Goal: Task Accomplishment & Management: Use online tool/utility

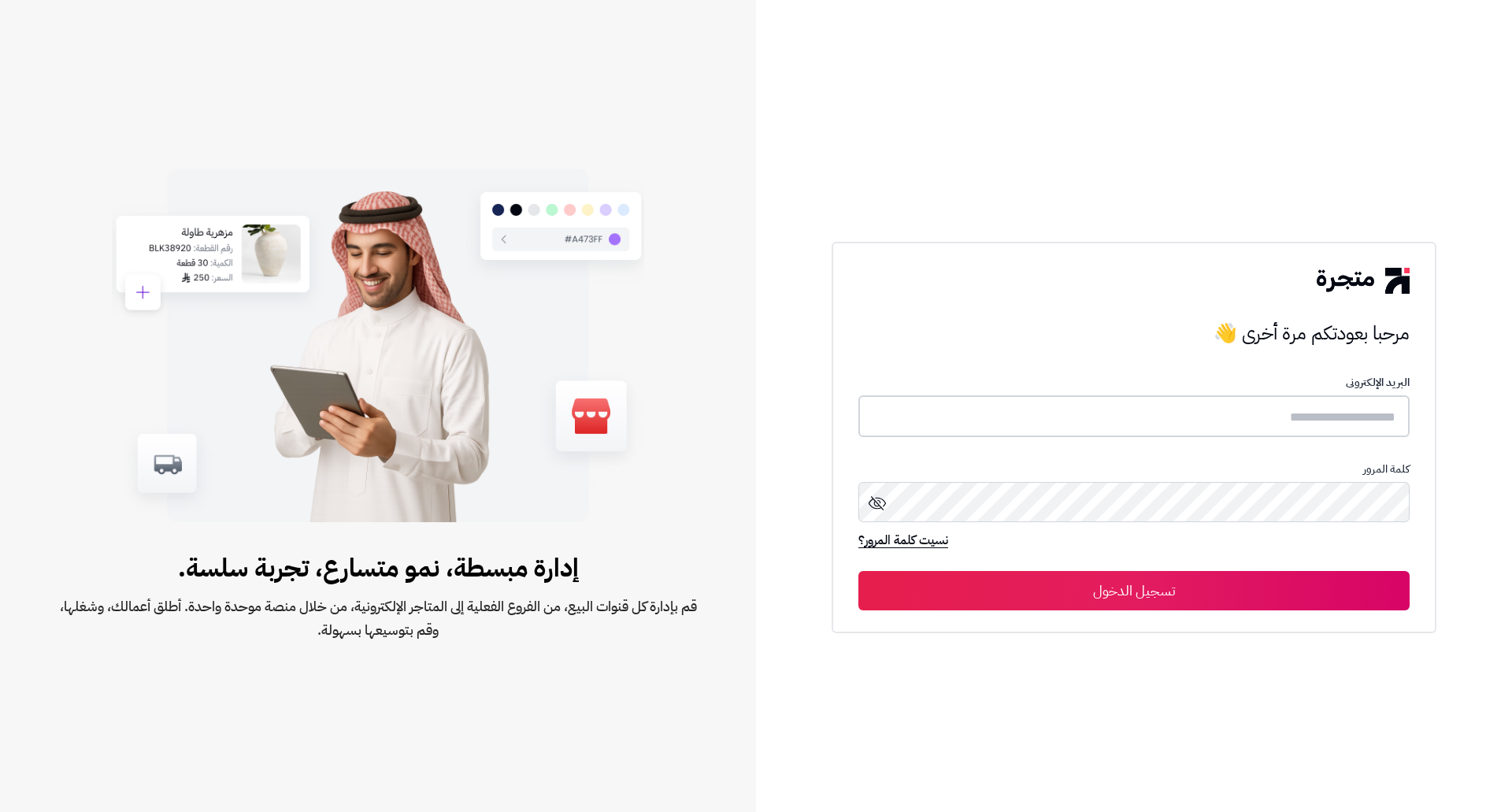
type input "**********"
click at [1113, 594] on button "تسجيل الدخول" at bounding box center [1134, 590] width 551 height 40
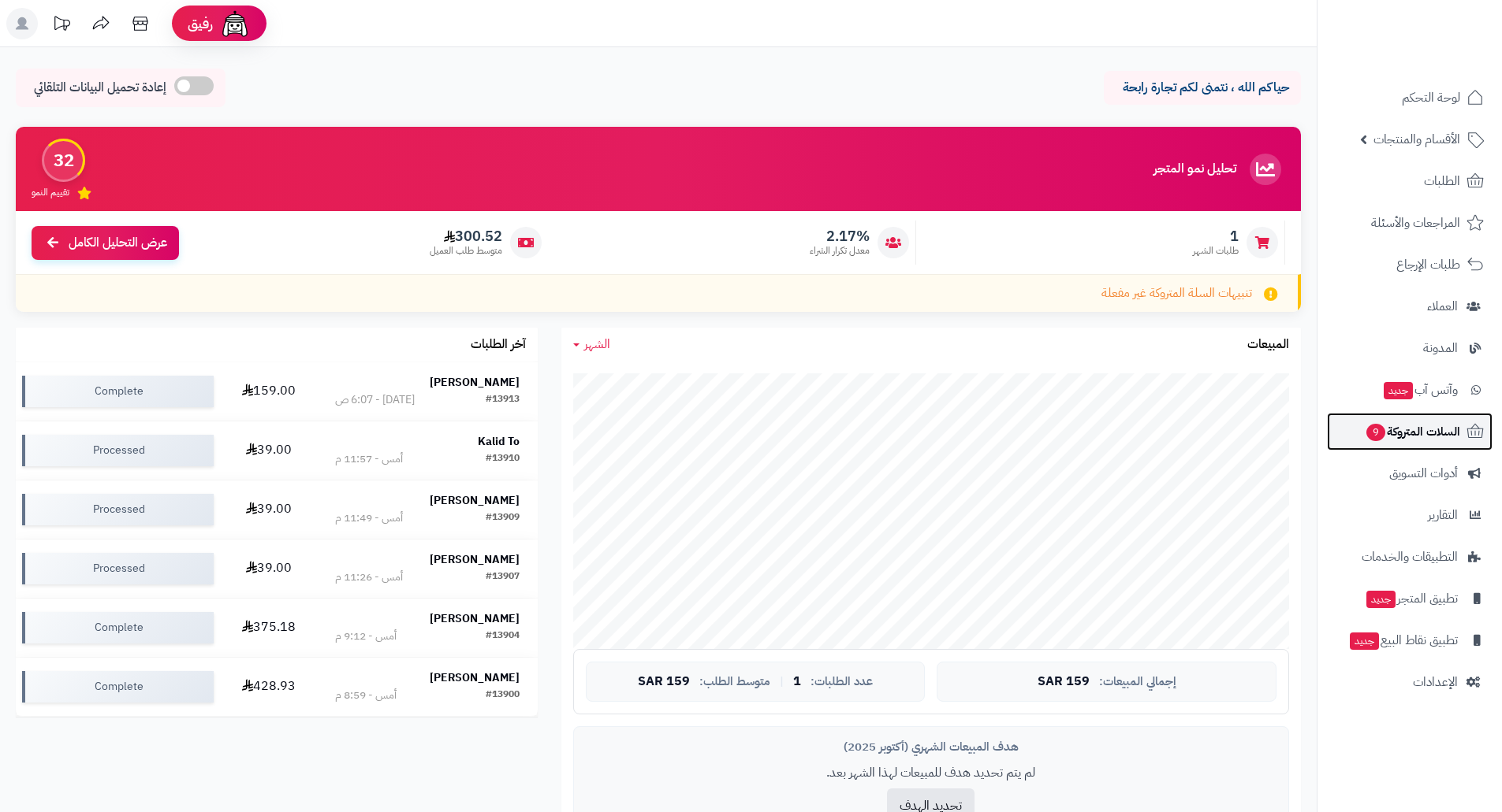
click at [1400, 431] on span "السلات المتروكة 9" at bounding box center [1412, 431] width 95 height 22
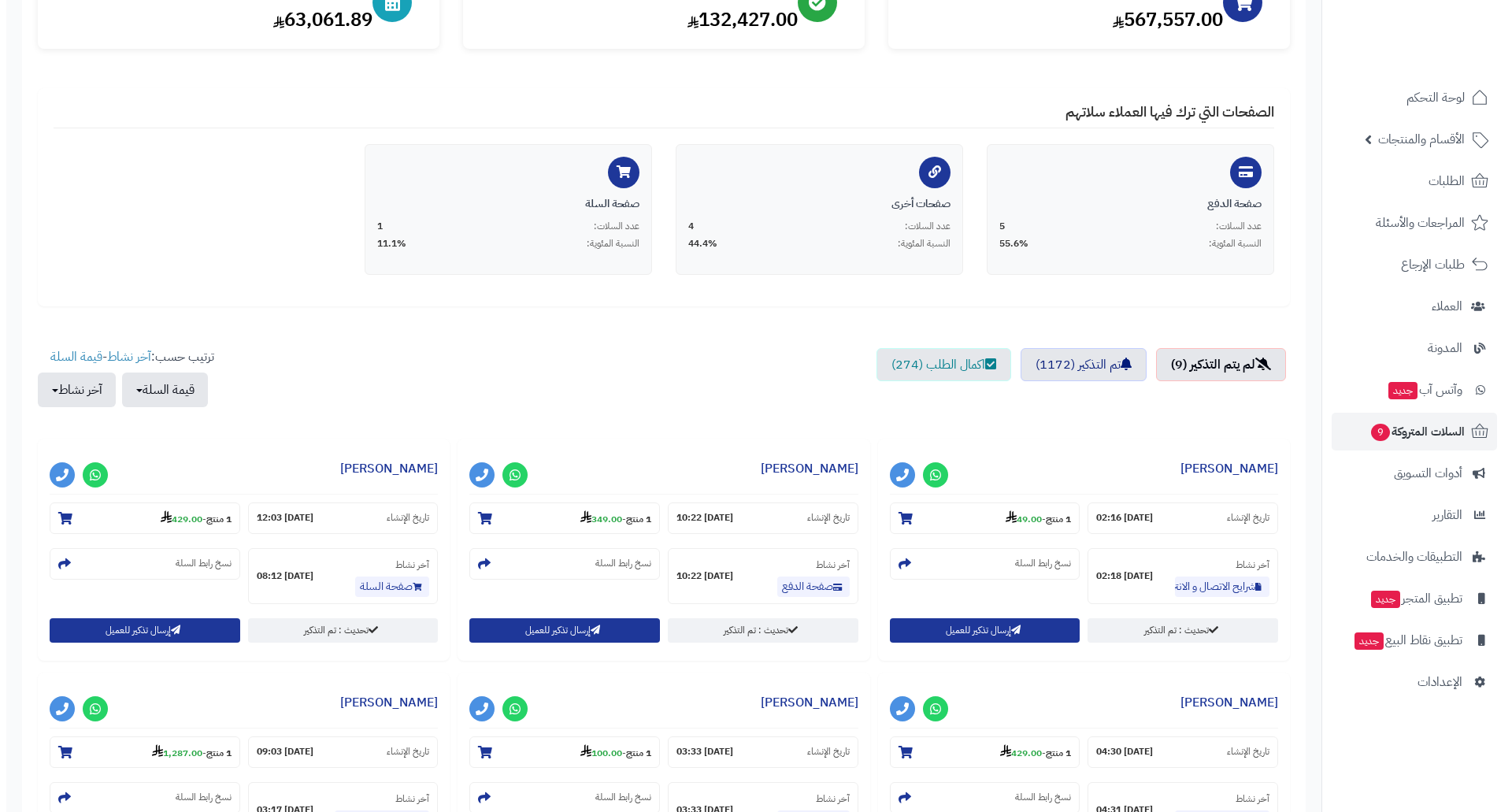
scroll to position [236, 0]
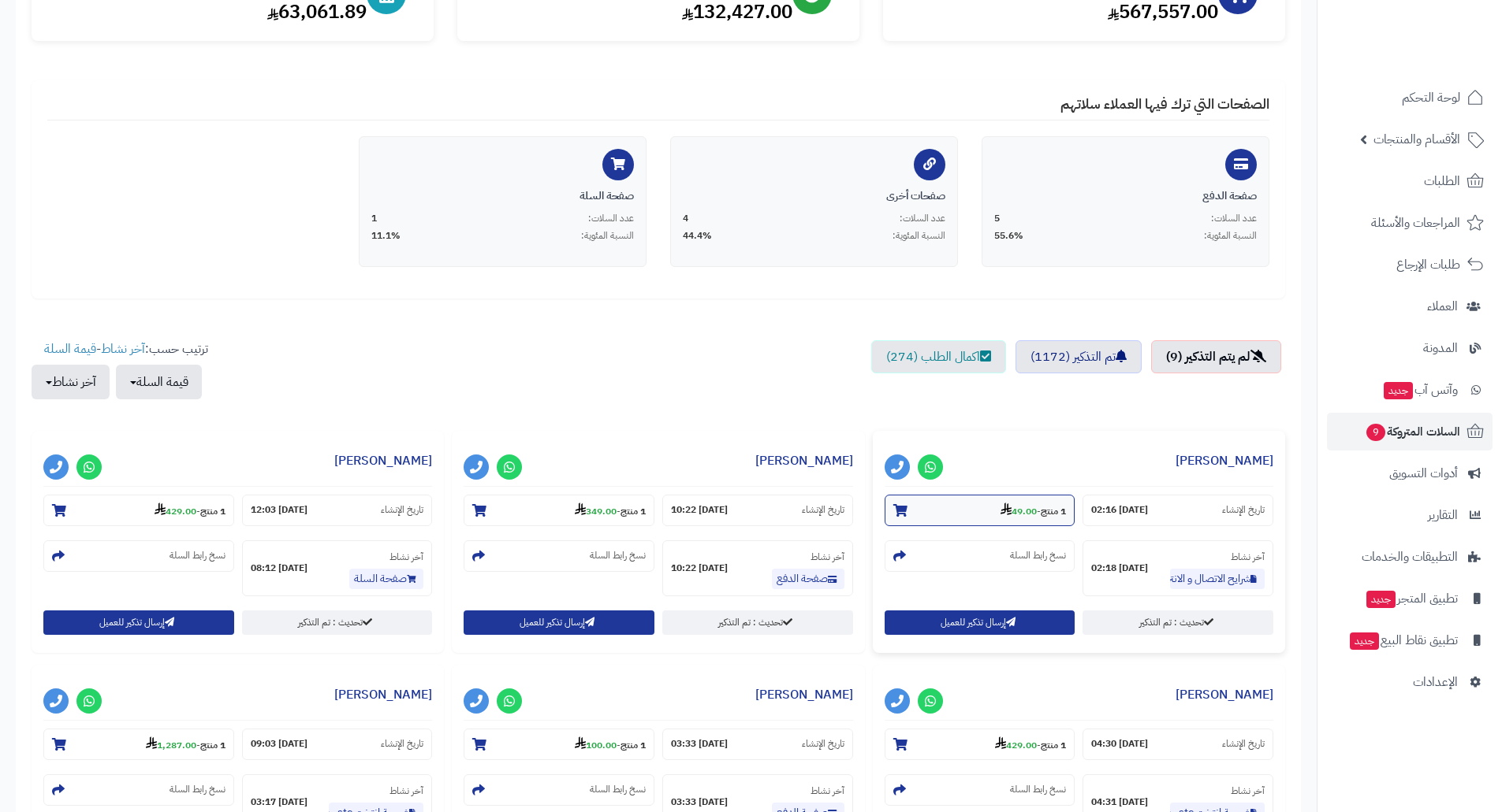
click at [1018, 514] on strong "49.00" at bounding box center [1018, 511] width 36 height 14
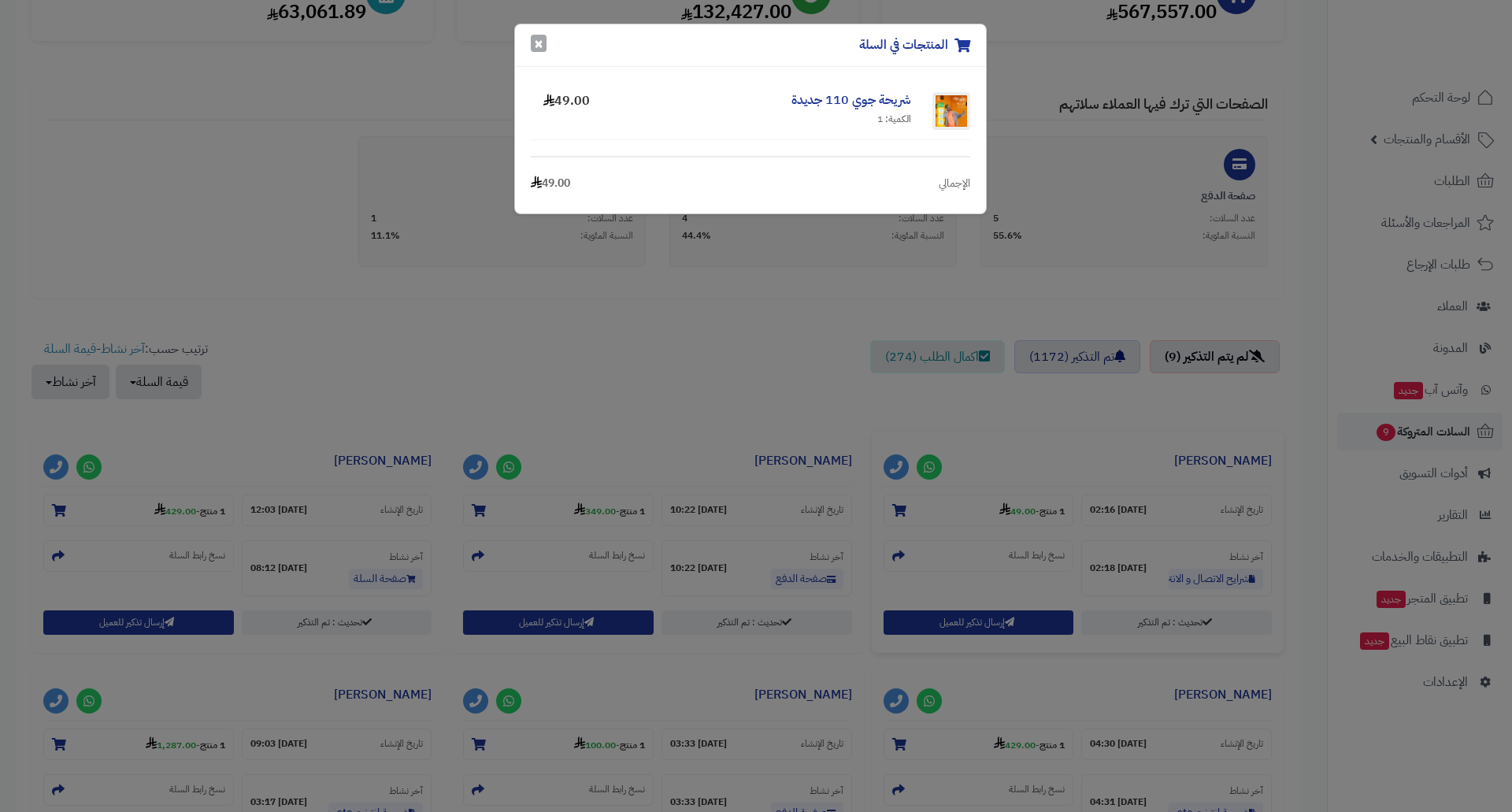
click at [543, 49] on button "×" at bounding box center [538, 43] width 16 height 17
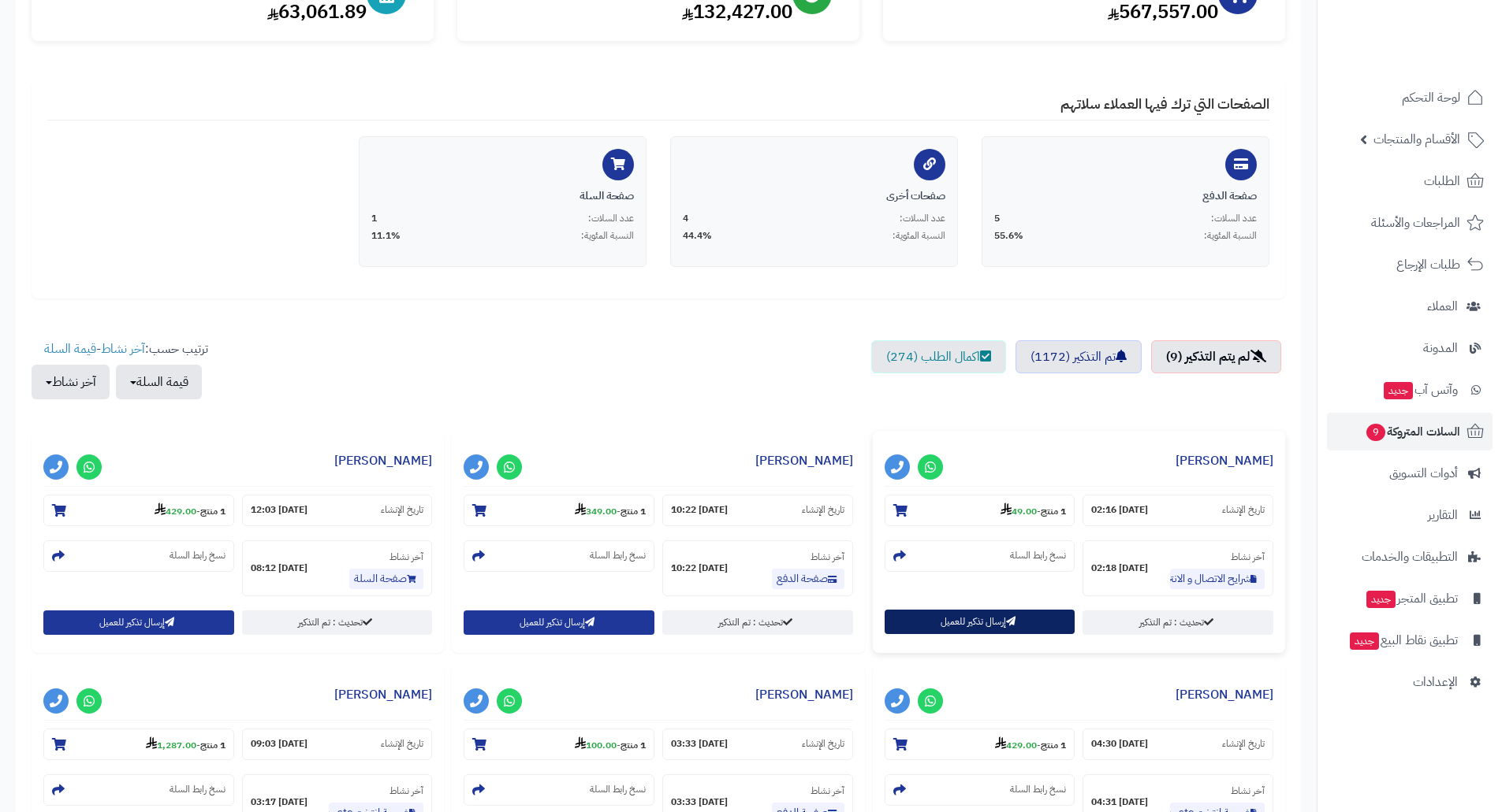
click at [969, 619] on button "إرسال تذكير للعميل" at bounding box center [980, 622] width 191 height 25
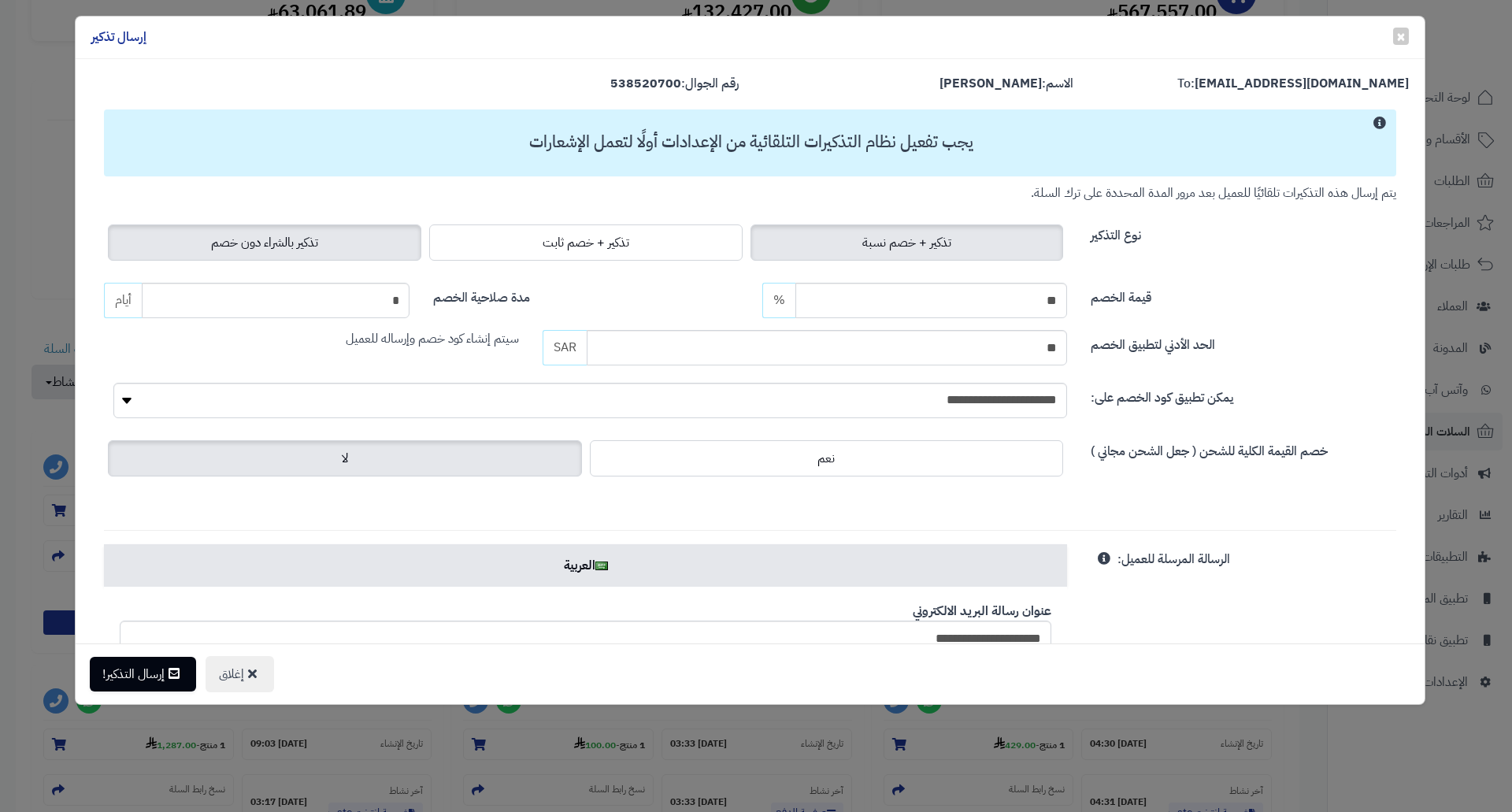
click at [295, 243] on span "تذكير بالشراء دون خصم" at bounding box center [264, 243] width 107 height 19
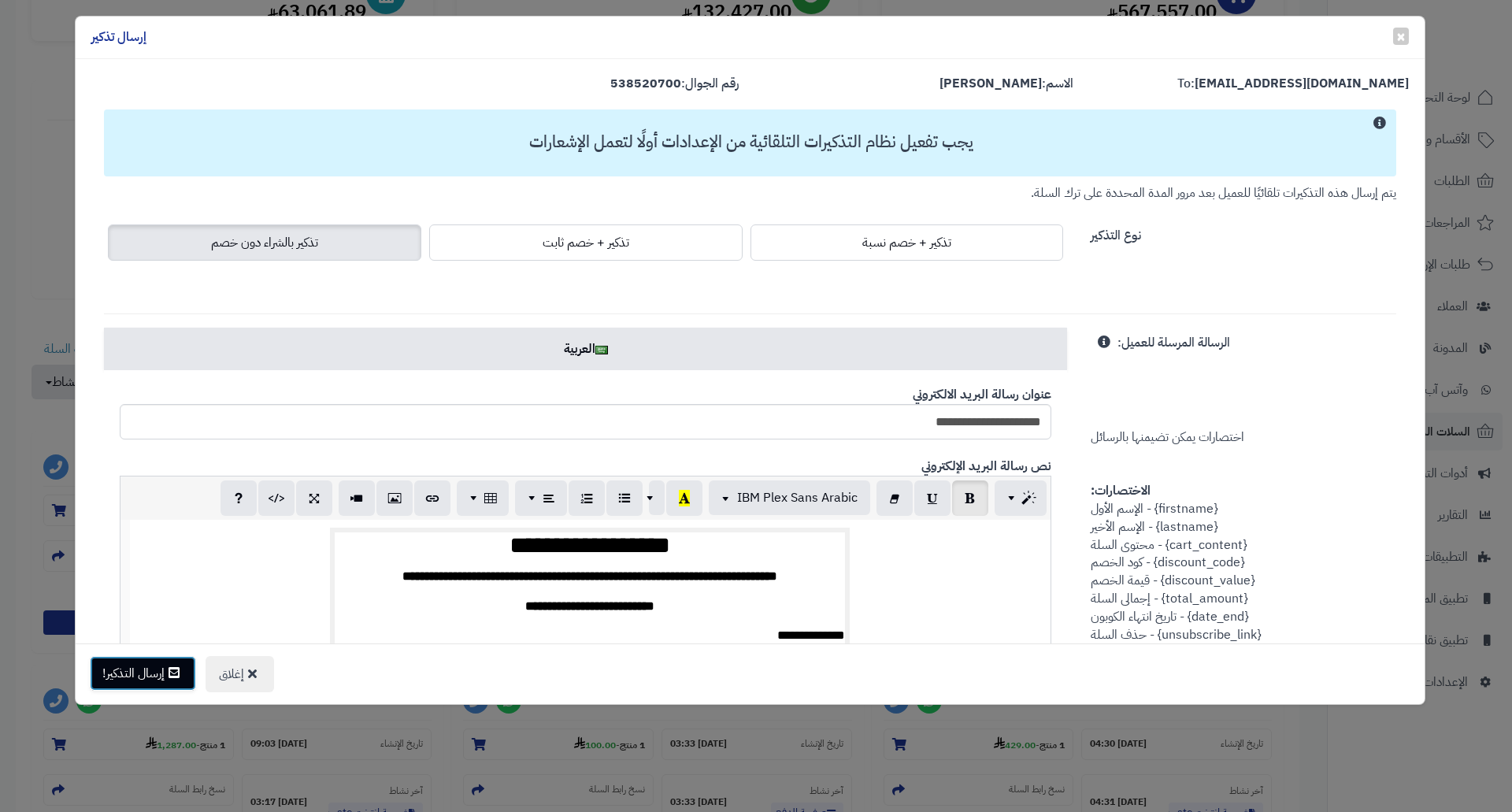
click at [154, 666] on button "إرسال التذكير!" at bounding box center [143, 673] width 107 height 35
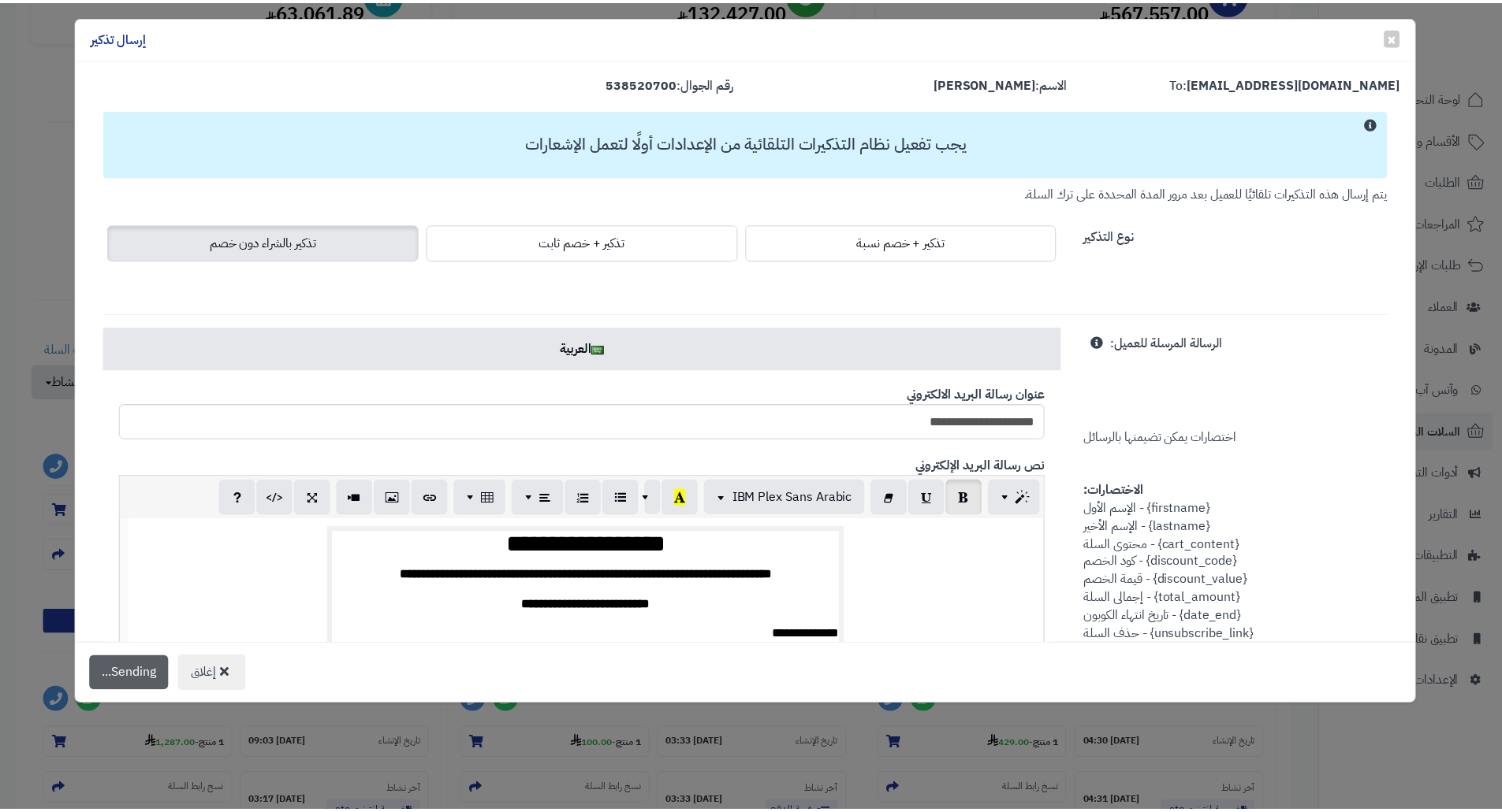
scroll to position [288, 0]
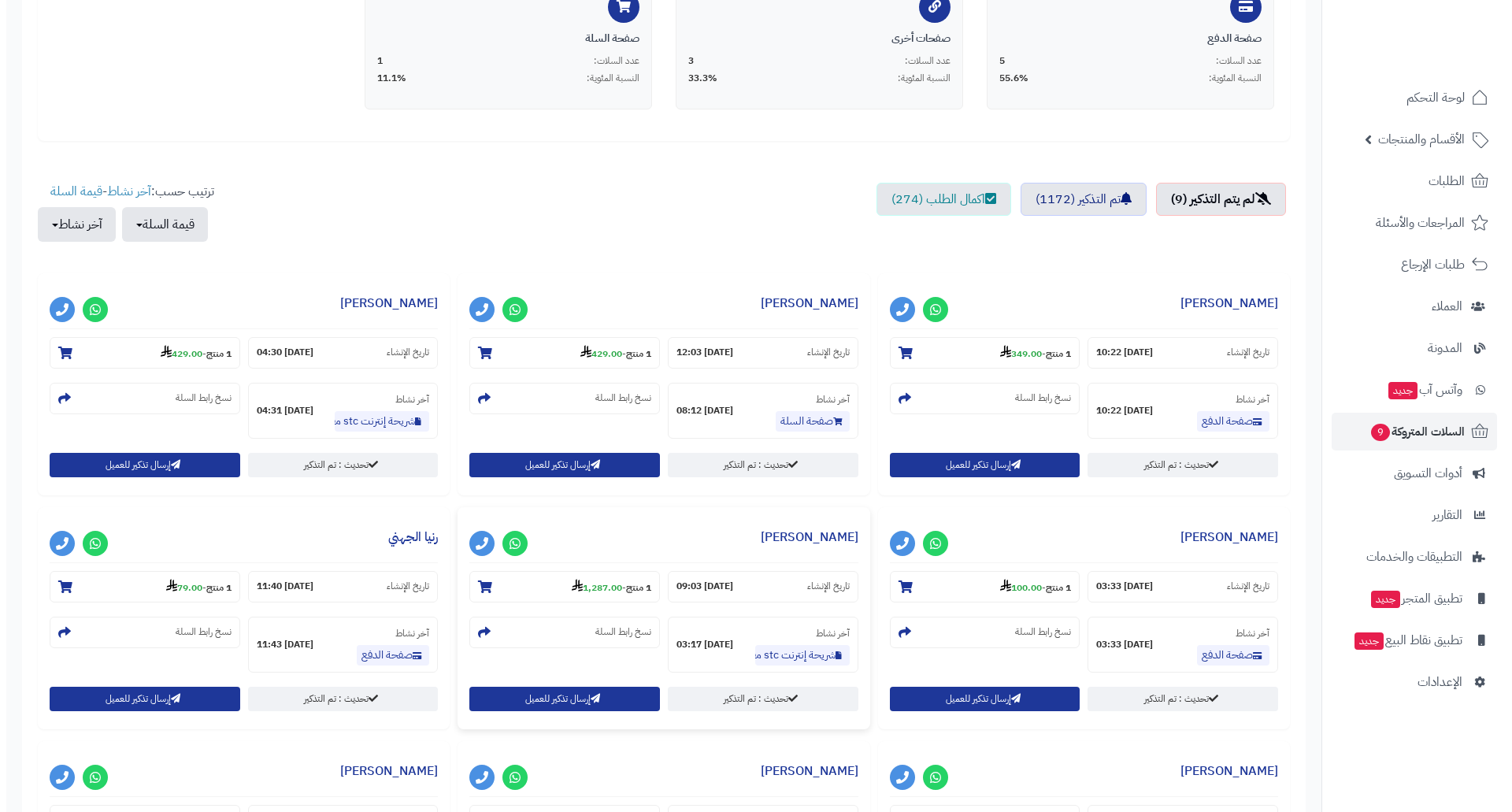
scroll to position [315, 0]
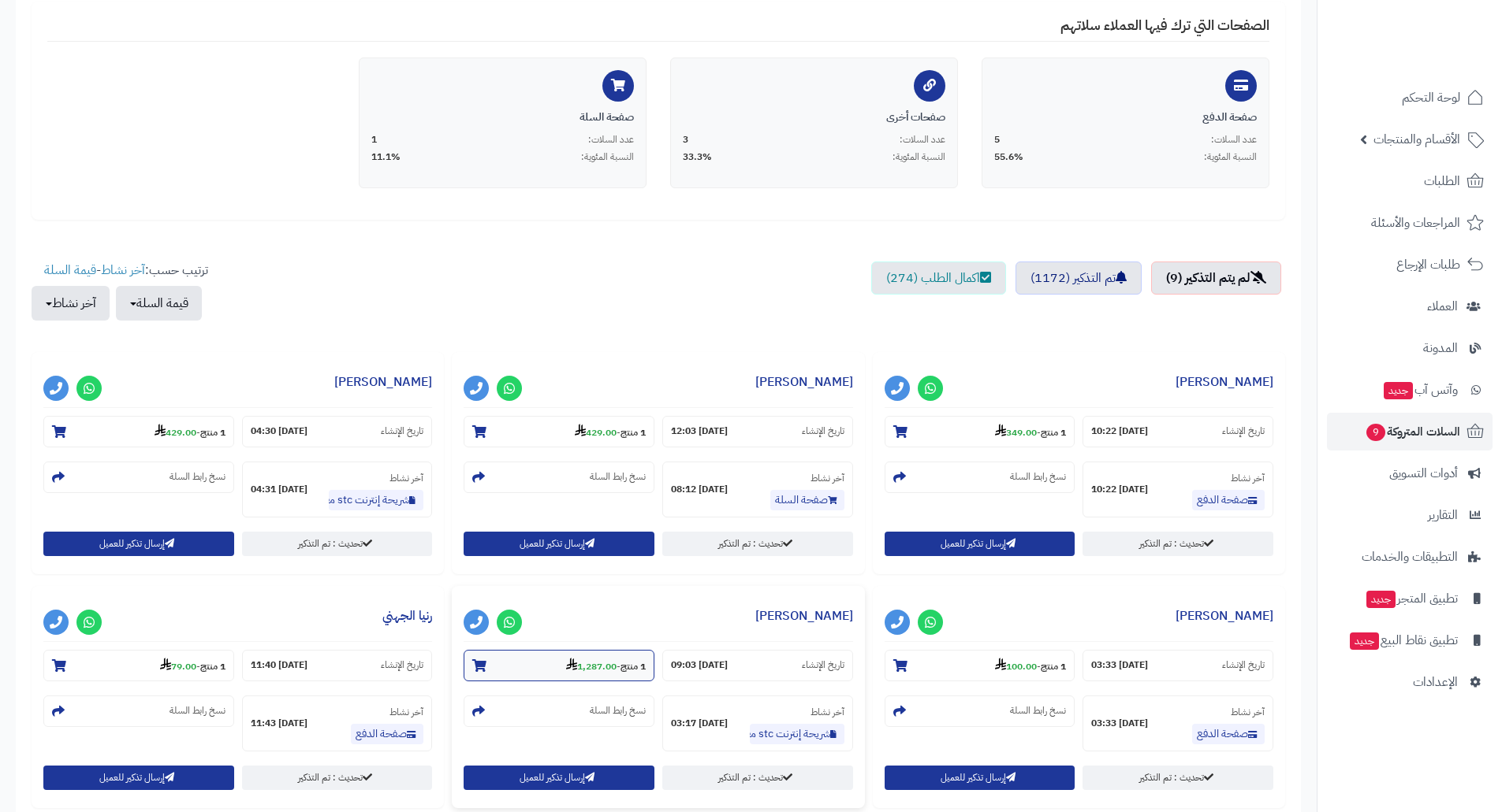
click at [592, 668] on strong "1,287.00" at bounding box center [590, 667] width 50 height 14
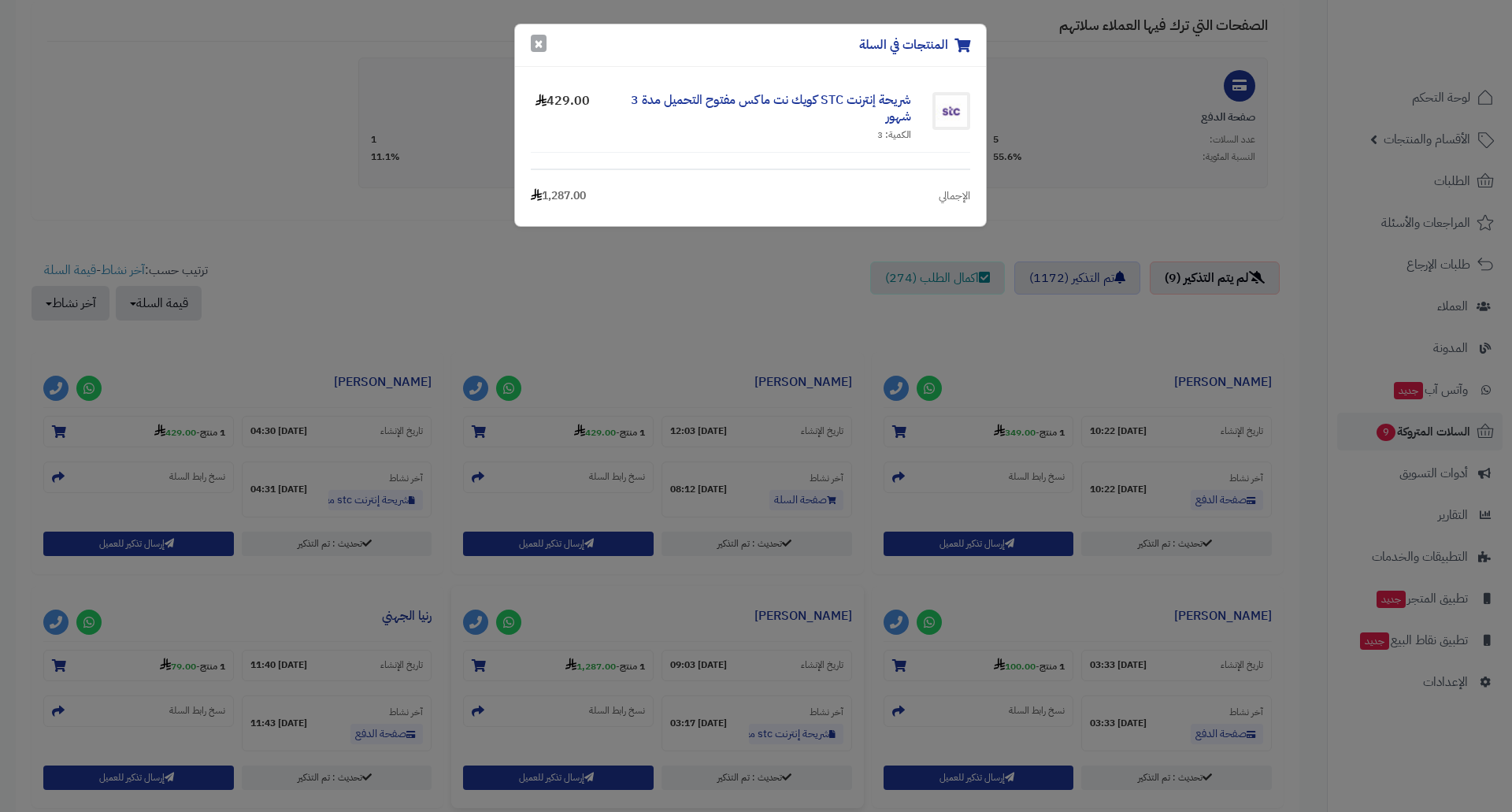
click at [541, 44] on button "×" at bounding box center [538, 43] width 16 height 17
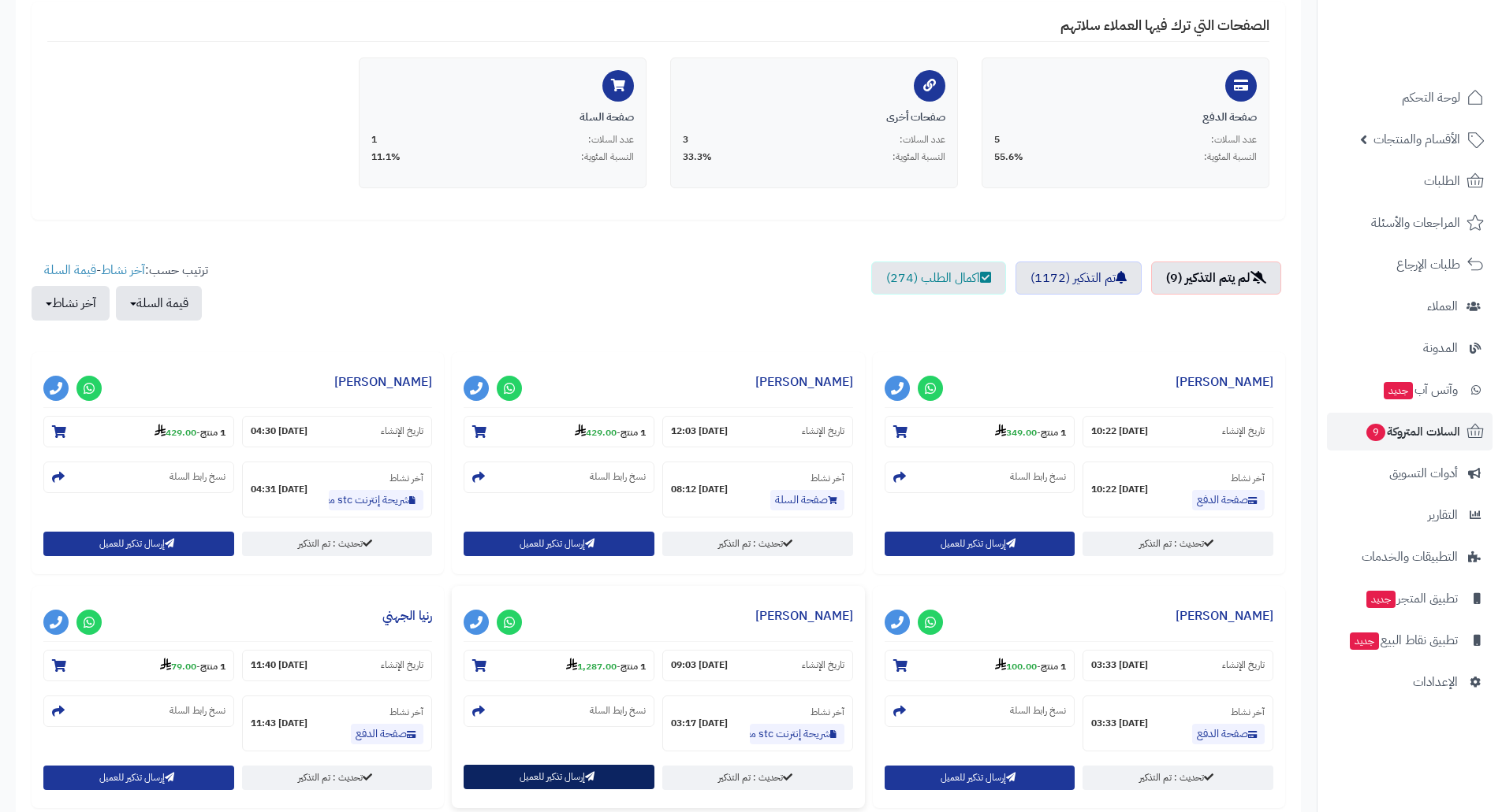
click at [520, 770] on button "إرسال تذكير للعميل" at bounding box center [559, 777] width 191 height 25
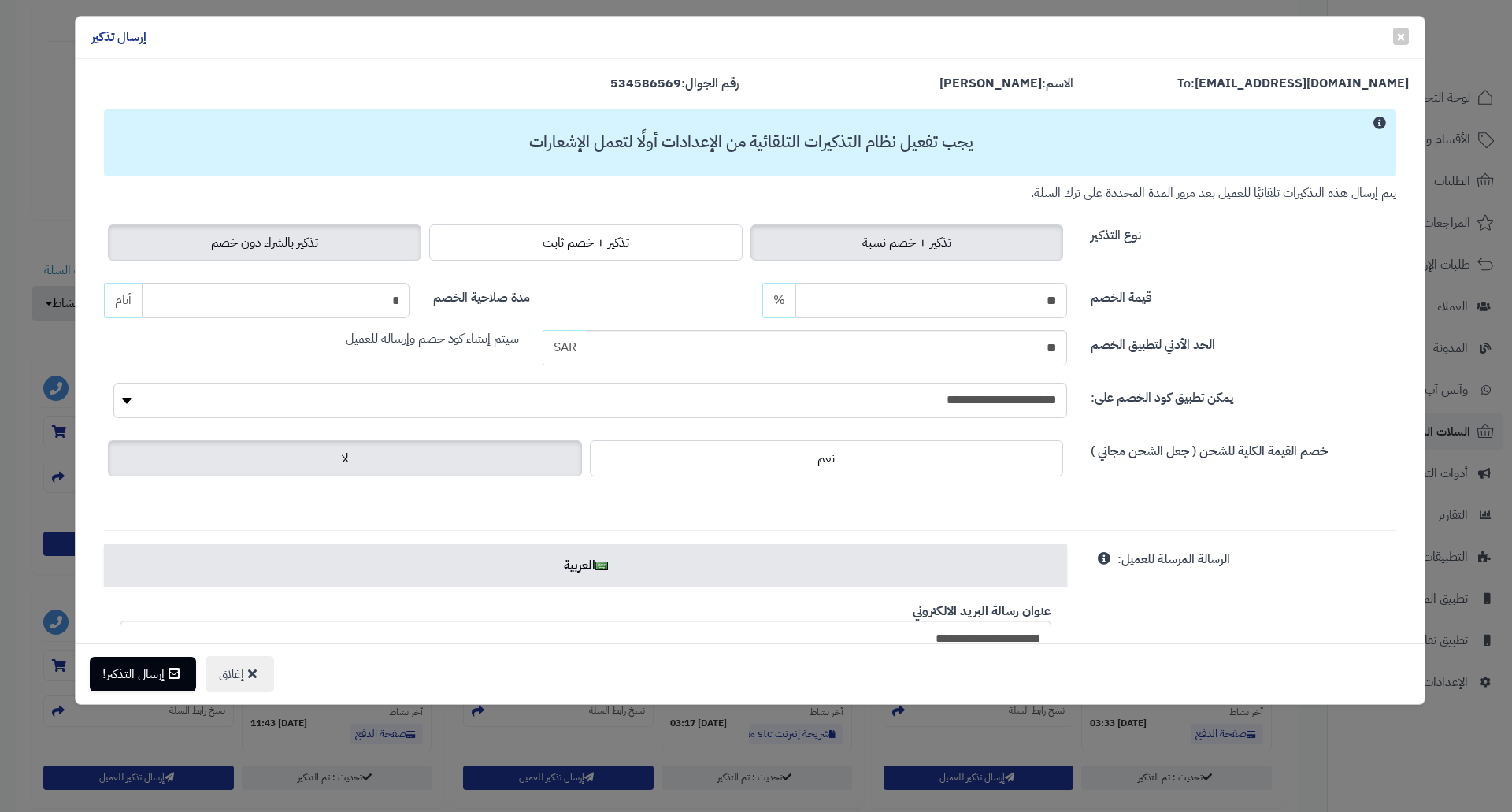
click at [327, 253] on label "تذكير بالشراء دون خصم" at bounding box center [264, 243] width 313 height 36
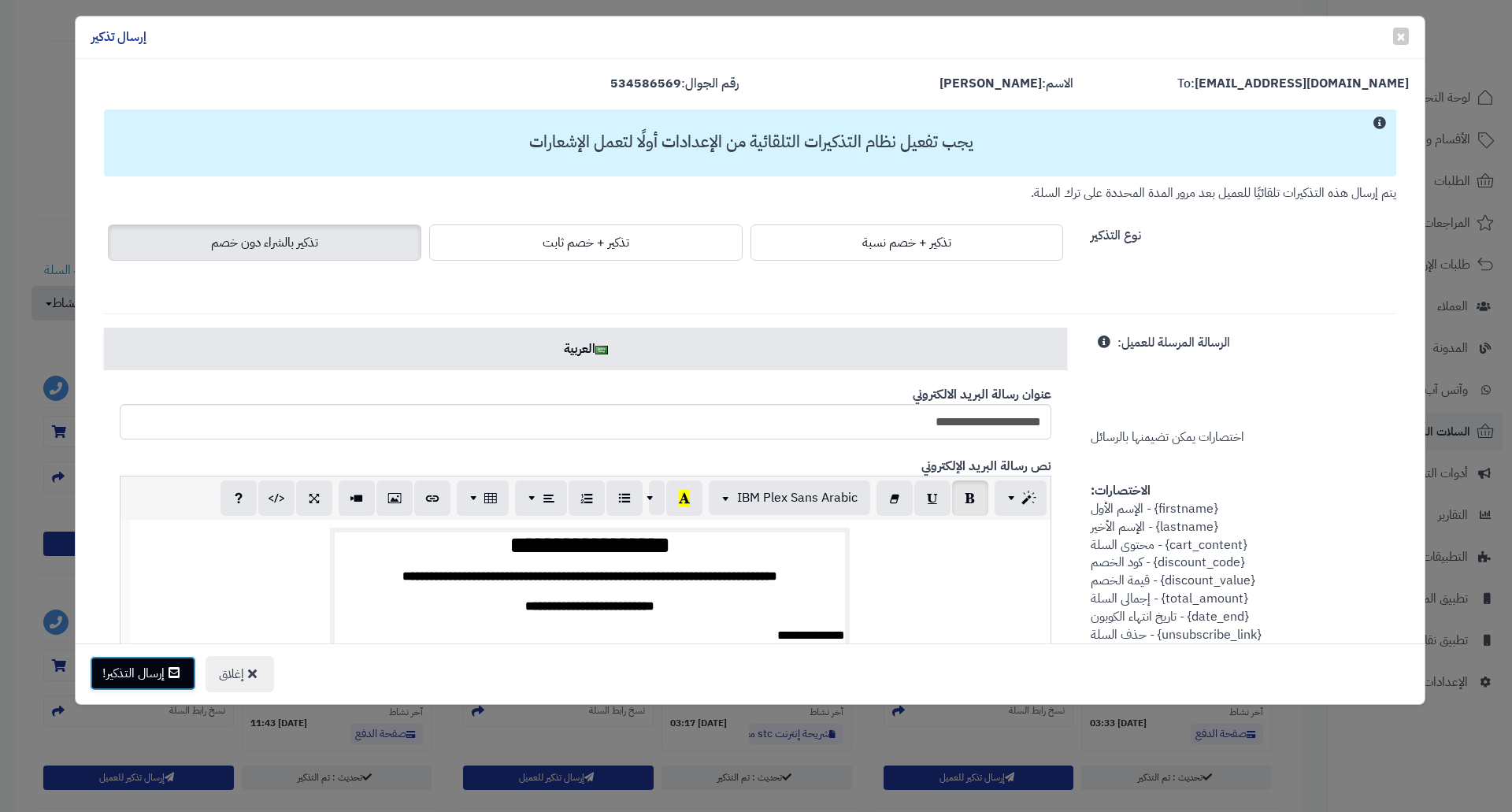
click at [129, 666] on button "إرسال التذكير!" at bounding box center [143, 673] width 107 height 35
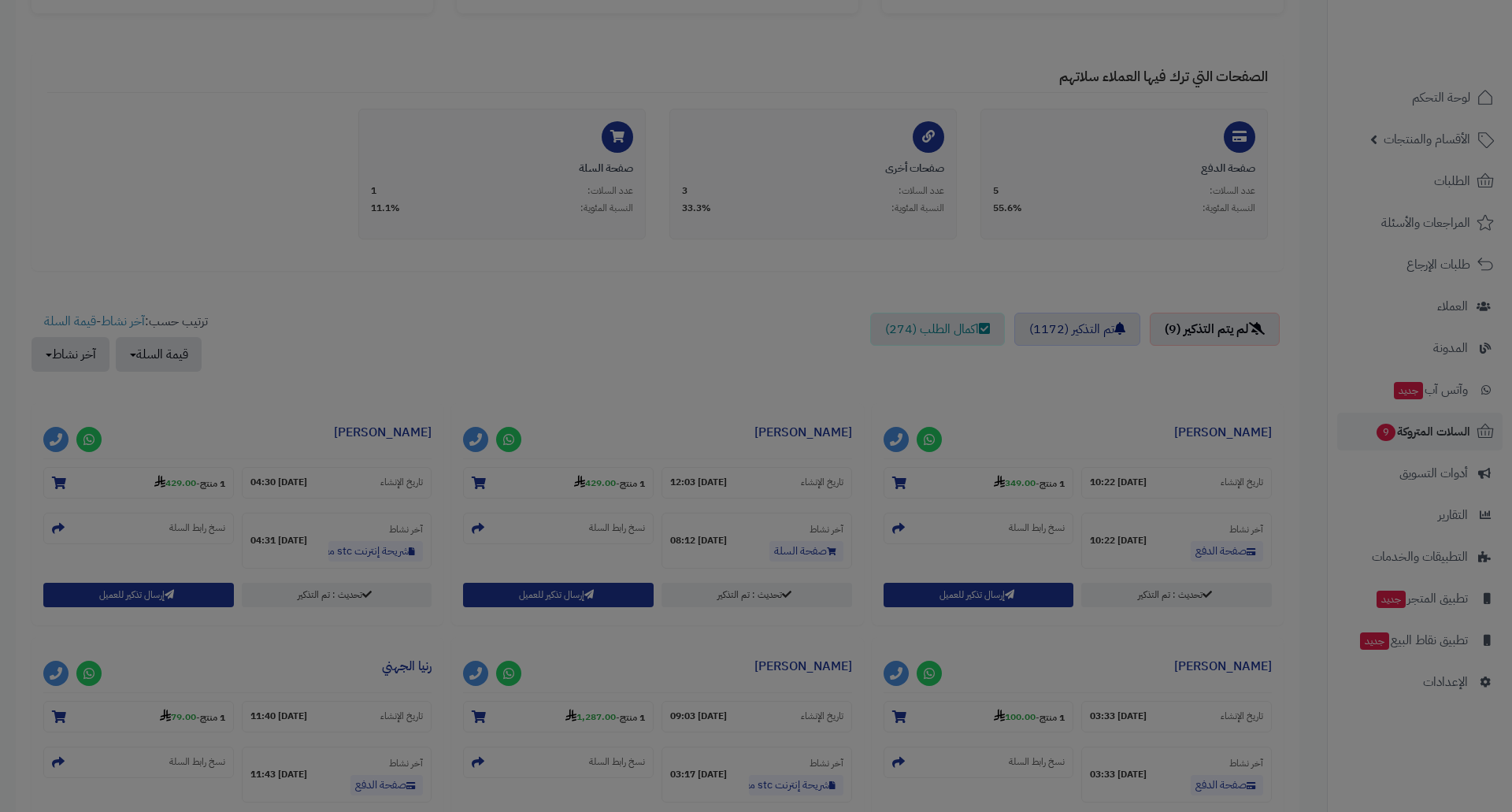
scroll to position [366, 0]
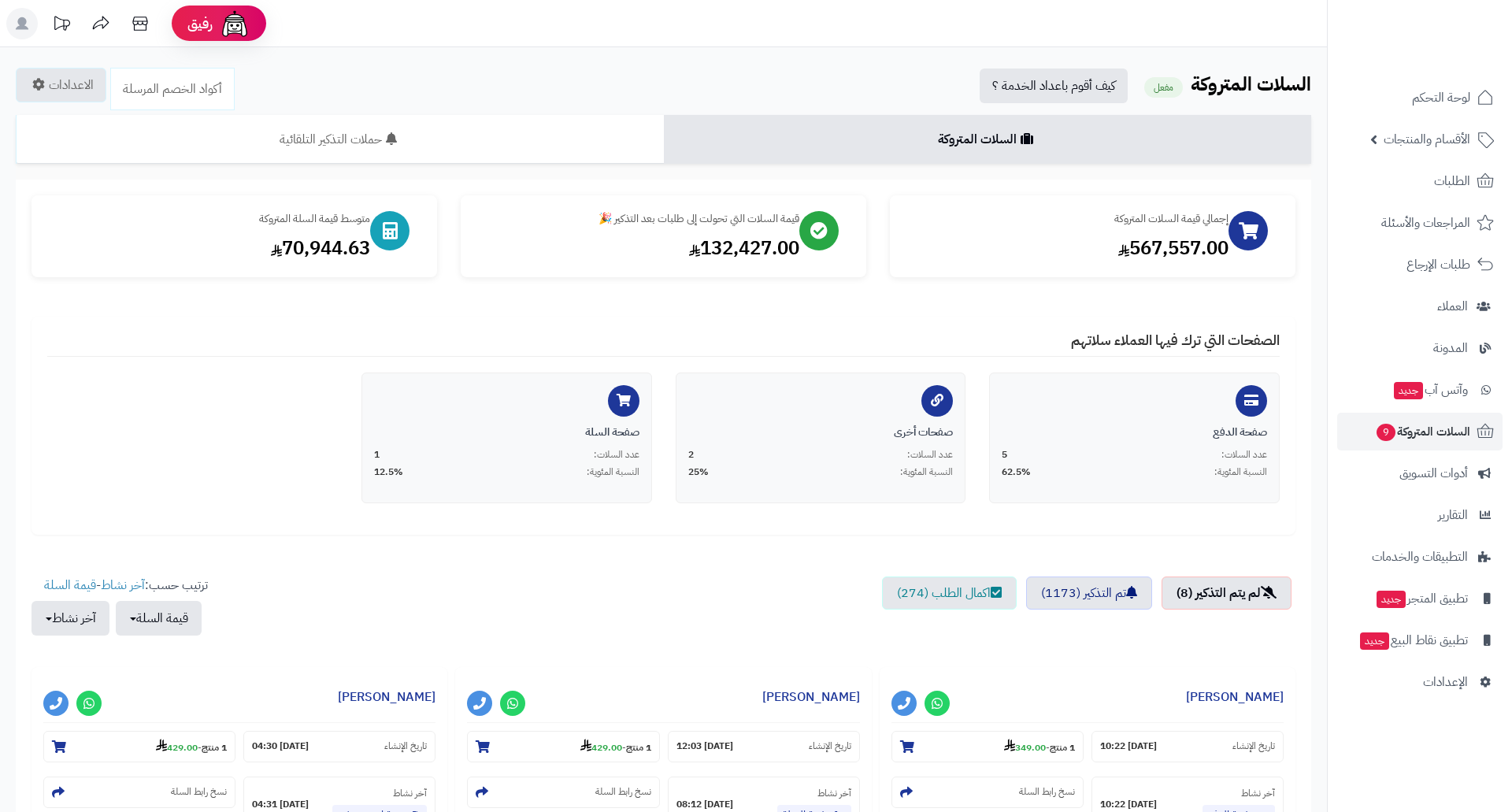
scroll to position [315, 0]
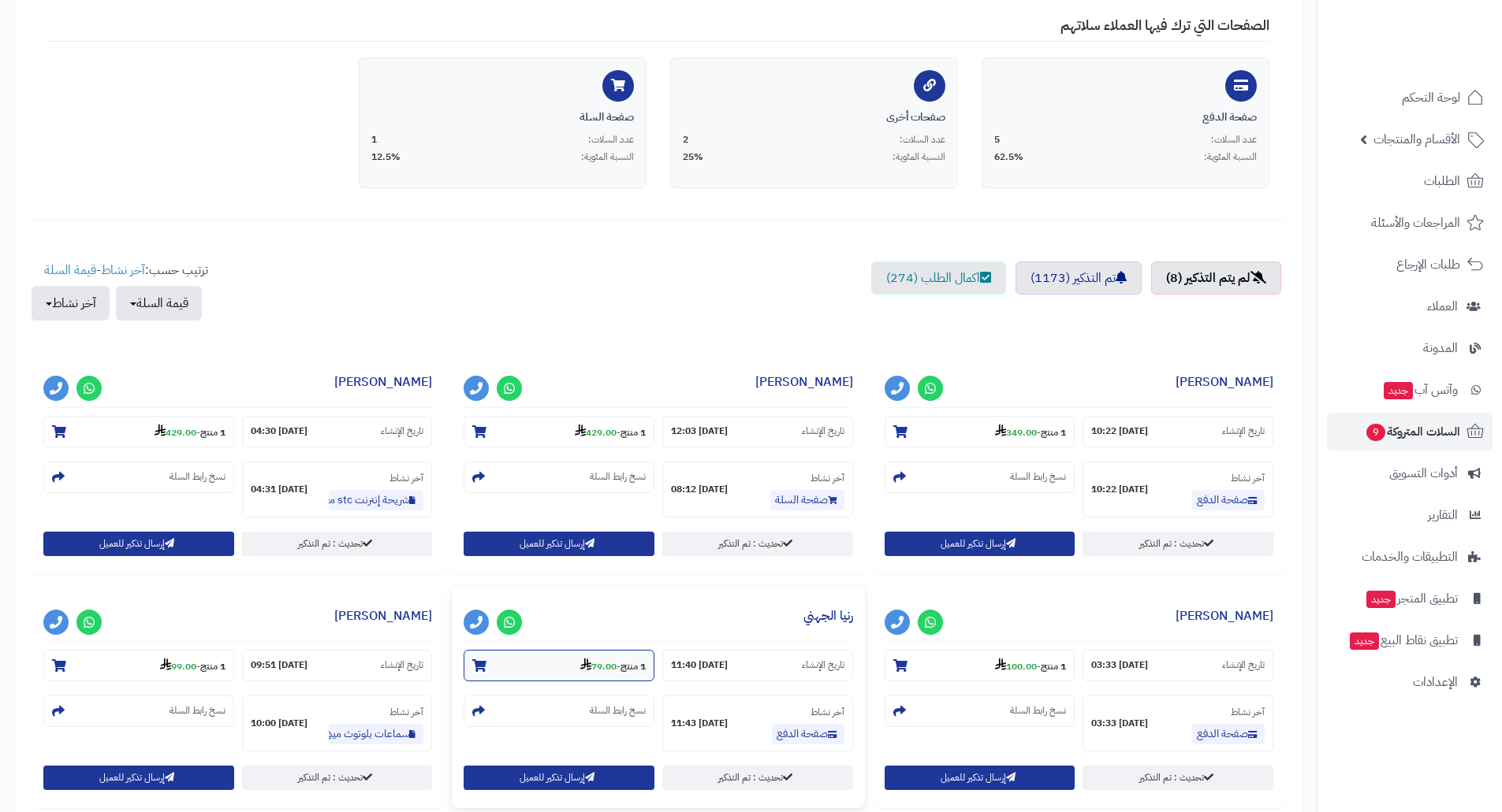
click at [594, 665] on strong "79.00" at bounding box center [598, 667] width 36 height 14
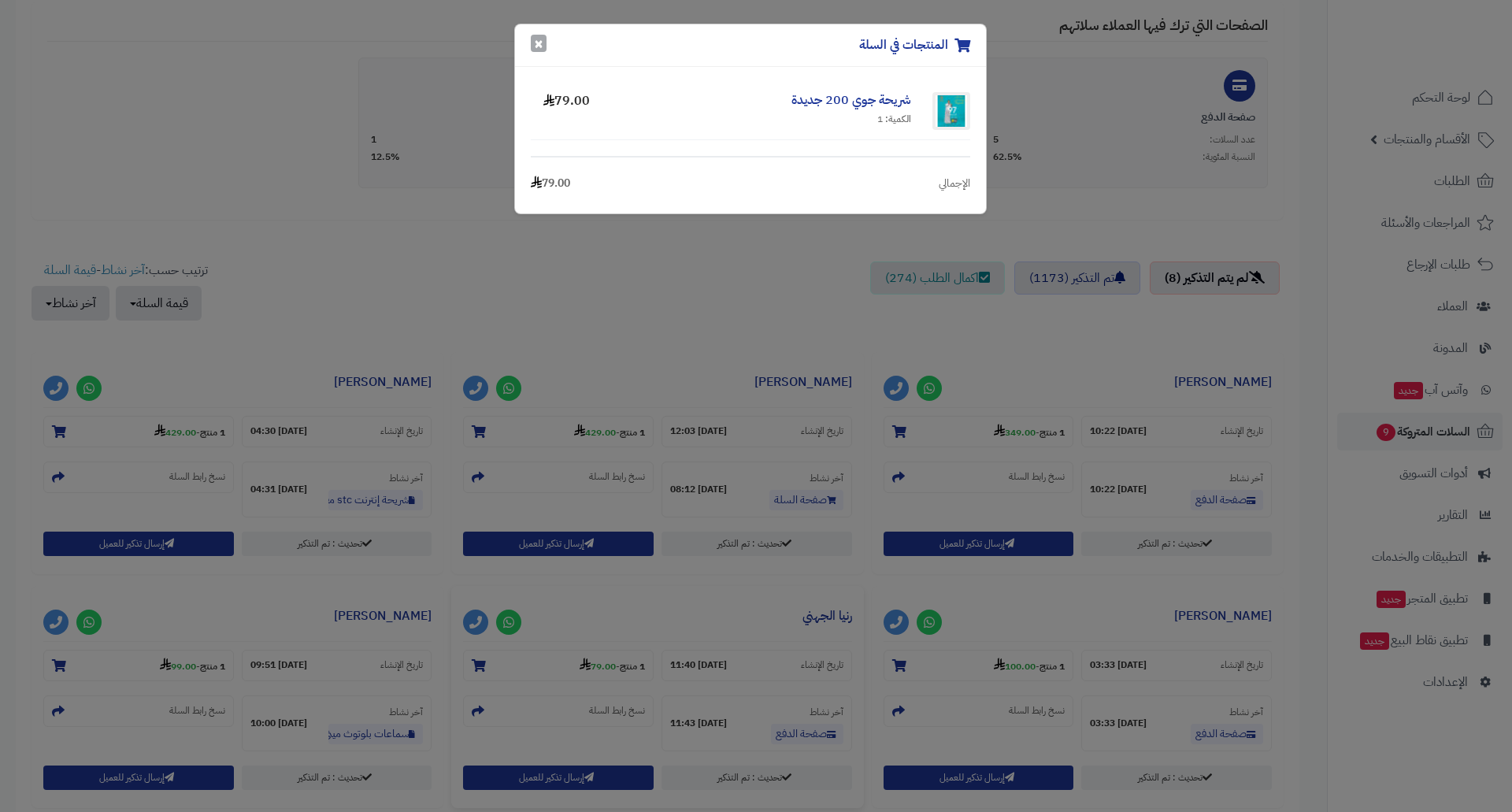
click at [541, 48] on button "×" at bounding box center [538, 43] width 16 height 17
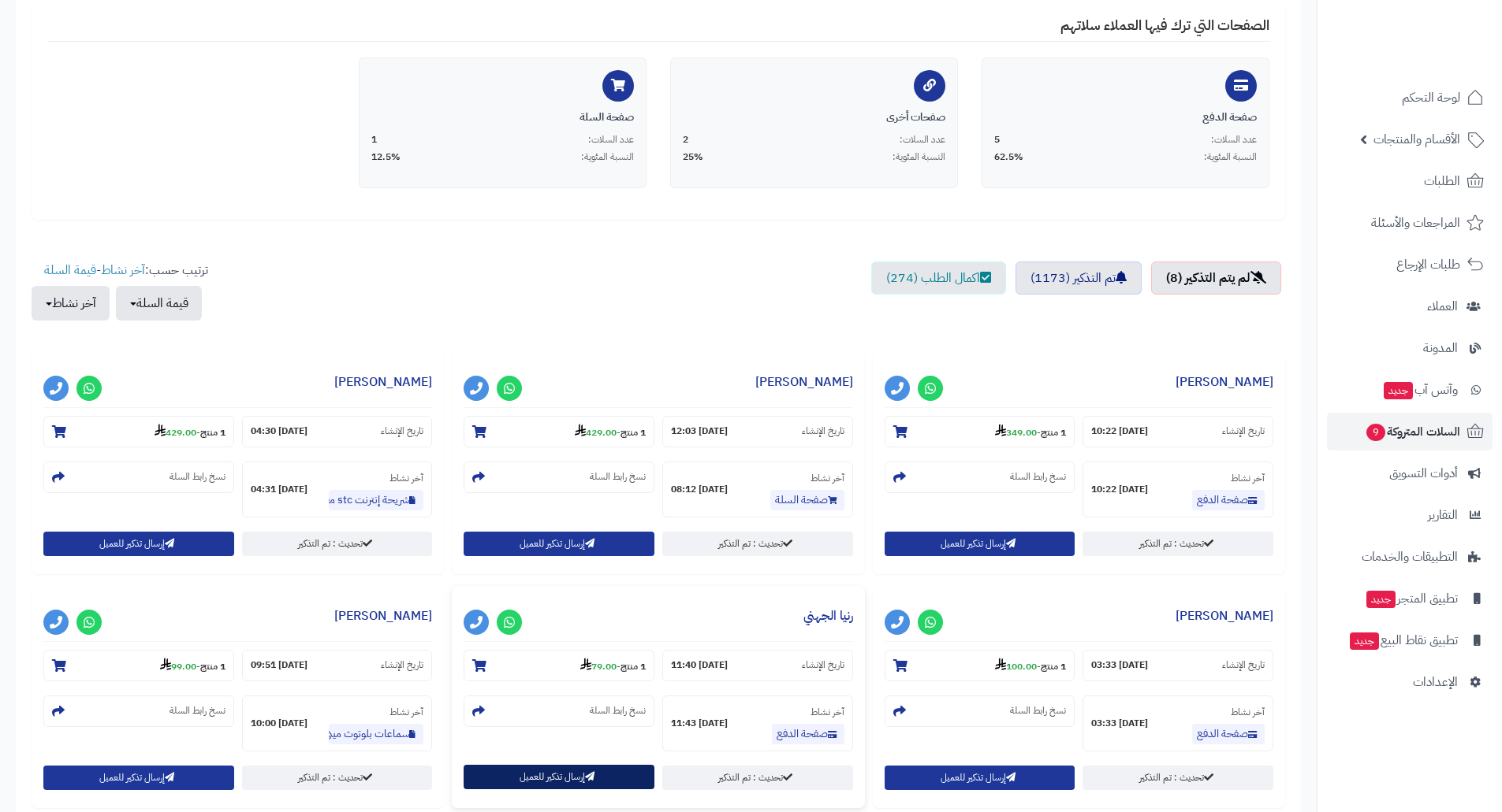
click at [531, 772] on button "إرسال تذكير للعميل" at bounding box center [559, 777] width 191 height 25
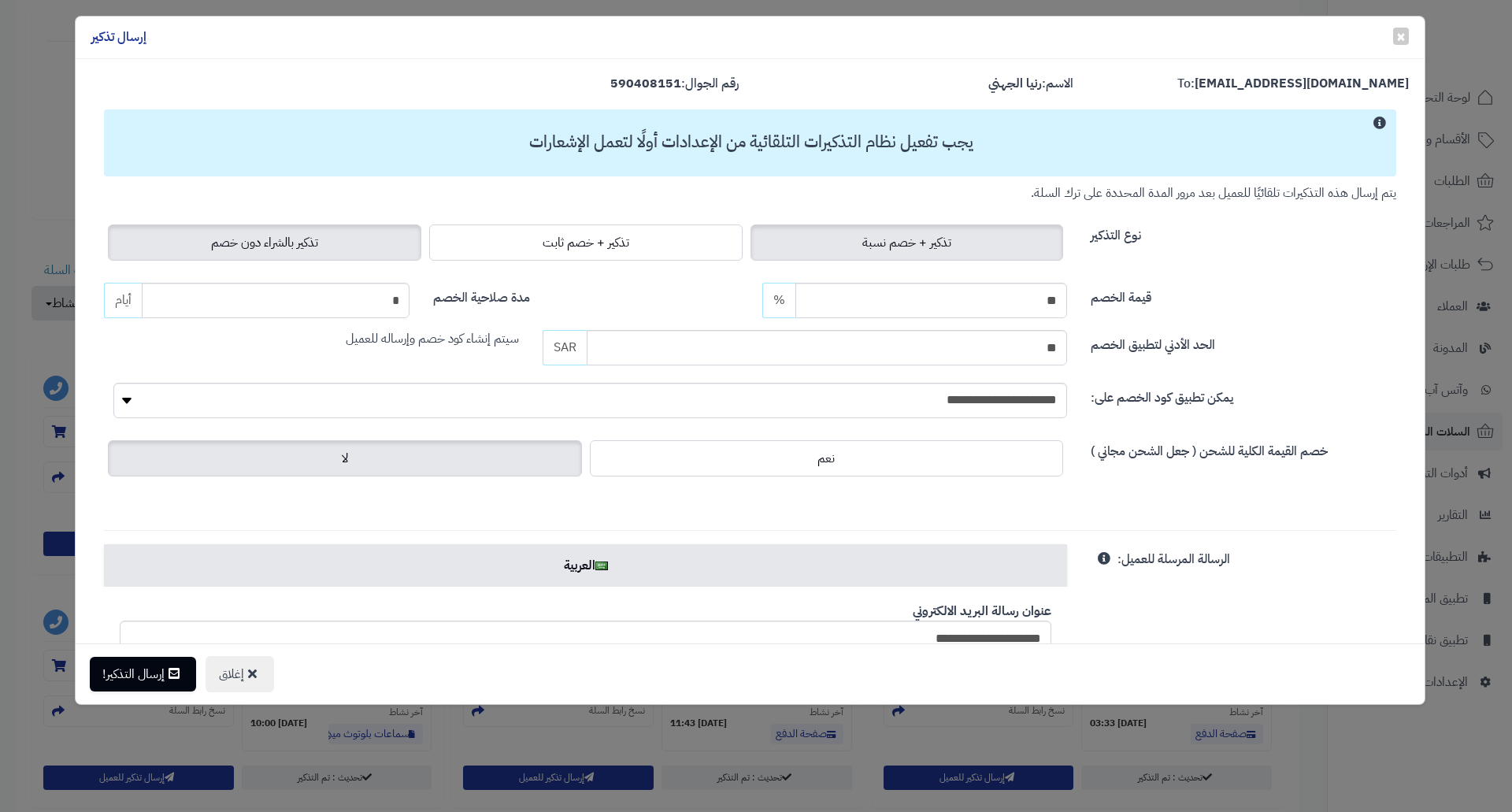
click at [302, 248] on span "تذكير بالشراء دون خصم" at bounding box center [264, 243] width 107 height 19
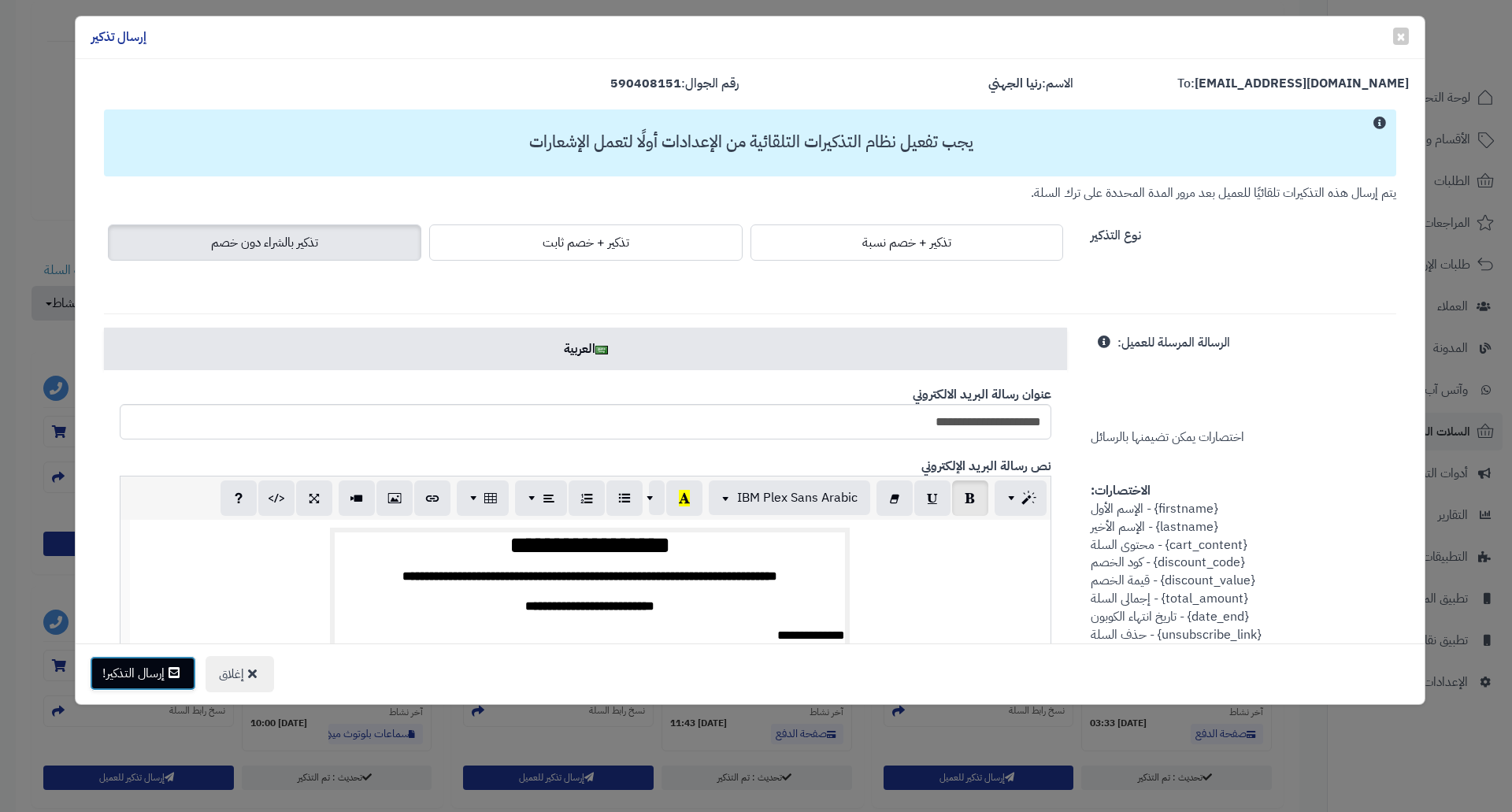
click at [132, 676] on button "إرسال التذكير!" at bounding box center [143, 673] width 107 height 35
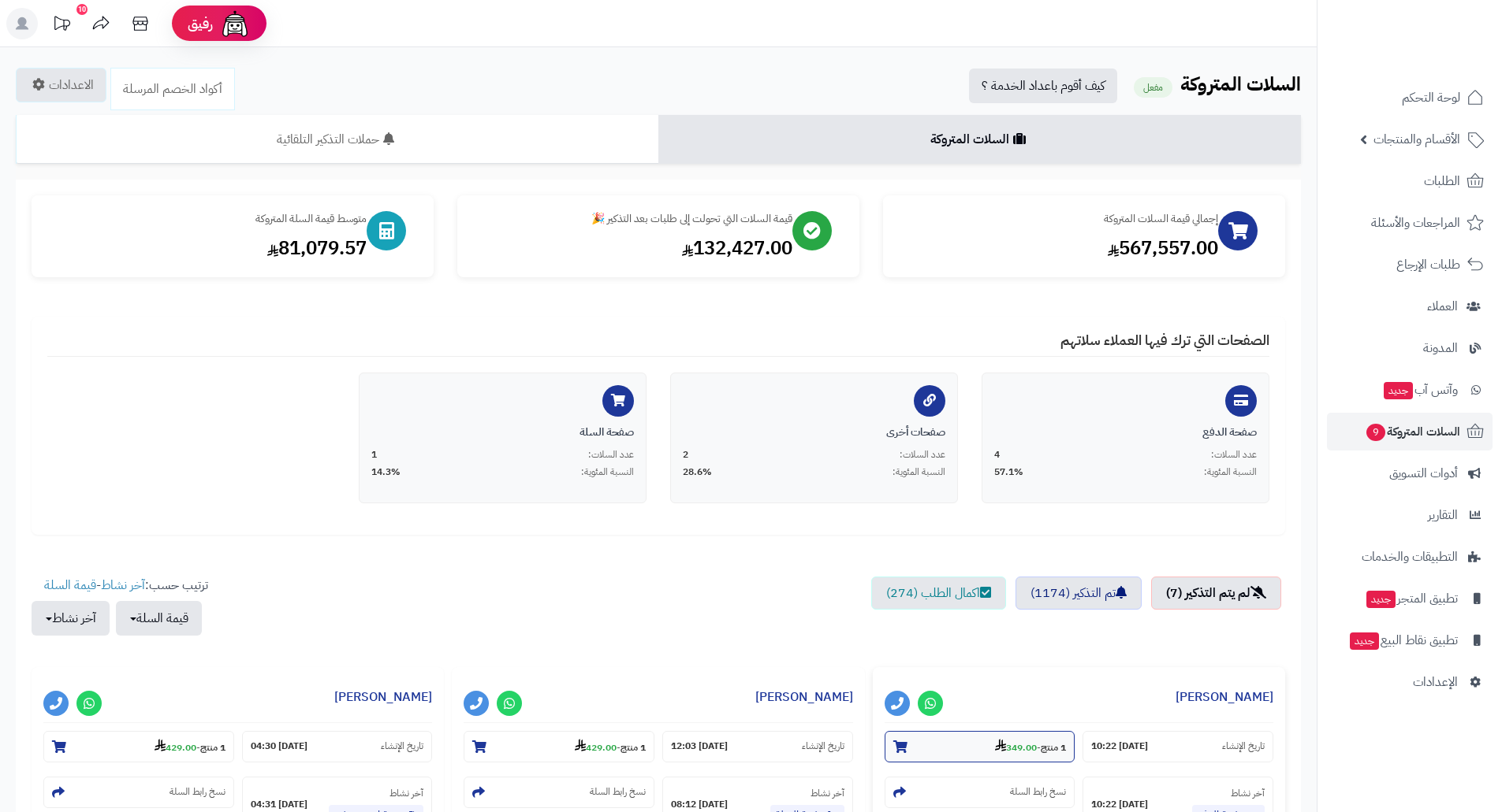
click at [1024, 744] on strong "349.00" at bounding box center [1016, 747] width 42 height 14
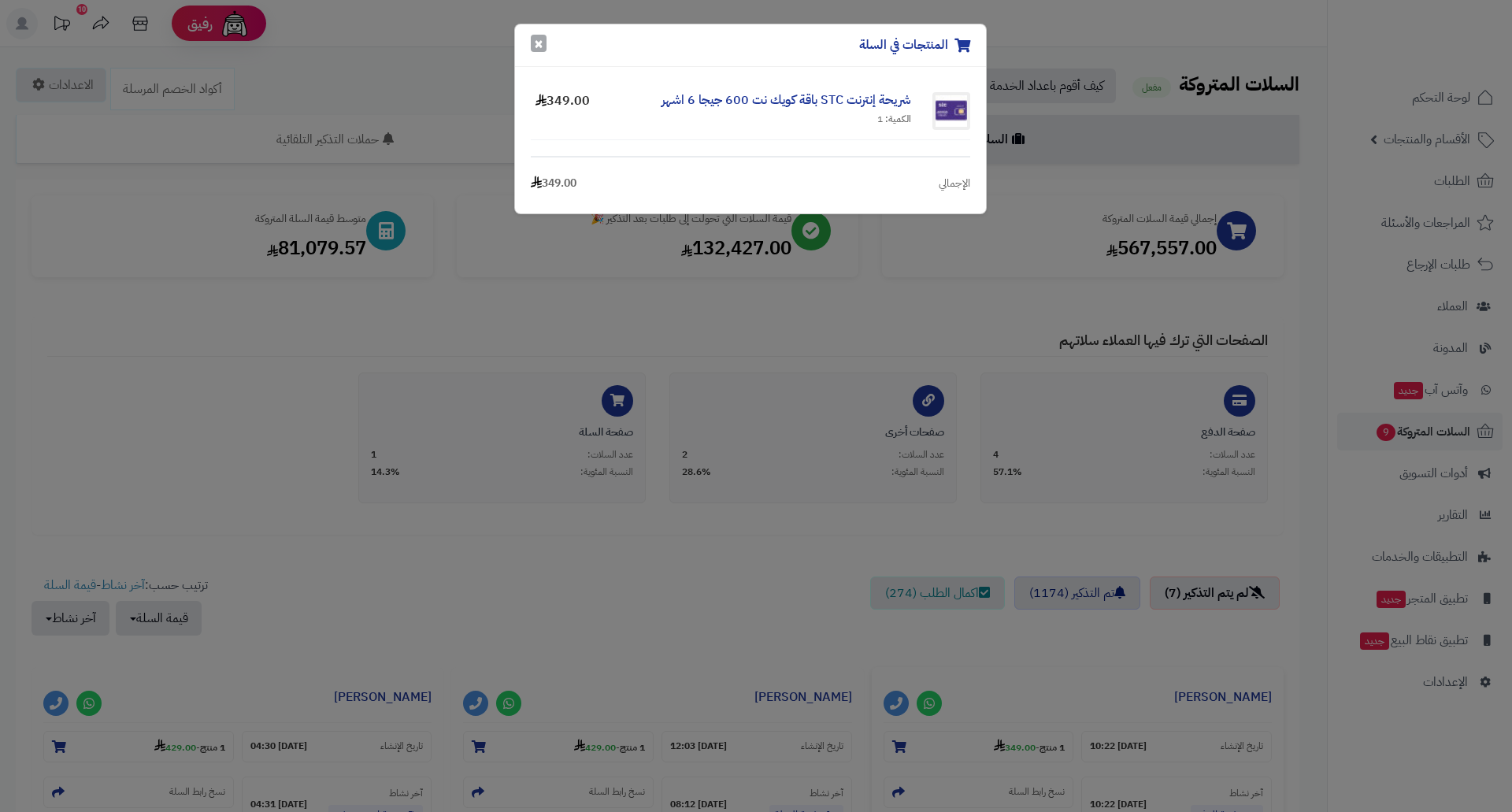
click at [534, 42] on button "×" at bounding box center [538, 43] width 16 height 17
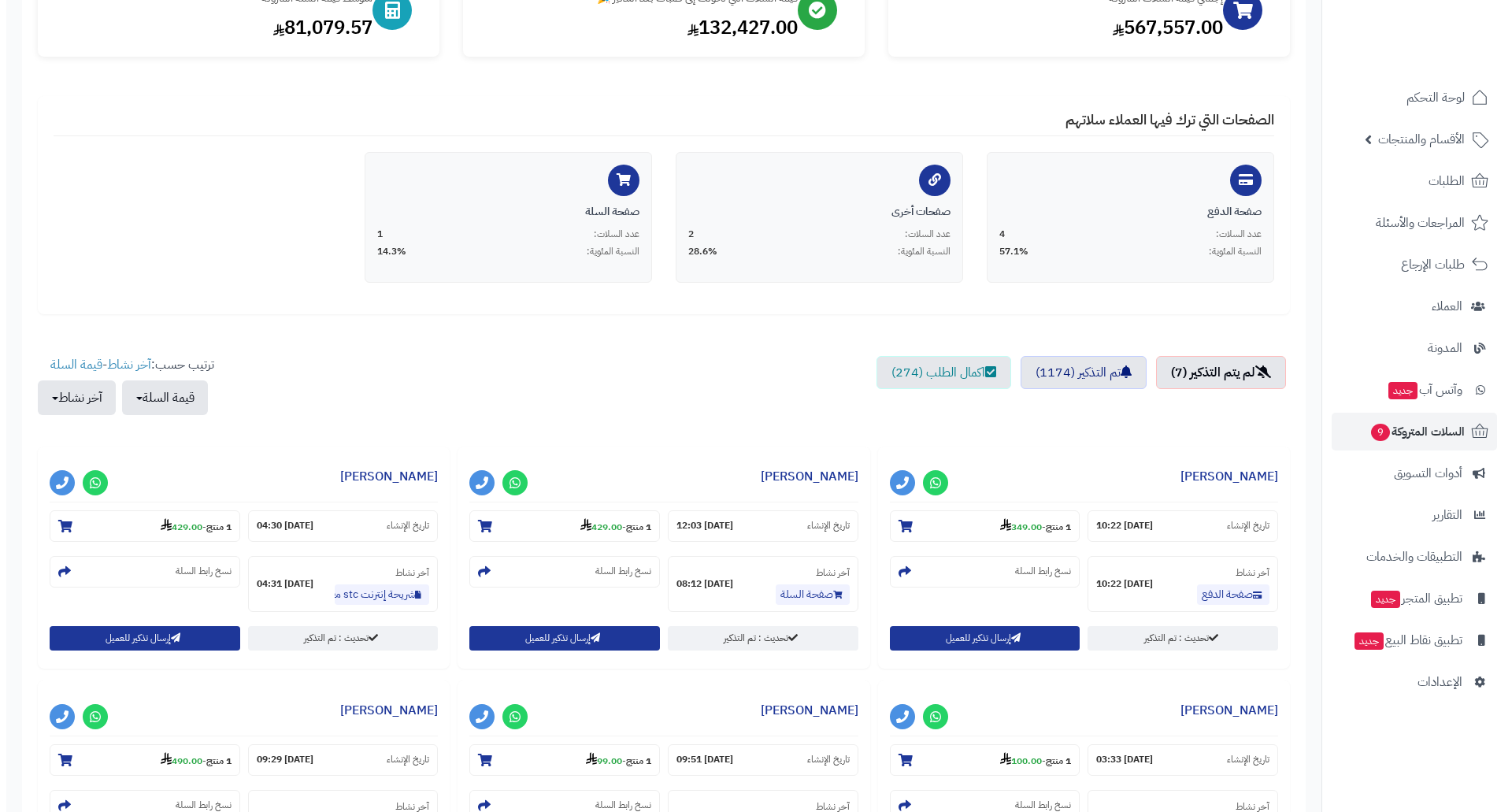
scroll to position [236, 0]
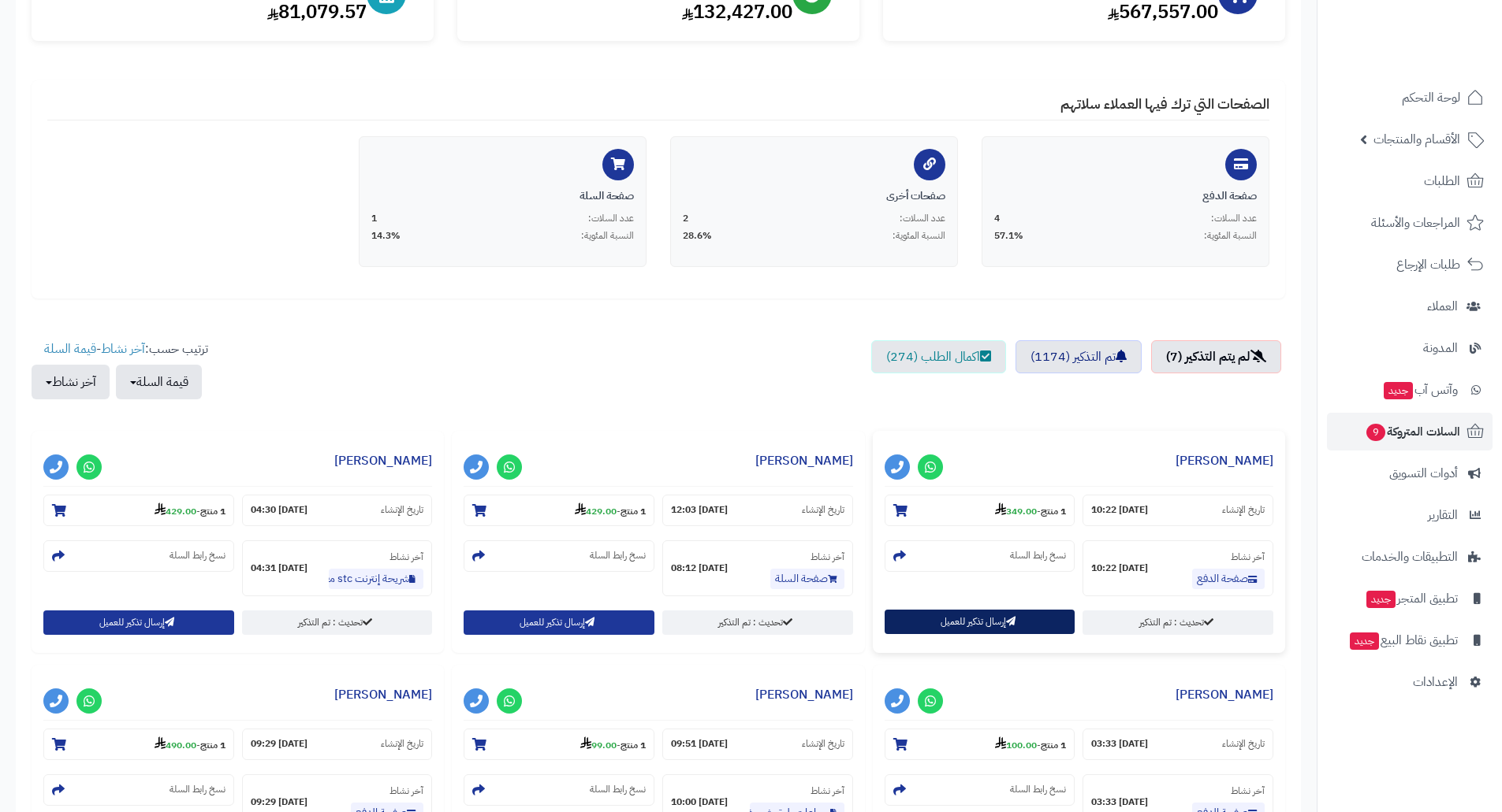
click at [963, 622] on button "إرسال تذكير للعميل" at bounding box center [980, 622] width 191 height 25
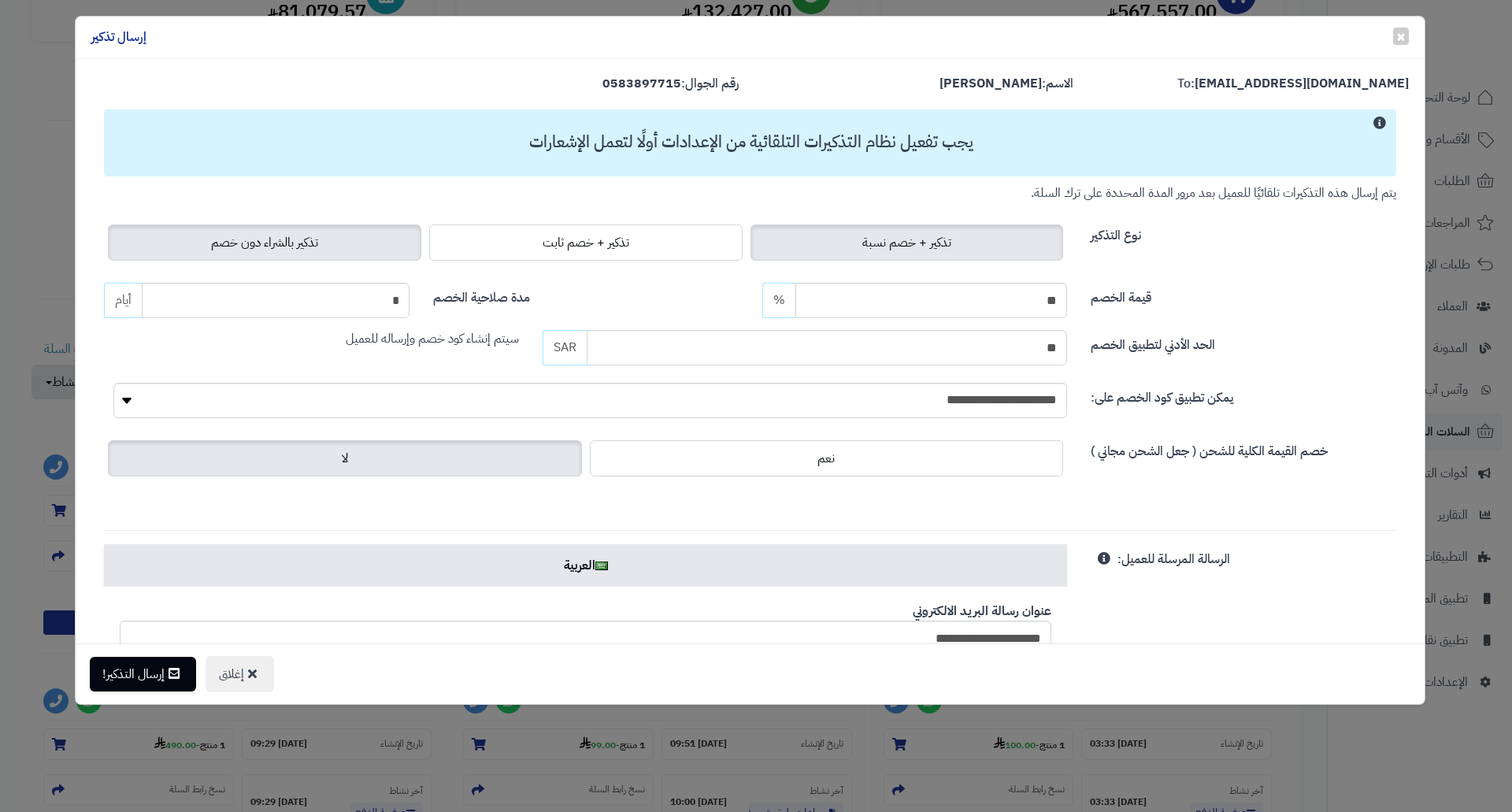
click at [203, 248] on label "تذكير بالشراء دون خصم" at bounding box center [264, 243] width 313 height 36
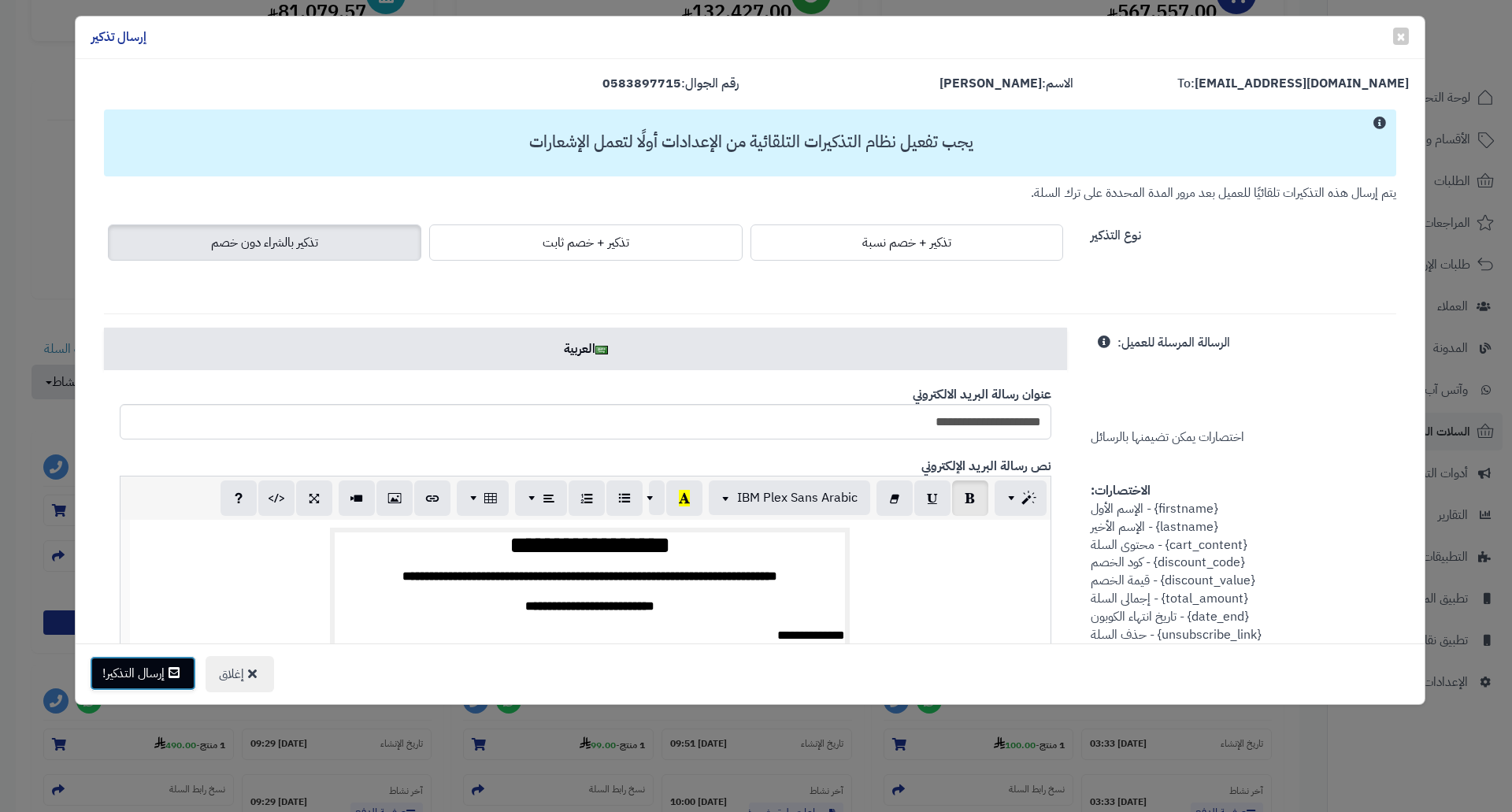
click at [115, 672] on button "إرسال التذكير!" at bounding box center [143, 673] width 107 height 35
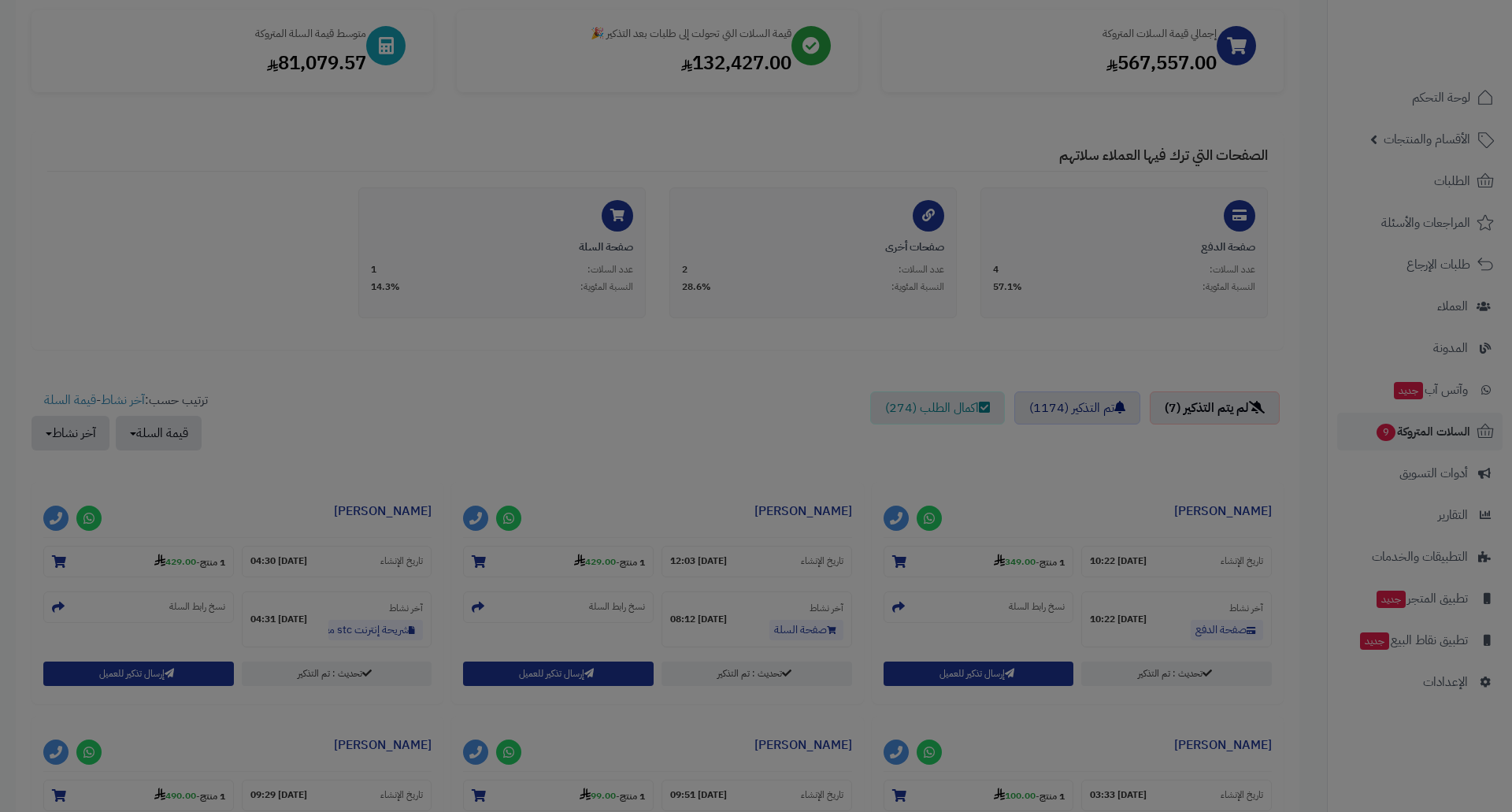
scroll to position [288, 0]
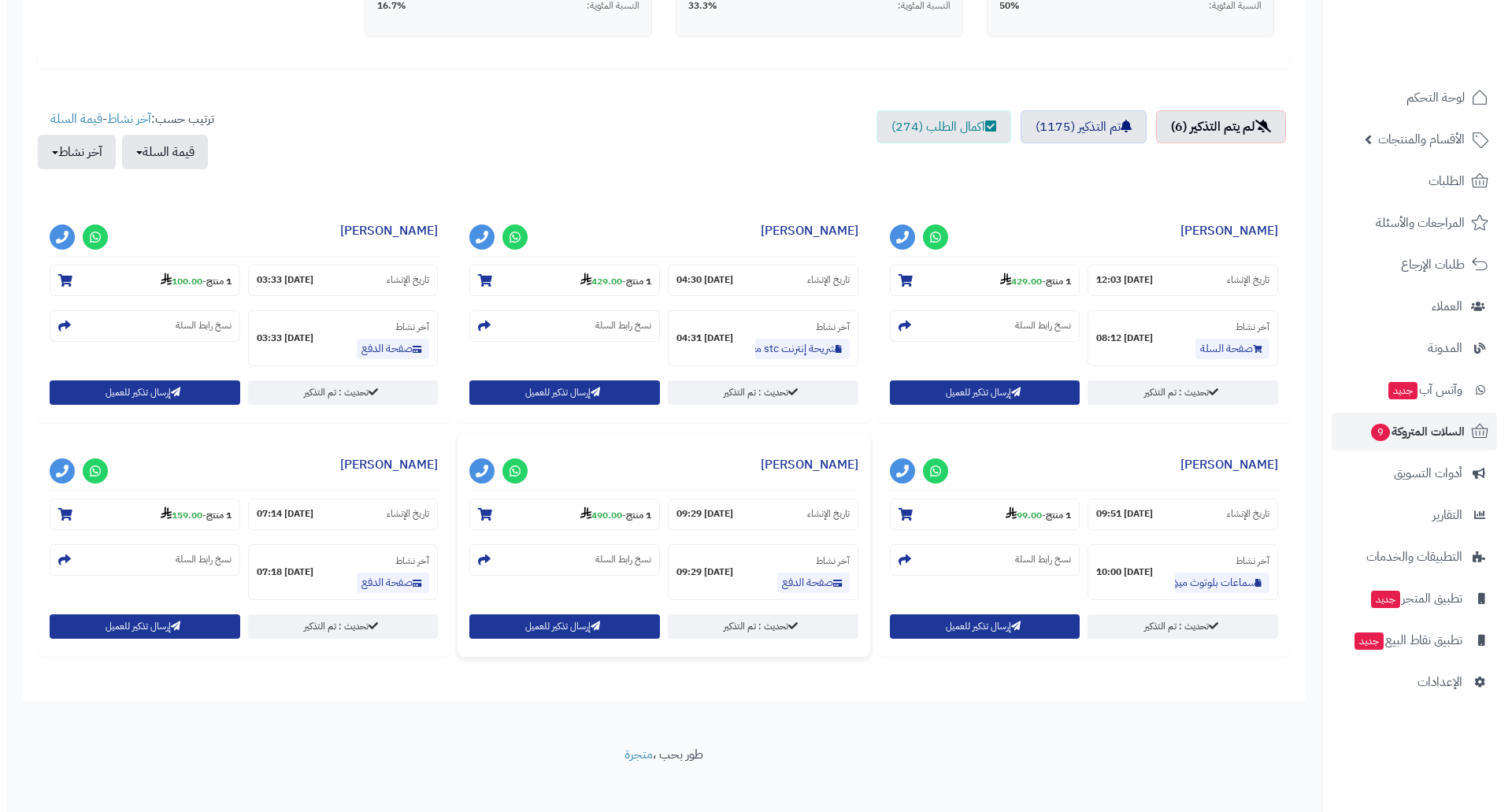
scroll to position [479, 0]
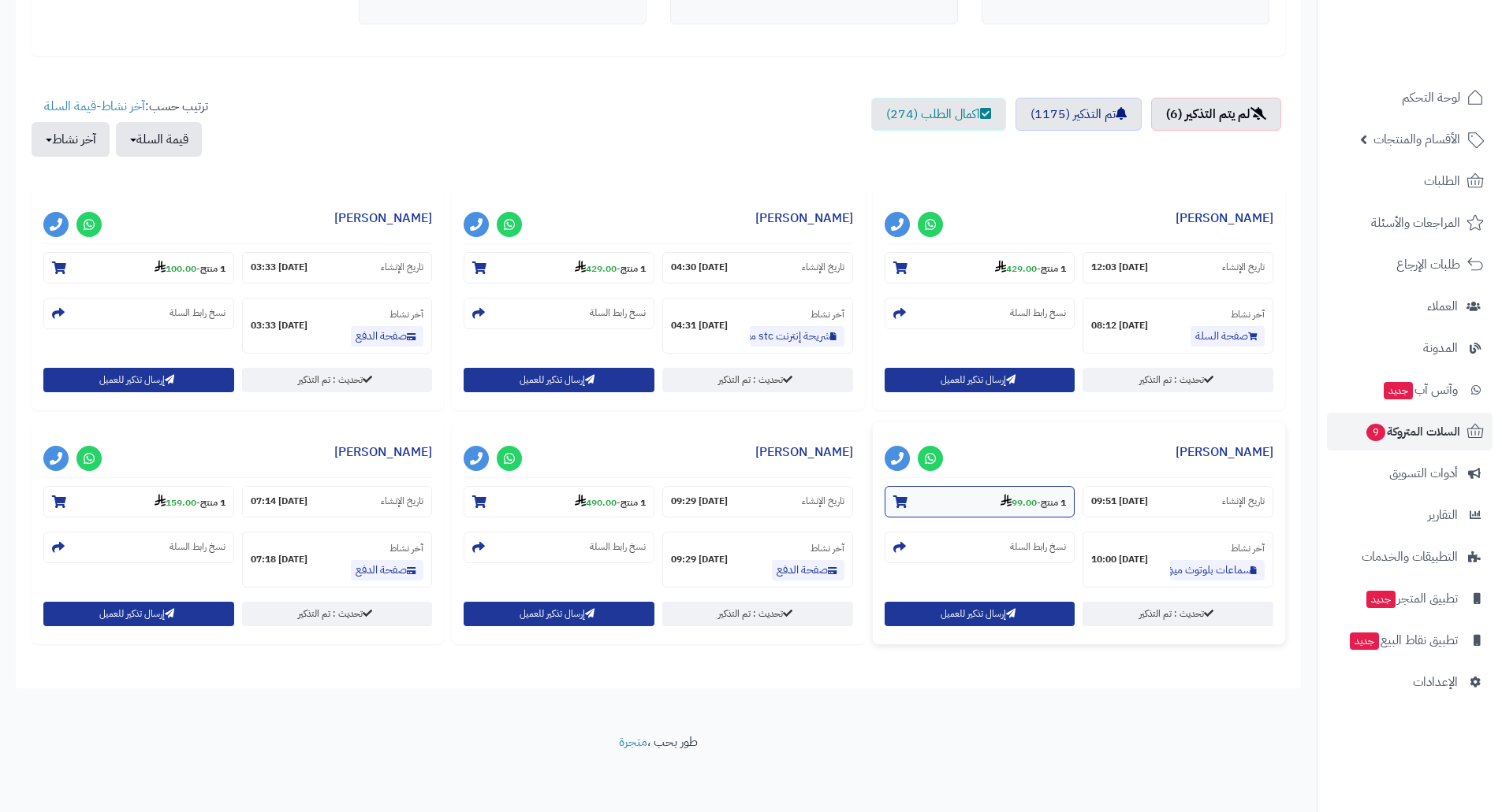
click at [1024, 498] on strong "99.00" at bounding box center [1018, 502] width 36 height 14
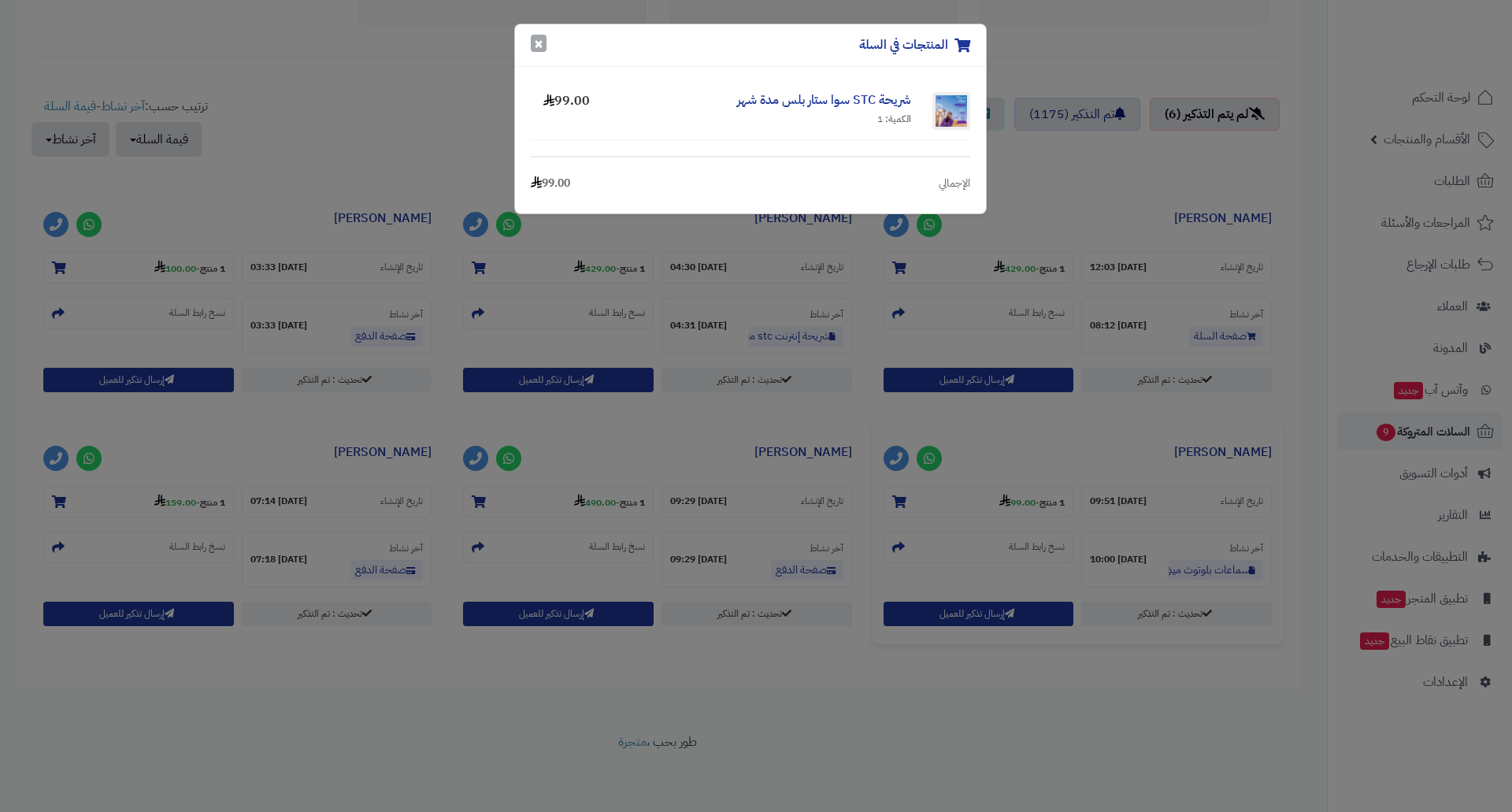
click at [541, 44] on button "×" at bounding box center [538, 43] width 16 height 17
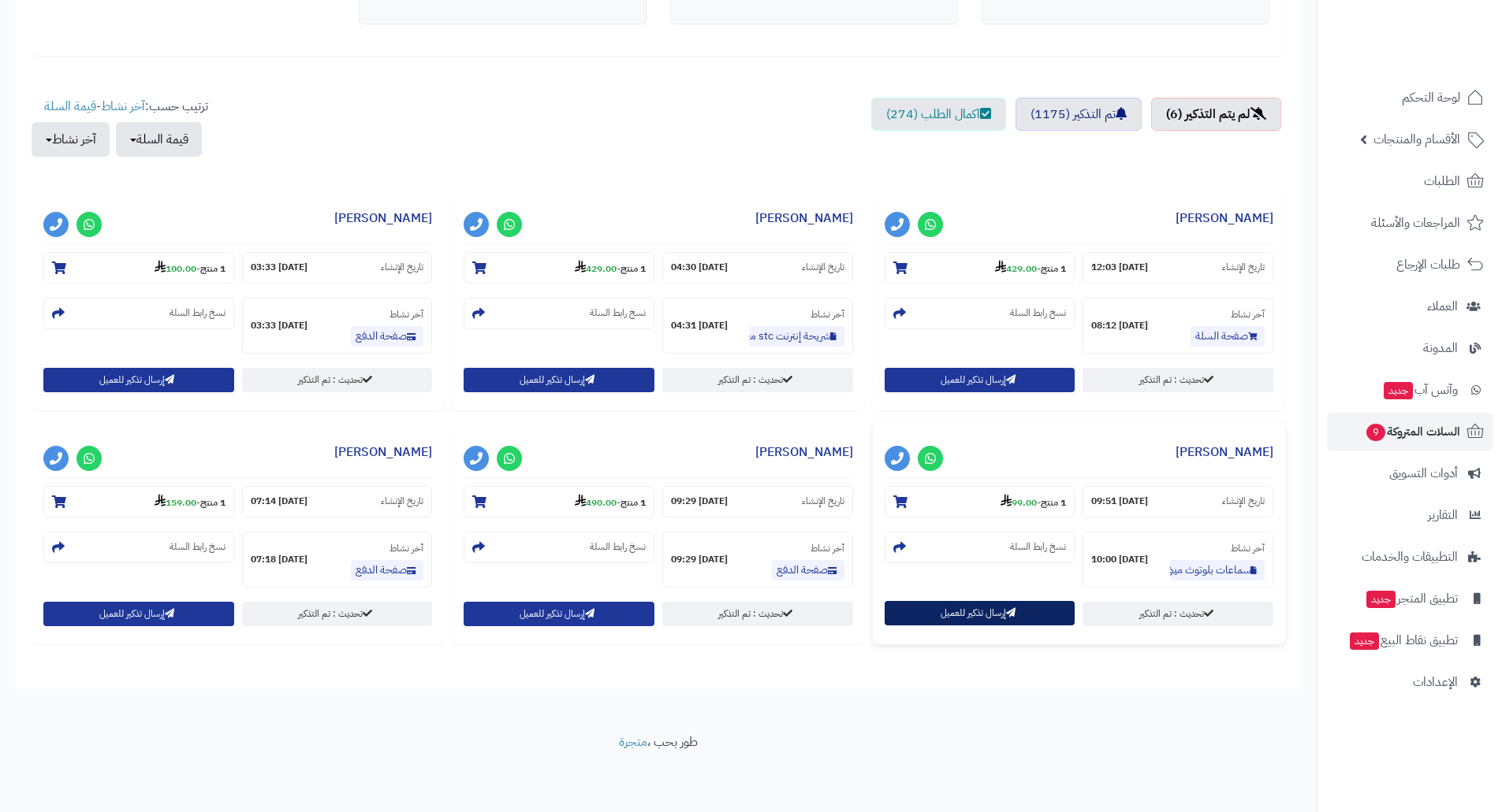
click at [972, 607] on button "إرسال تذكير للعميل" at bounding box center [980, 614] width 191 height 25
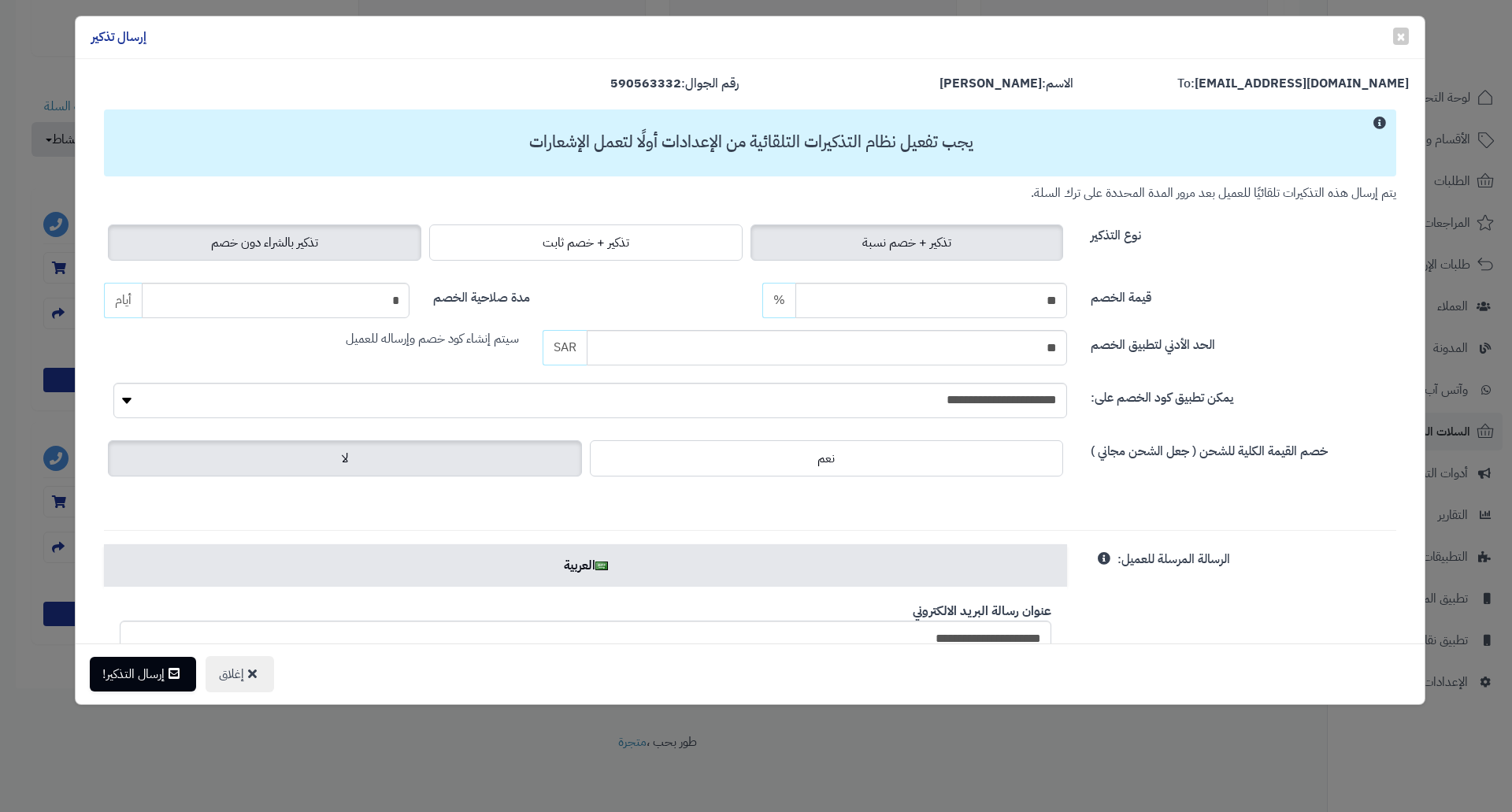
click at [287, 243] on span "تذكير بالشراء دون خصم" at bounding box center [264, 243] width 107 height 19
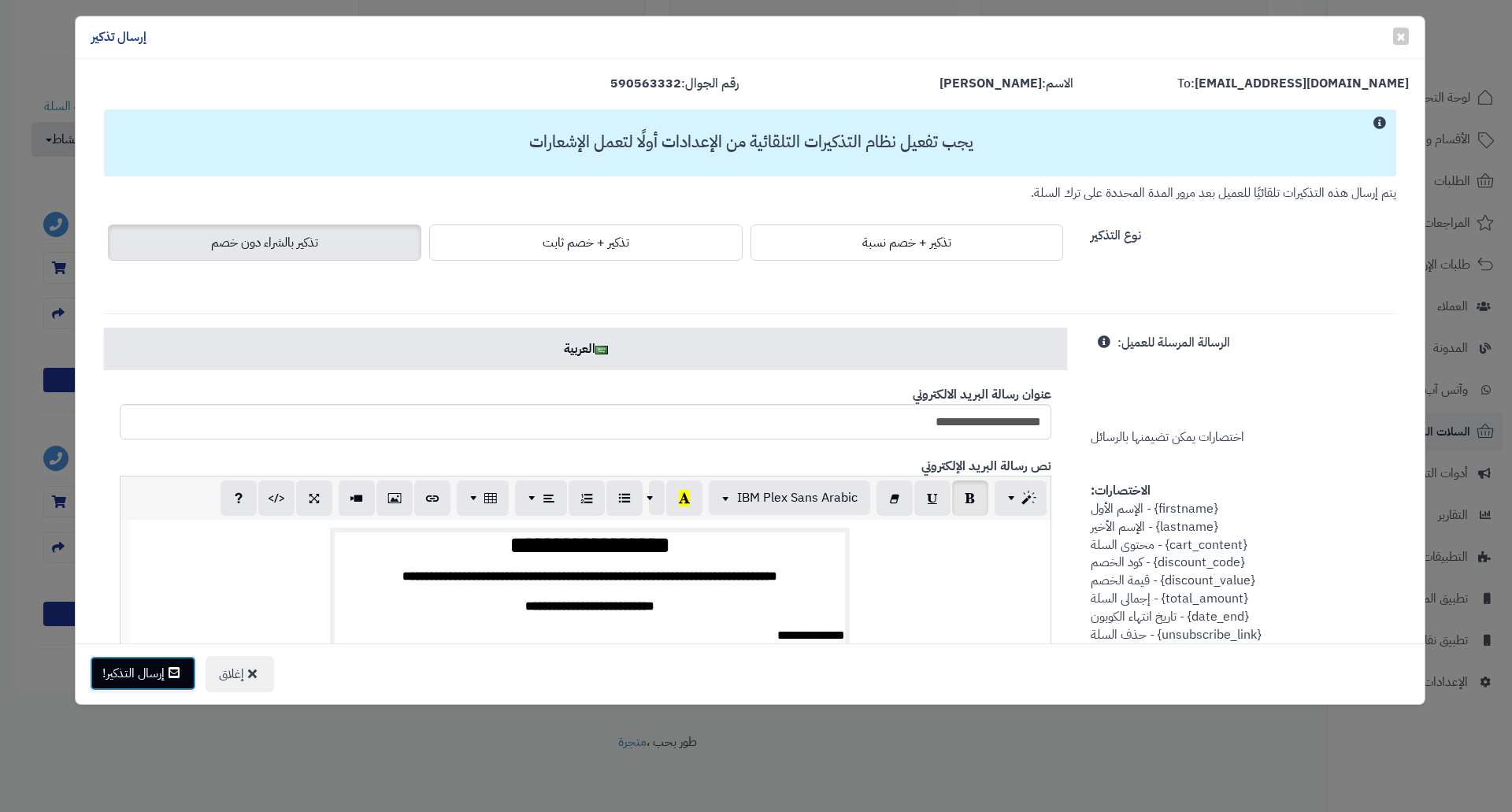
click at [138, 673] on button "إرسال التذكير!" at bounding box center [143, 673] width 107 height 35
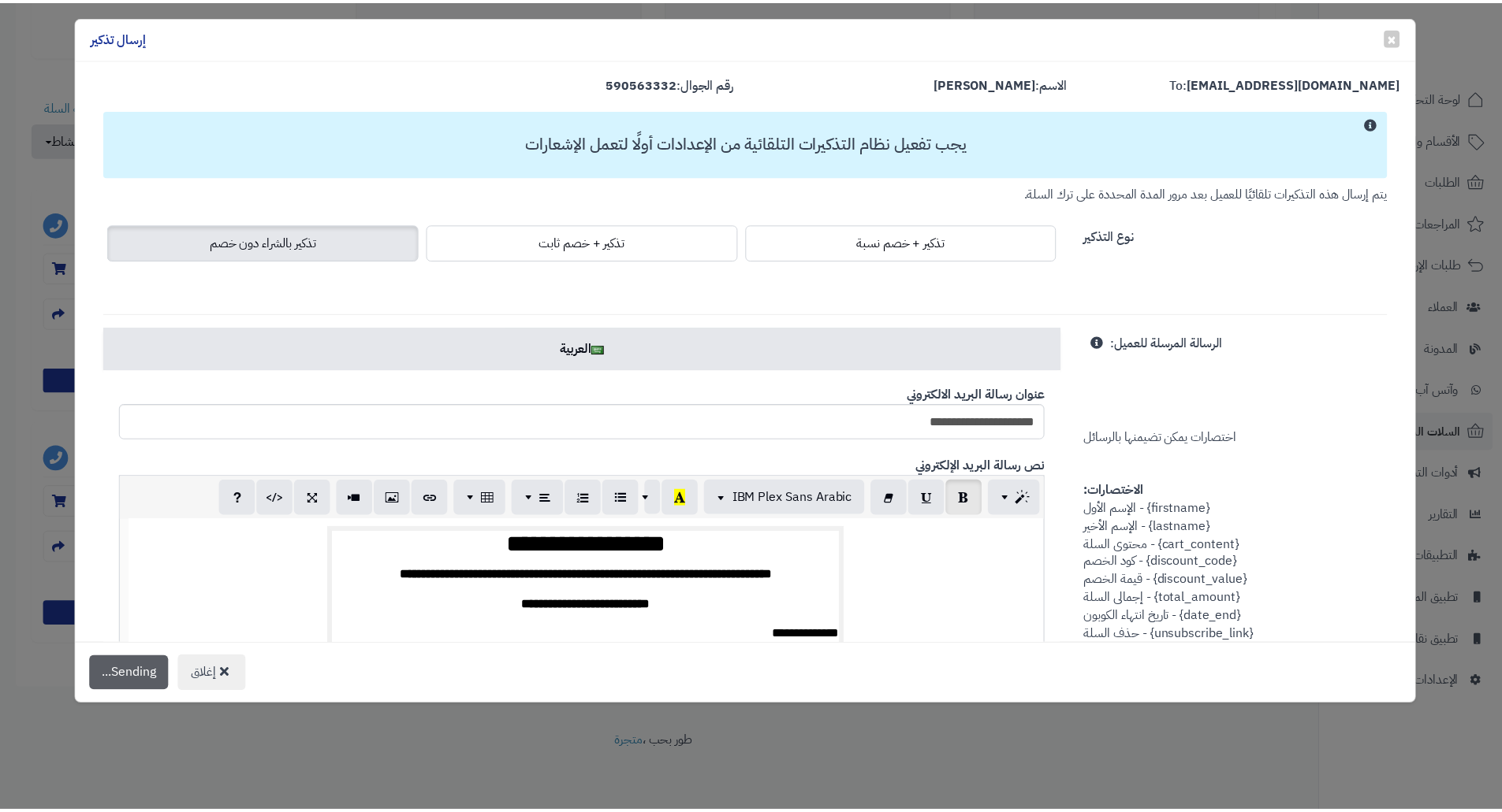
scroll to position [531, 0]
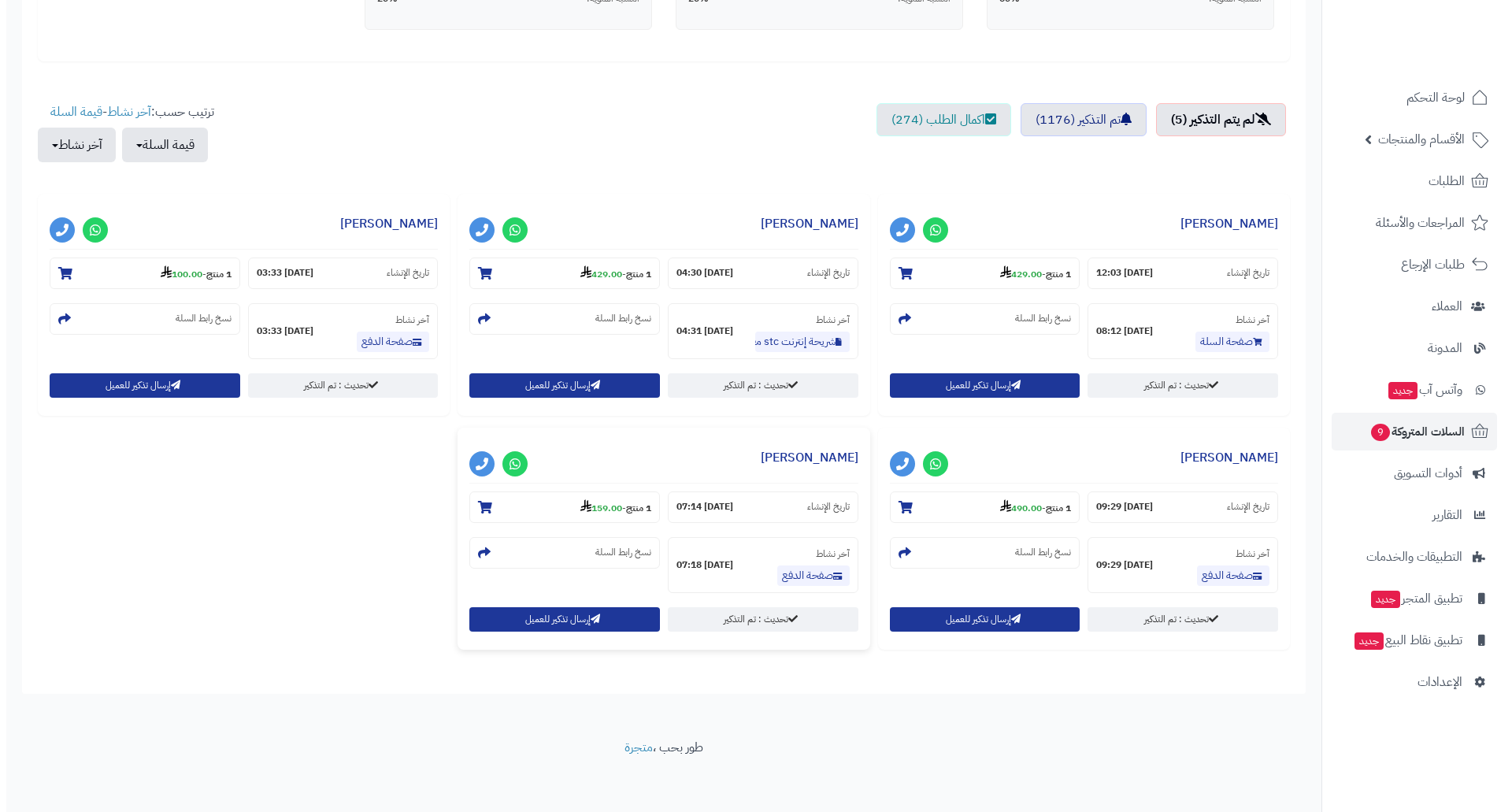
scroll to position [479, 0]
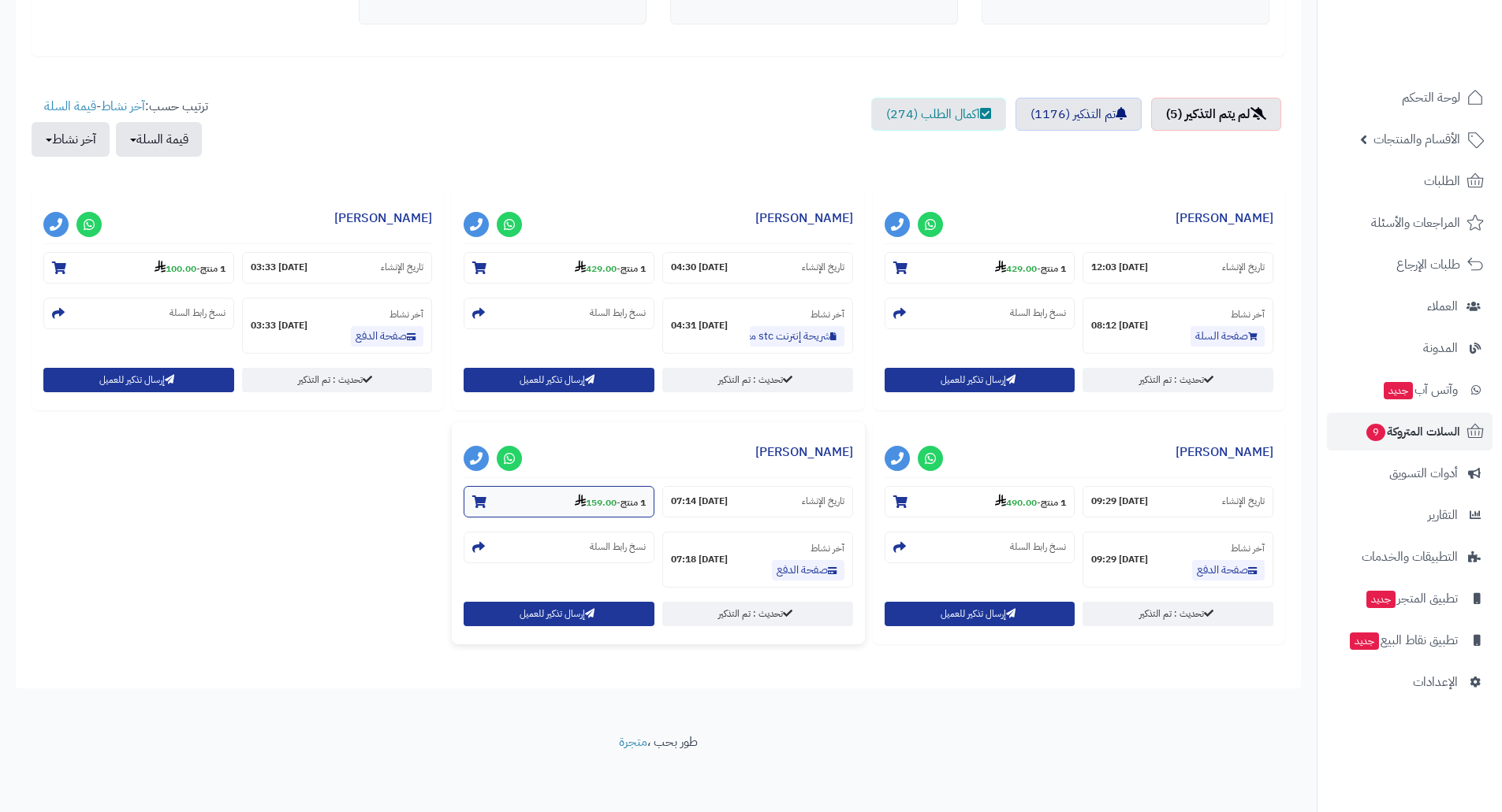
click at [592, 502] on strong "159.00" at bounding box center [595, 502] width 42 height 14
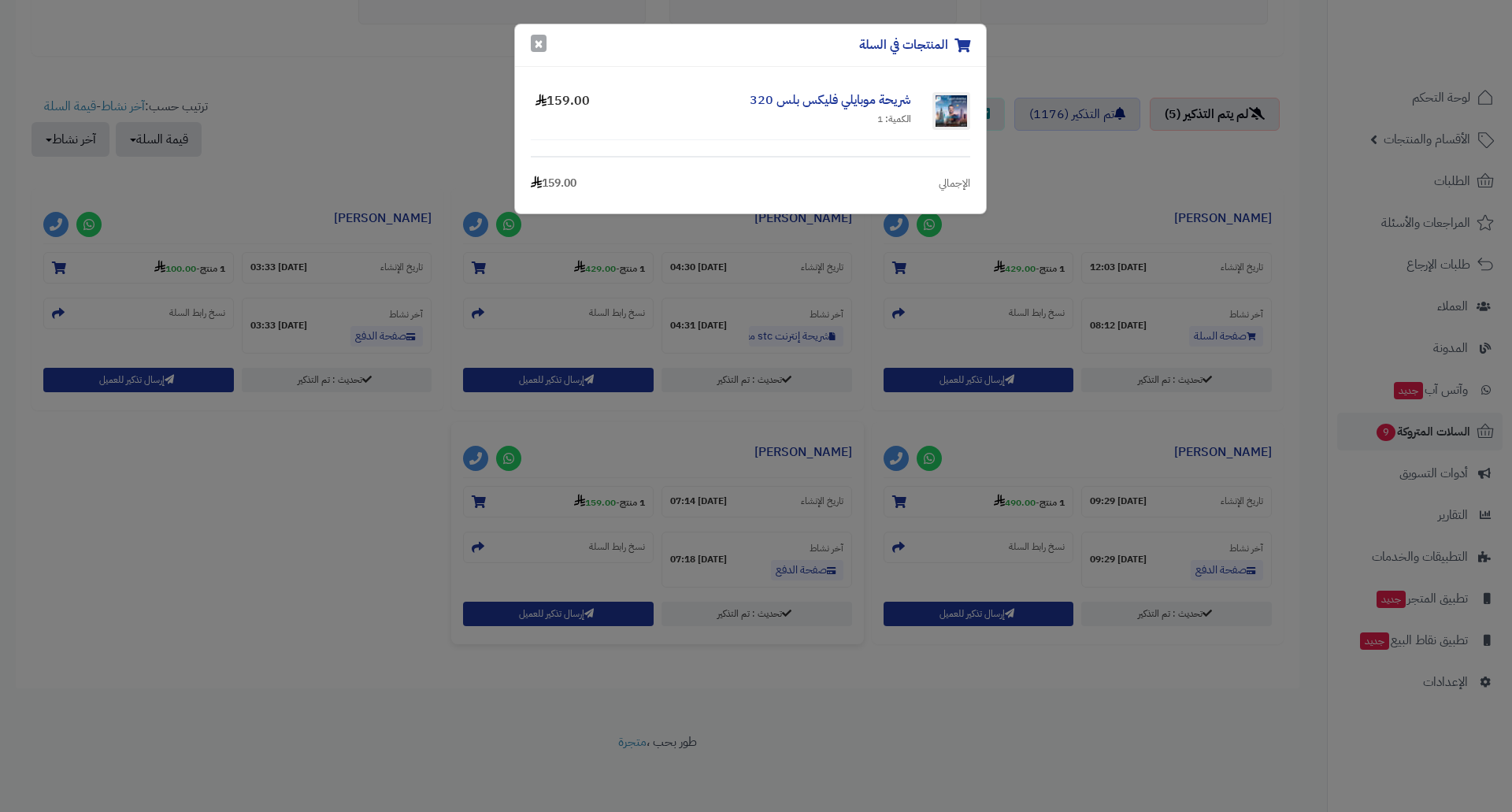
click at [539, 45] on button "×" at bounding box center [538, 43] width 16 height 17
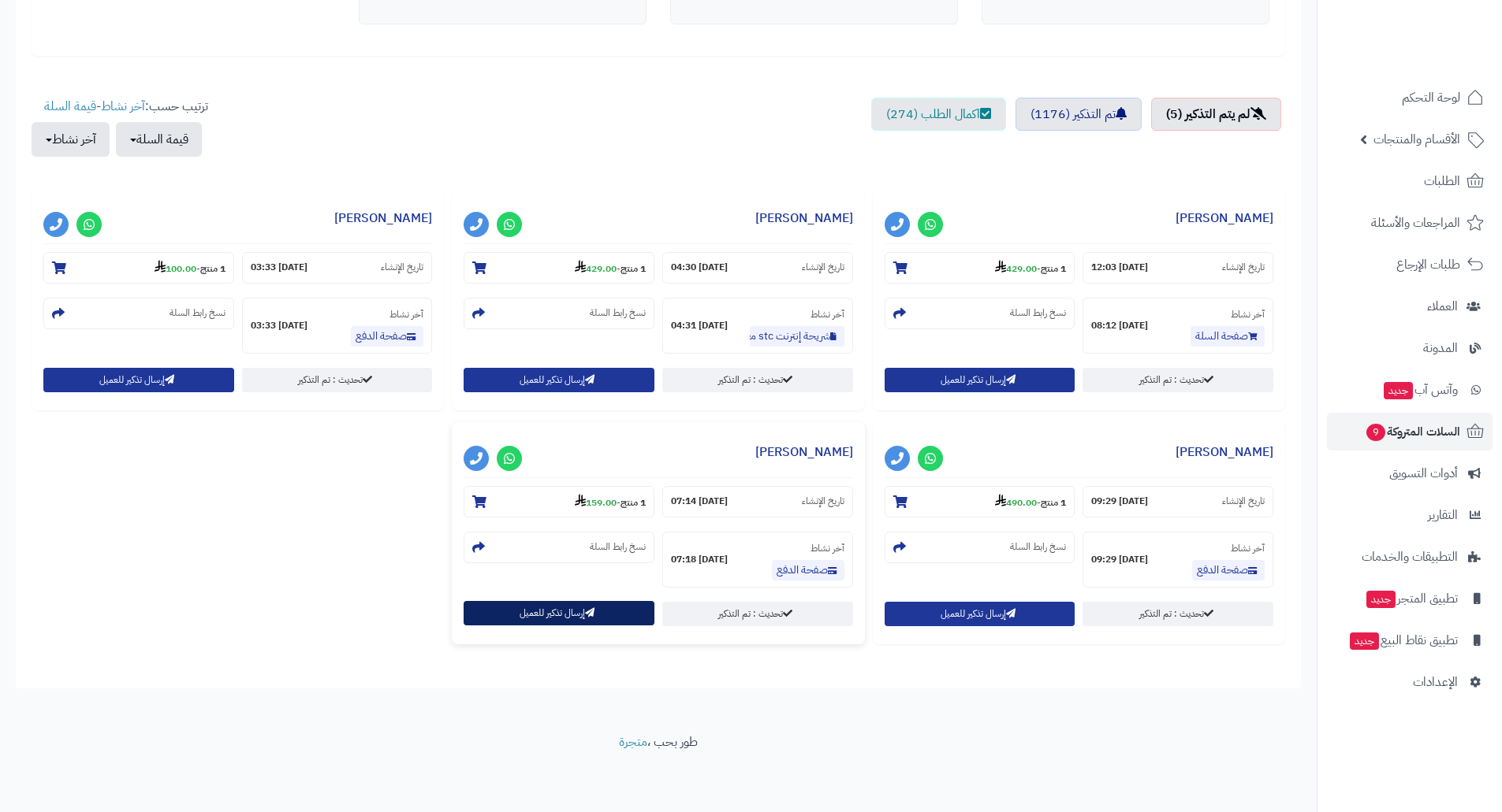
click at [527, 607] on button "إرسال تذكير للعميل" at bounding box center [559, 614] width 191 height 25
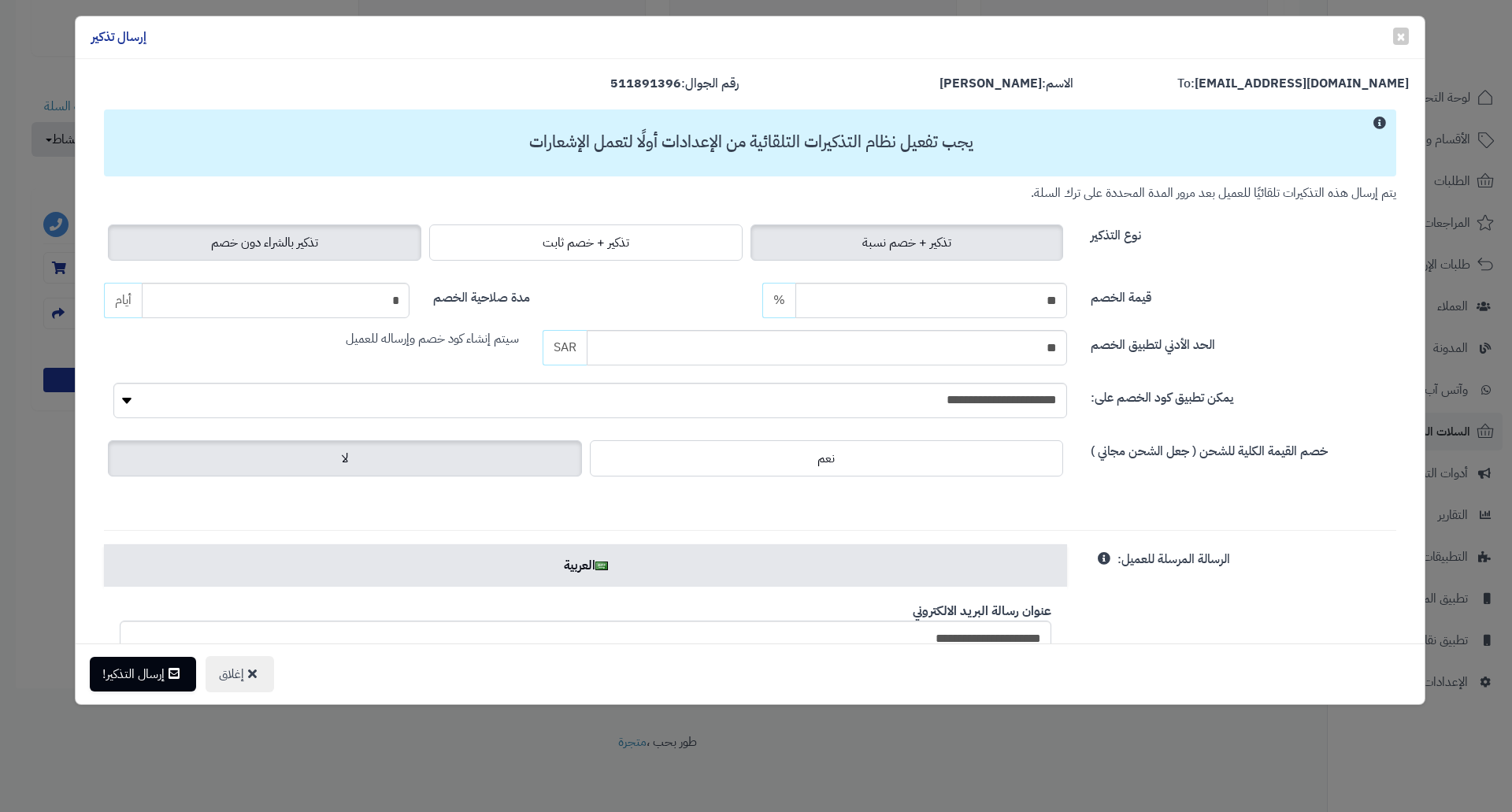
click at [306, 233] on span "تذكير بالشراء دون خصم" at bounding box center [264, 243] width 107 height 19
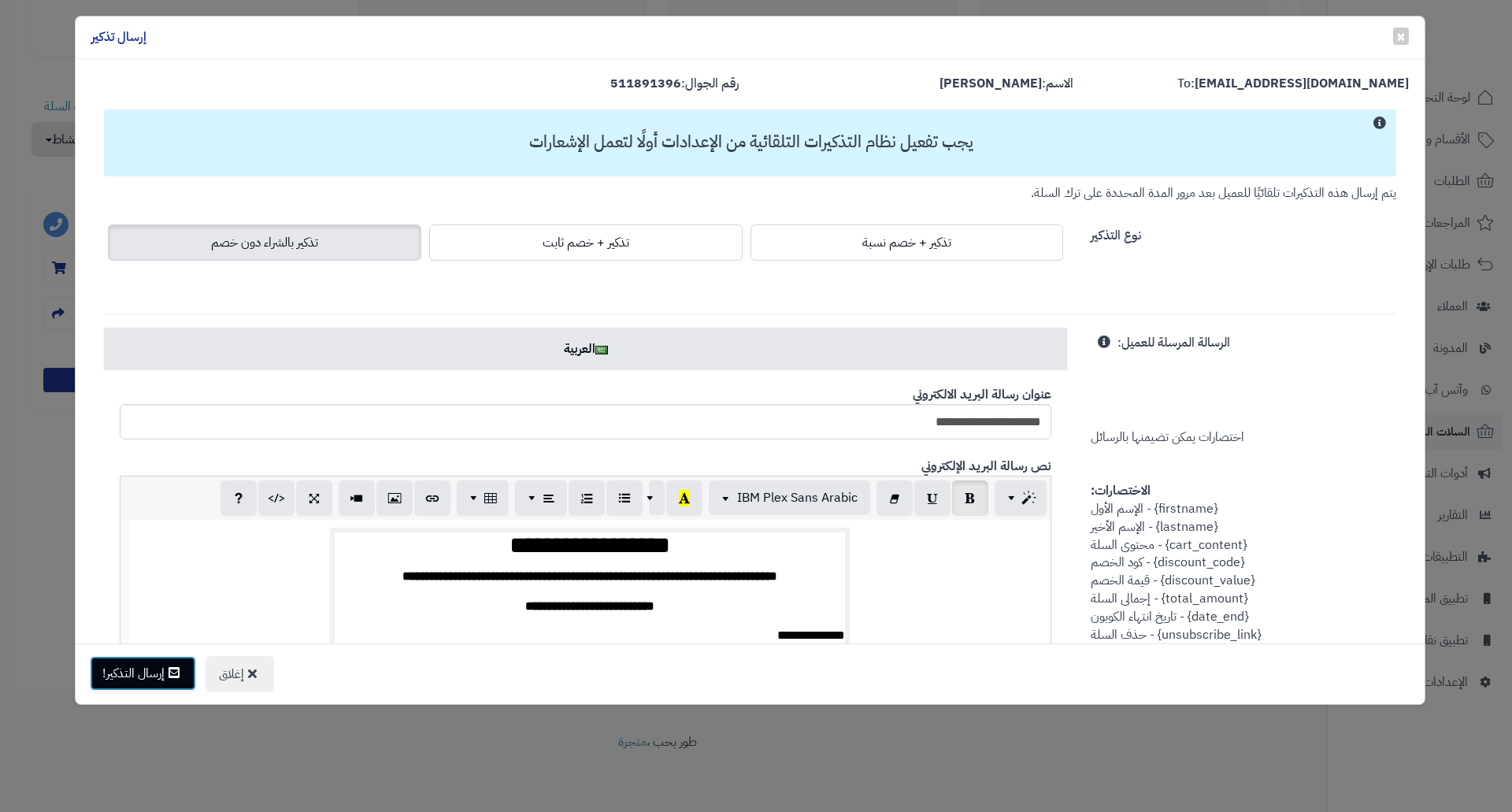
click at [123, 667] on button "إرسال التذكير!" at bounding box center [143, 673] width 107 height 35
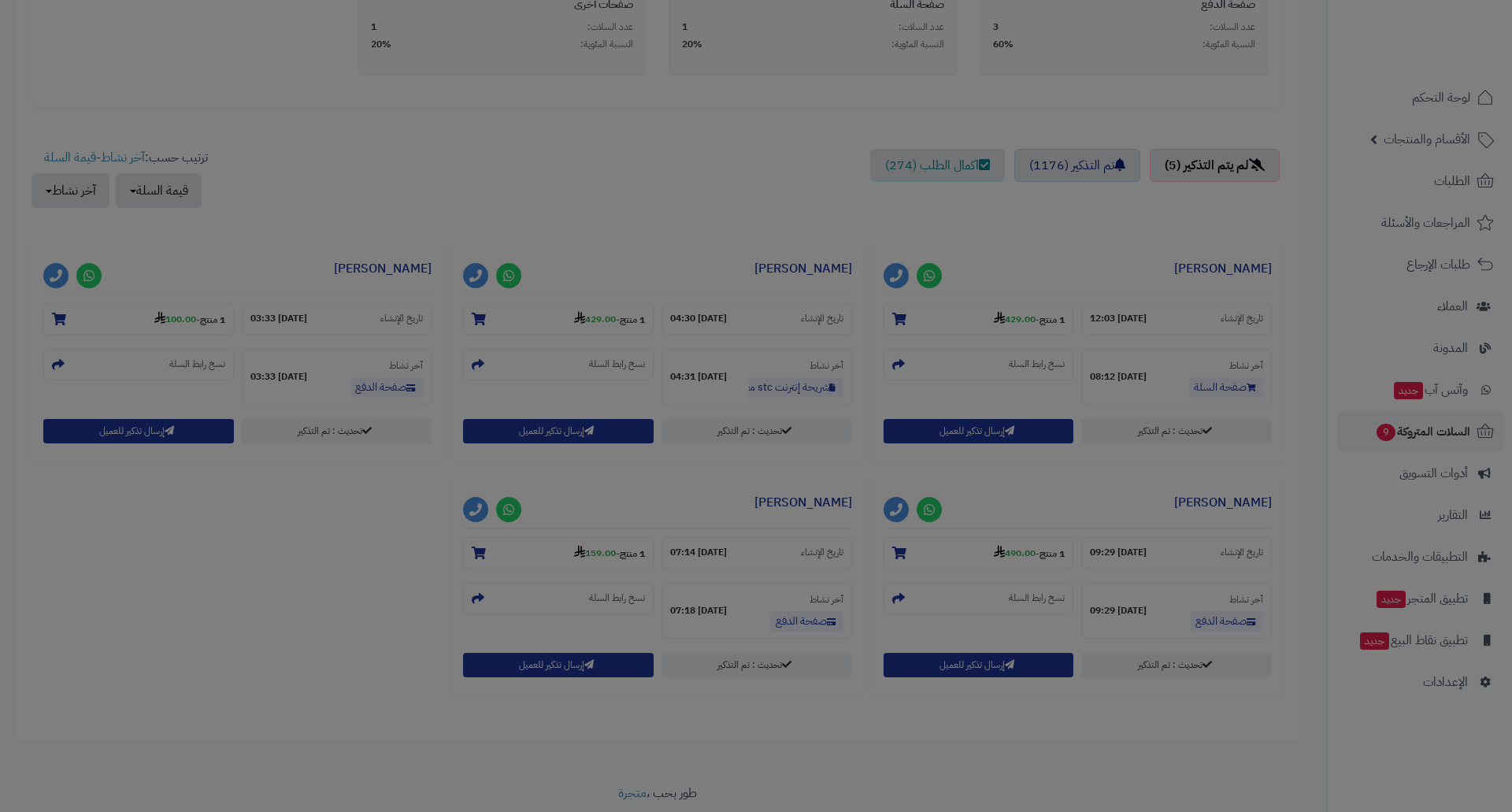
scroll to position [531, 0]
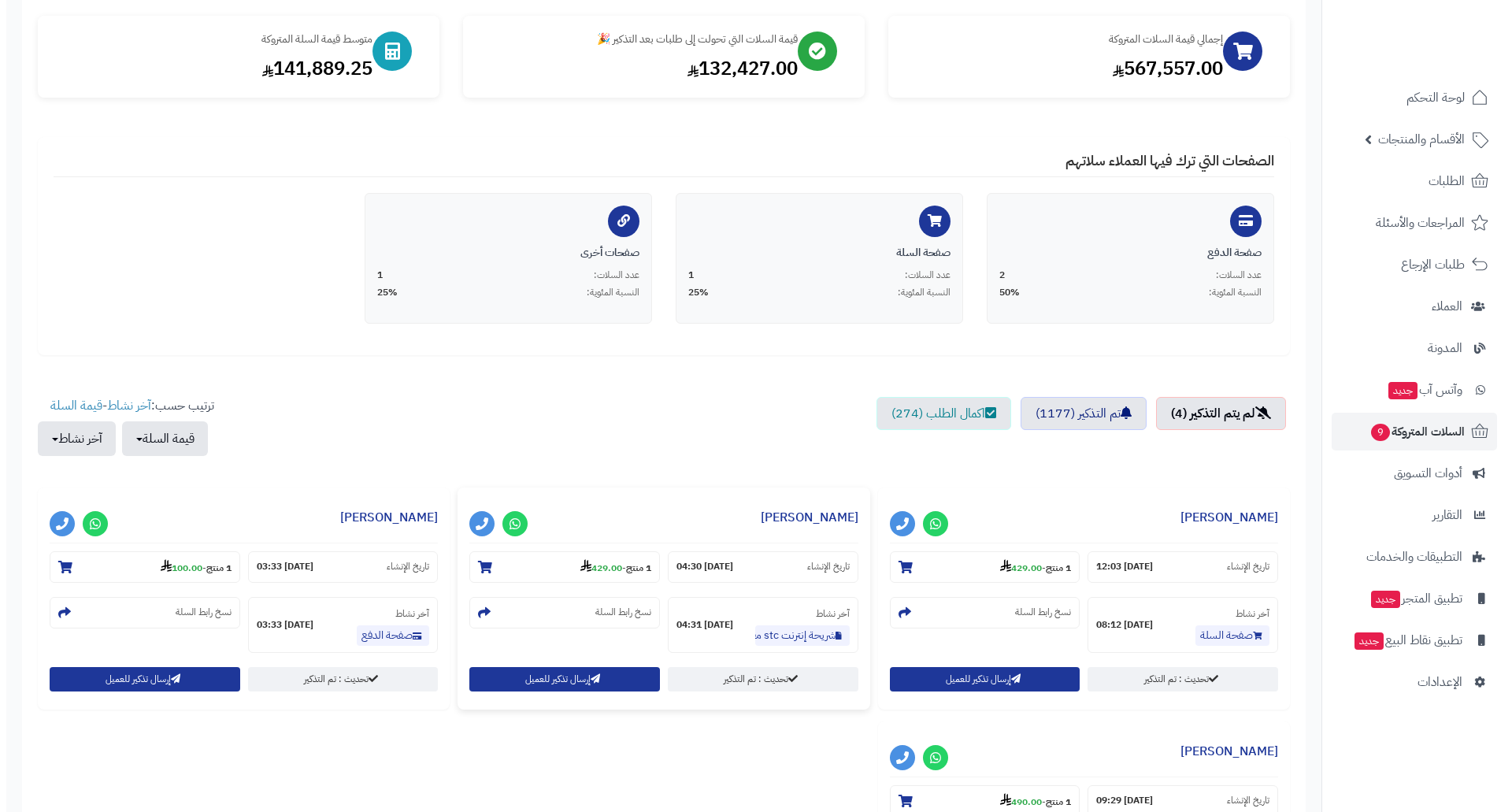
scroll to position [236, 0]
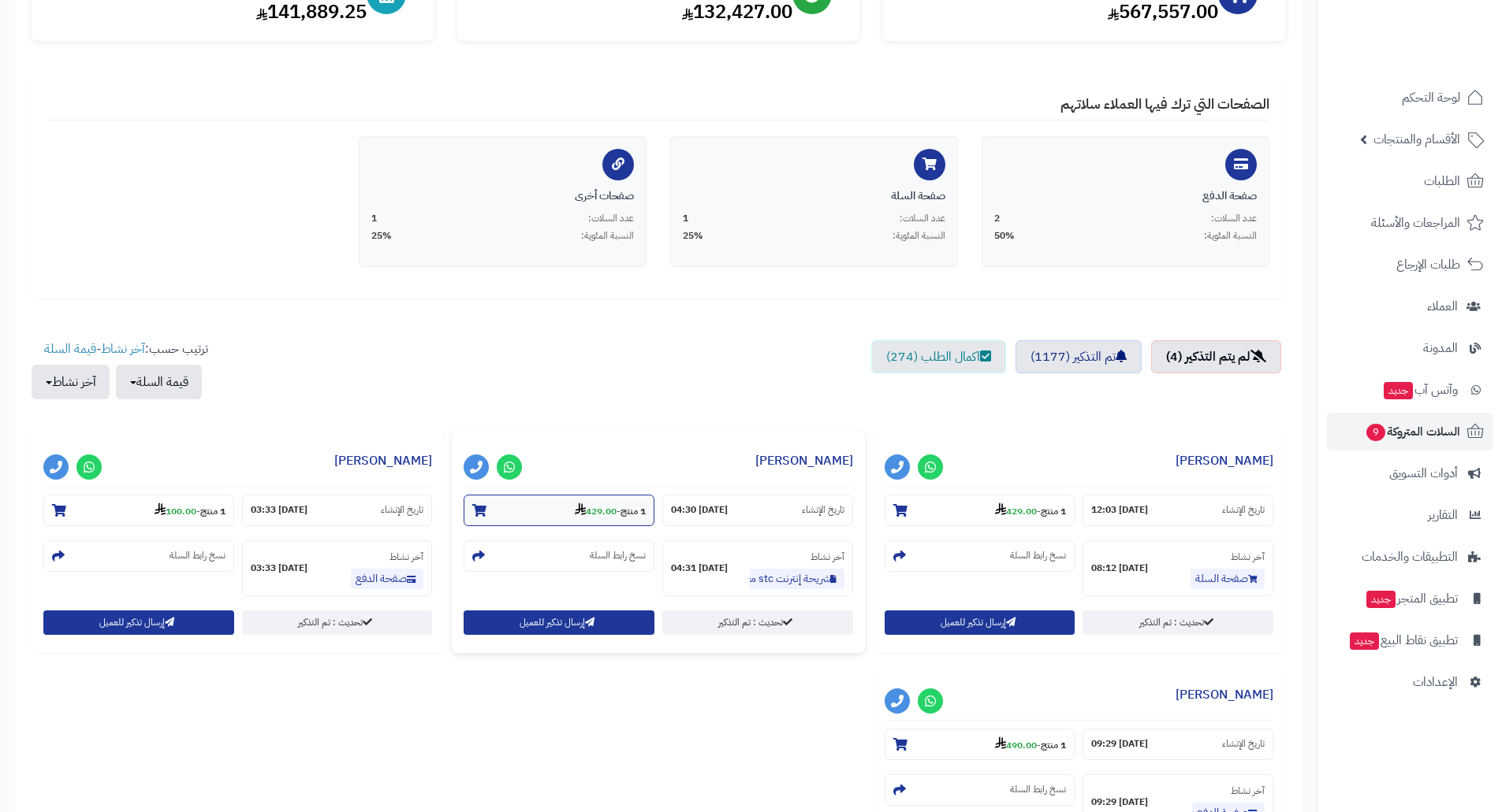
click at [593, 511] on strong "429.00" at bounding box center [595, 511] width 42 height 14
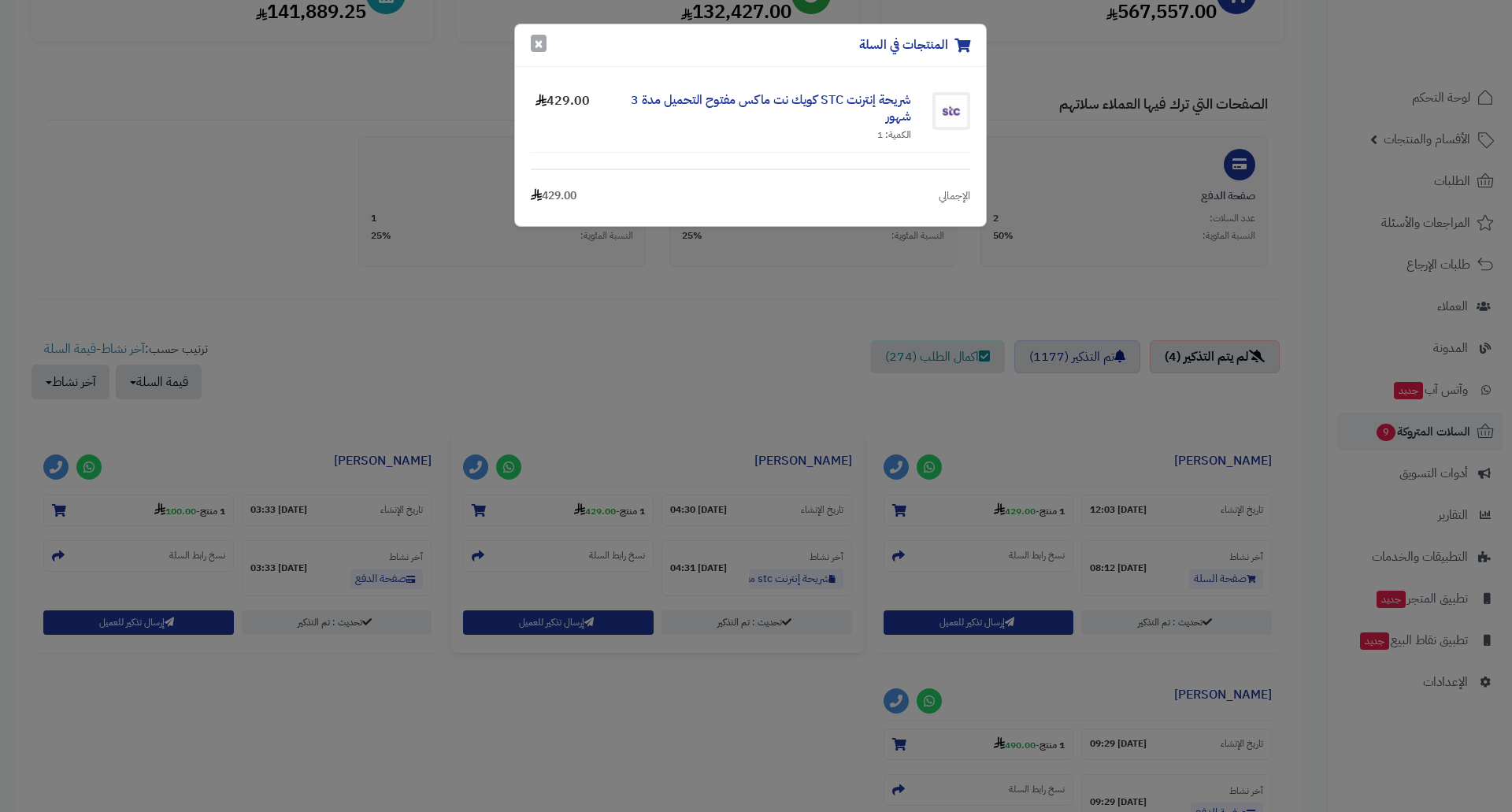
click at [533, 50] on button "×" at bounding box center [538, 43] width 16 height 17
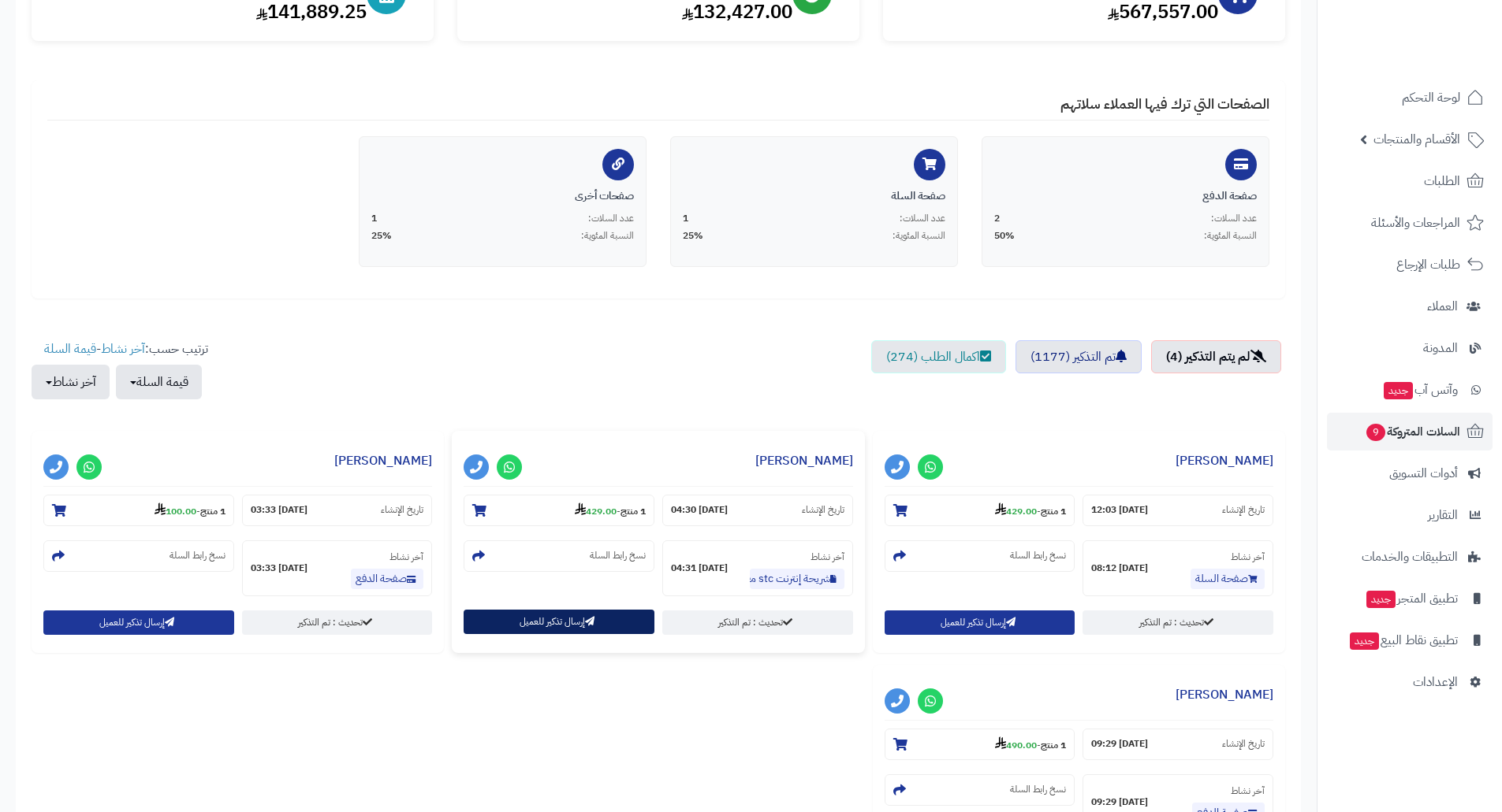
click at [521, 620] on button "إرسال تذكير للعميل" at bounding box center [559, 622] width 191 height 25
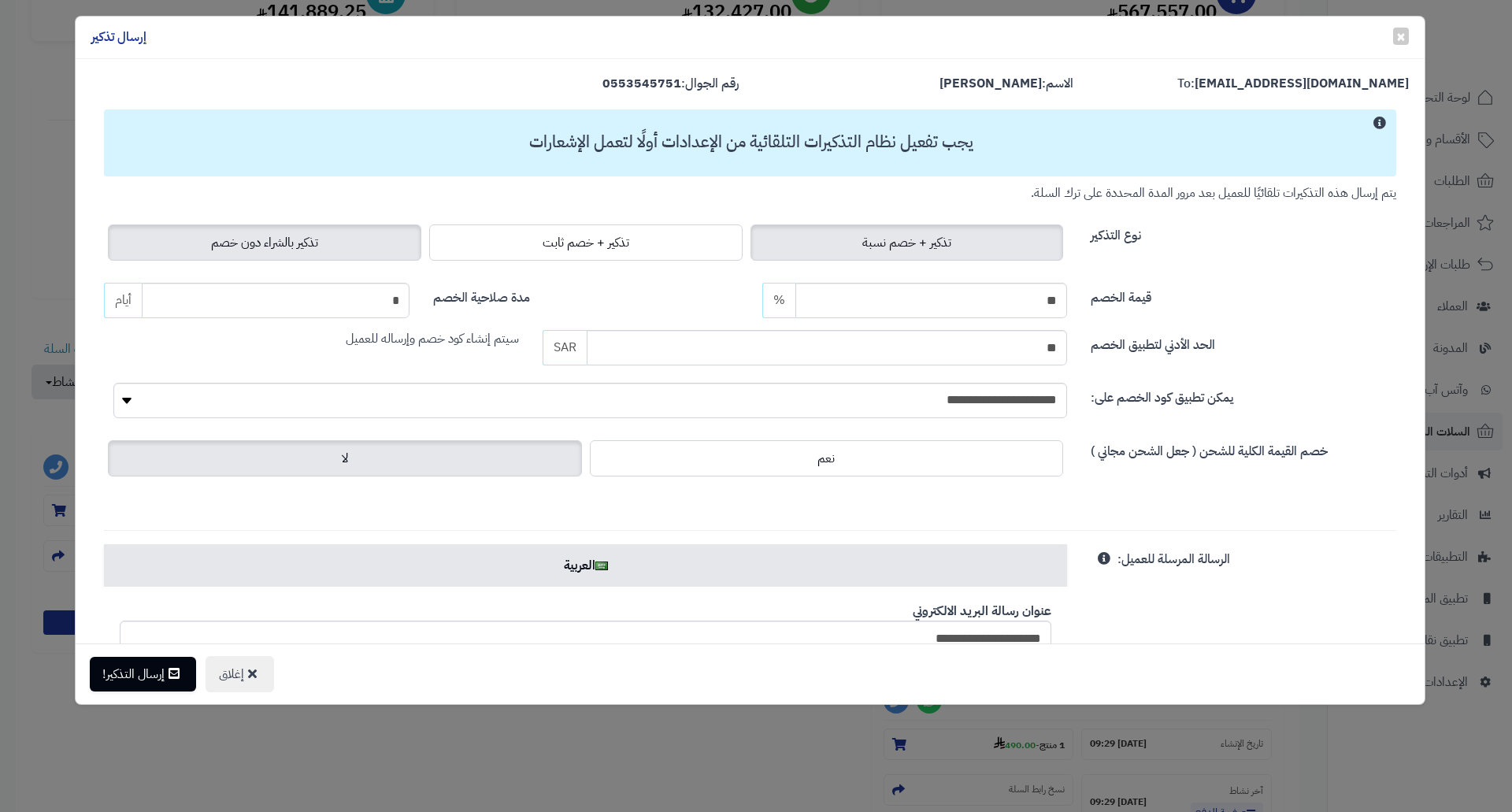
click at [260, 248] on span "تذكير بالشراء دون خصم" at bounding box center [264, 243] width 107 height 19
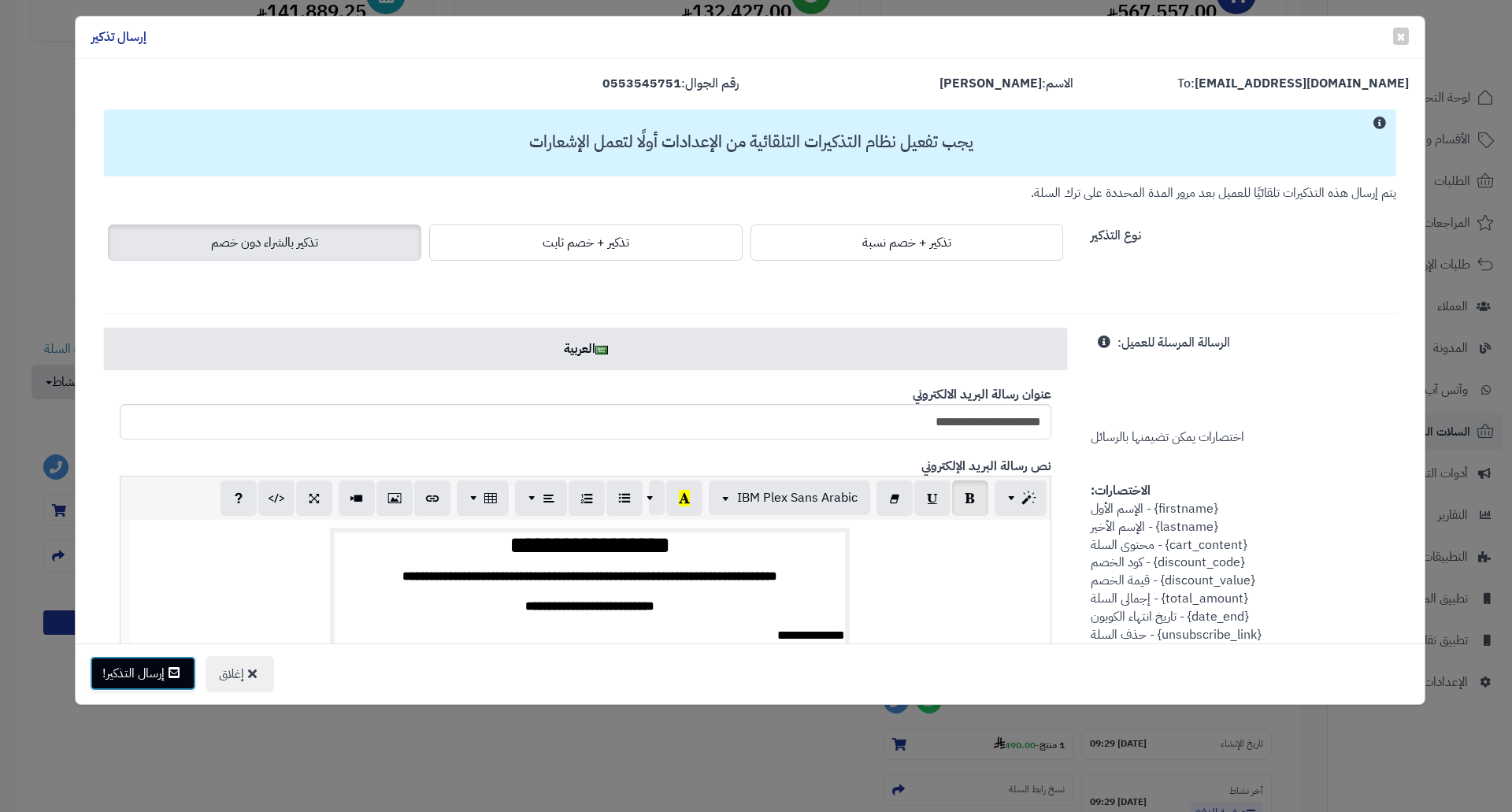
click at [157, 670] on button "إرسال التذكير!" at bounding box center [143, 673] width 107 height 35
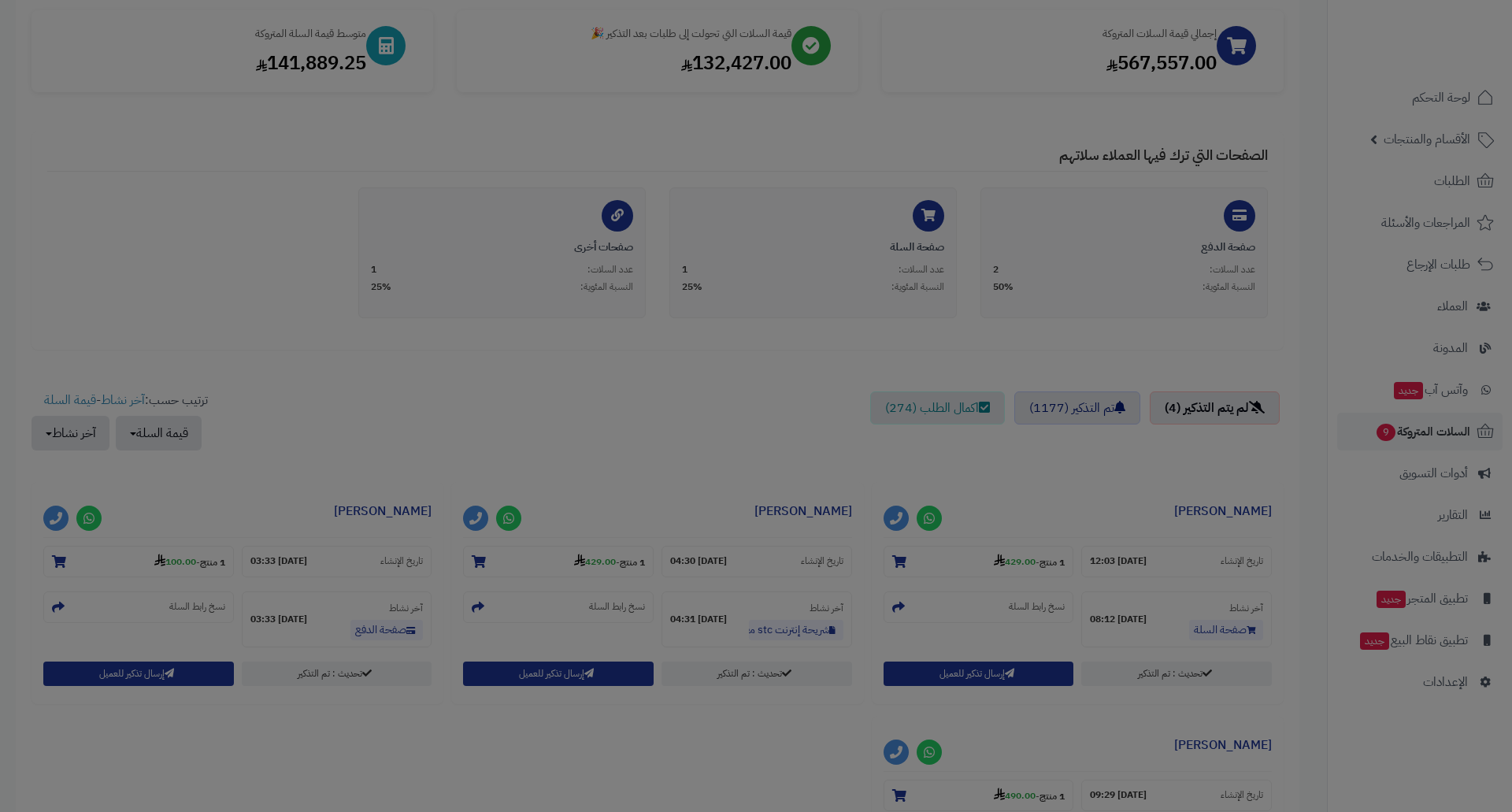
scroll to position [288, 0]
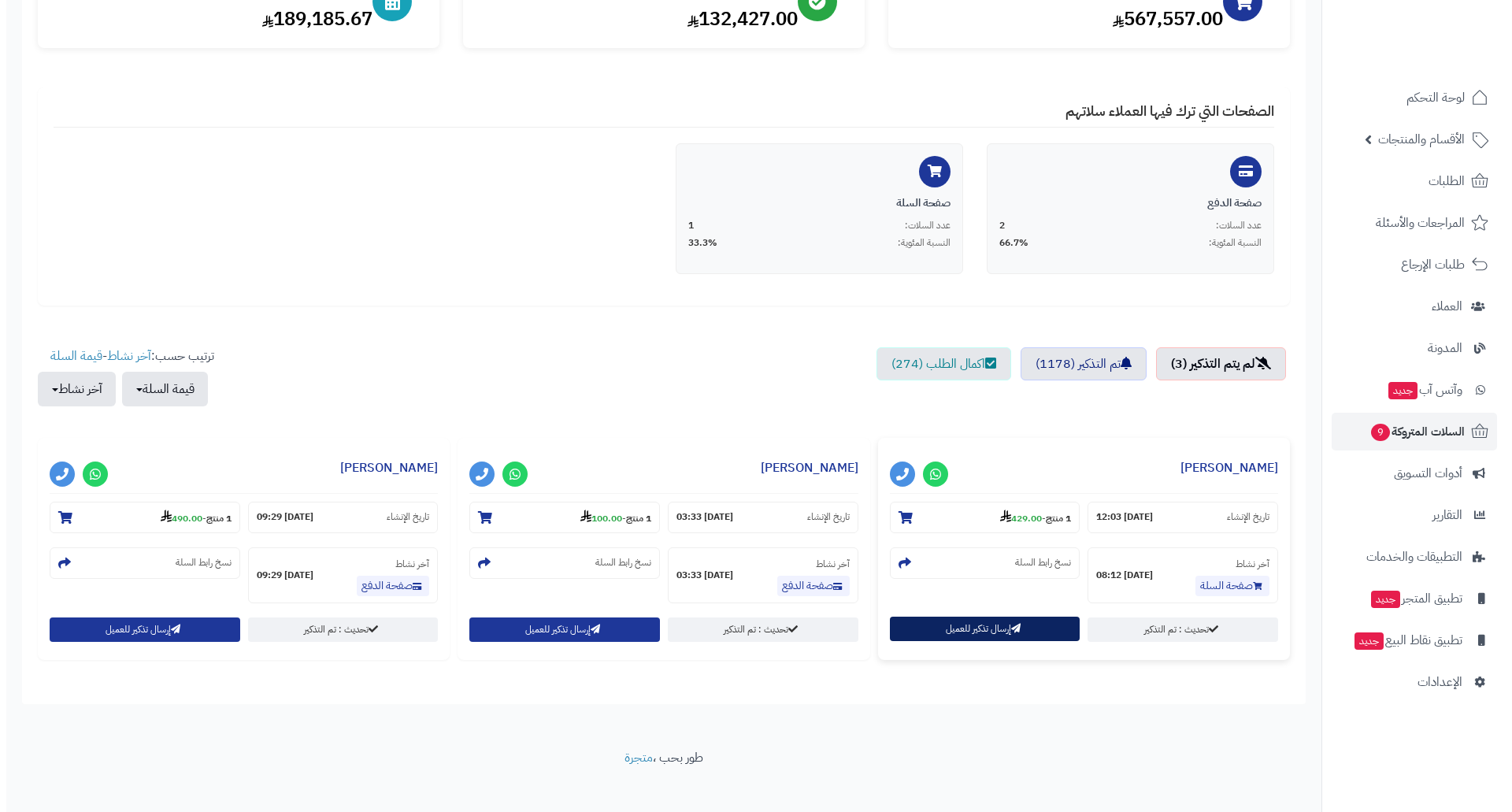
scroll to position [245, 0]
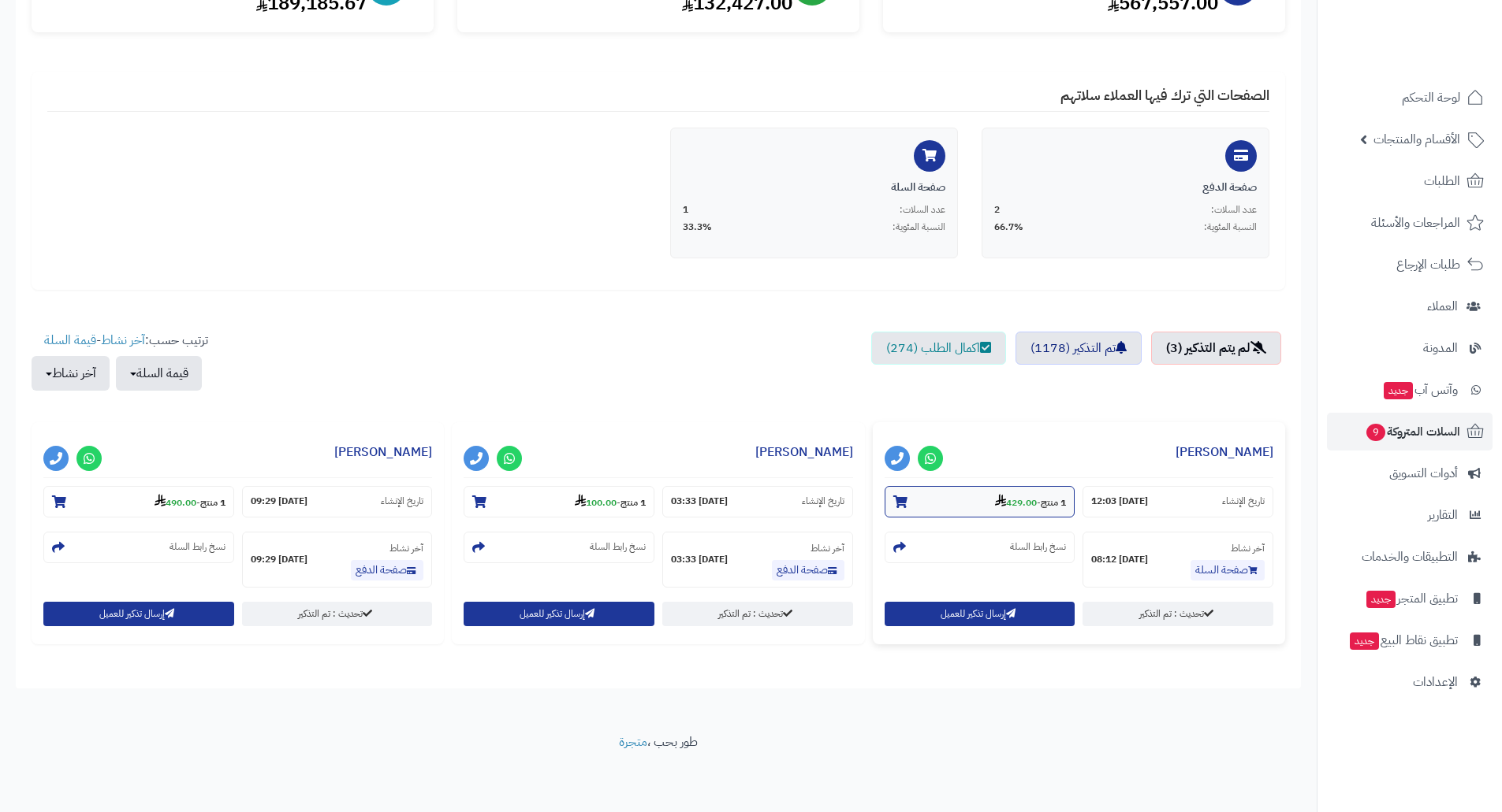
click at [1012, 508] on strong "429.00" at bounding box center [1016, 502] width 42 height 14
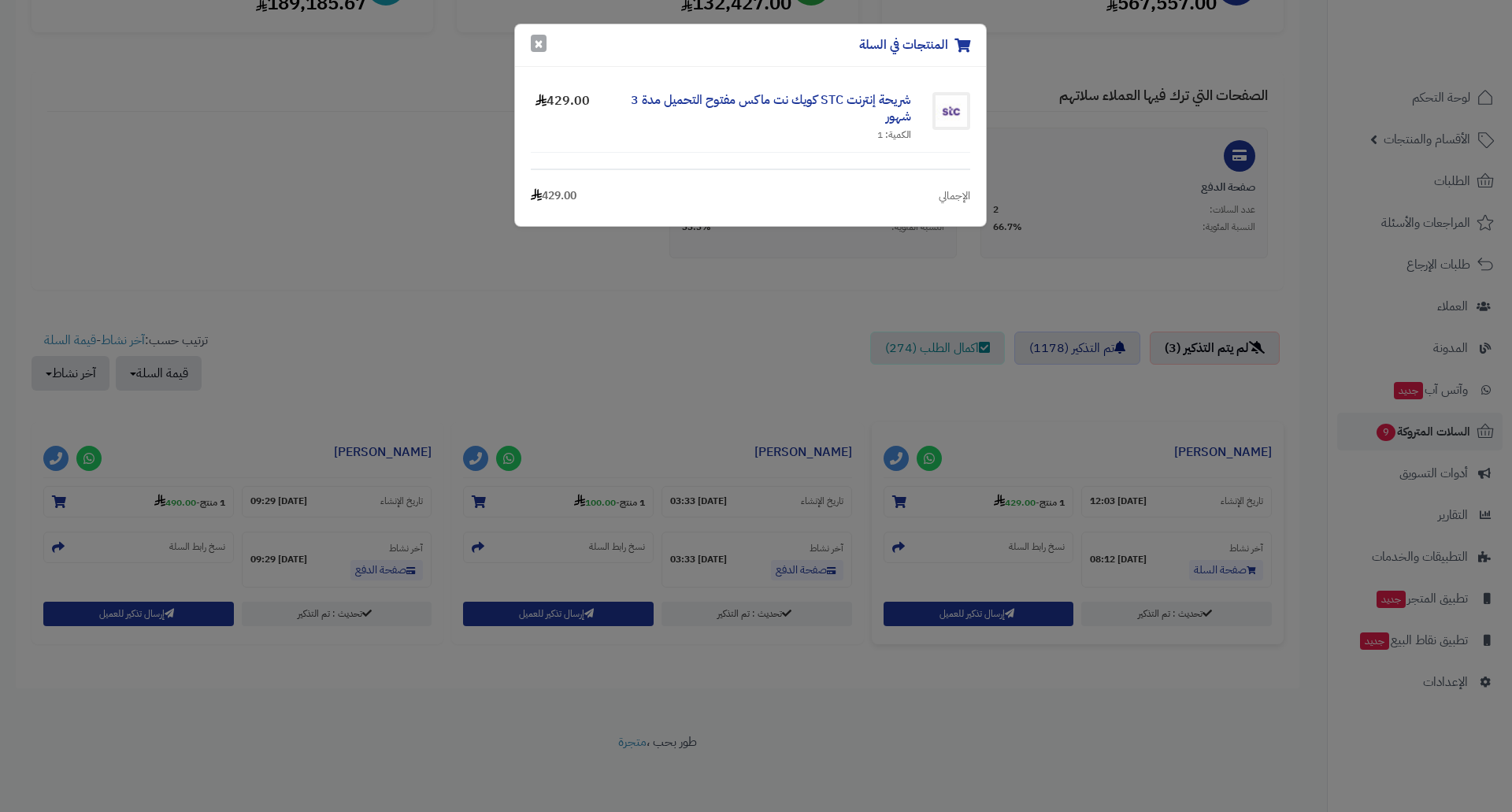
click at [543, 38] on button "×" at bounding box center [538, 43] width 16 height 17
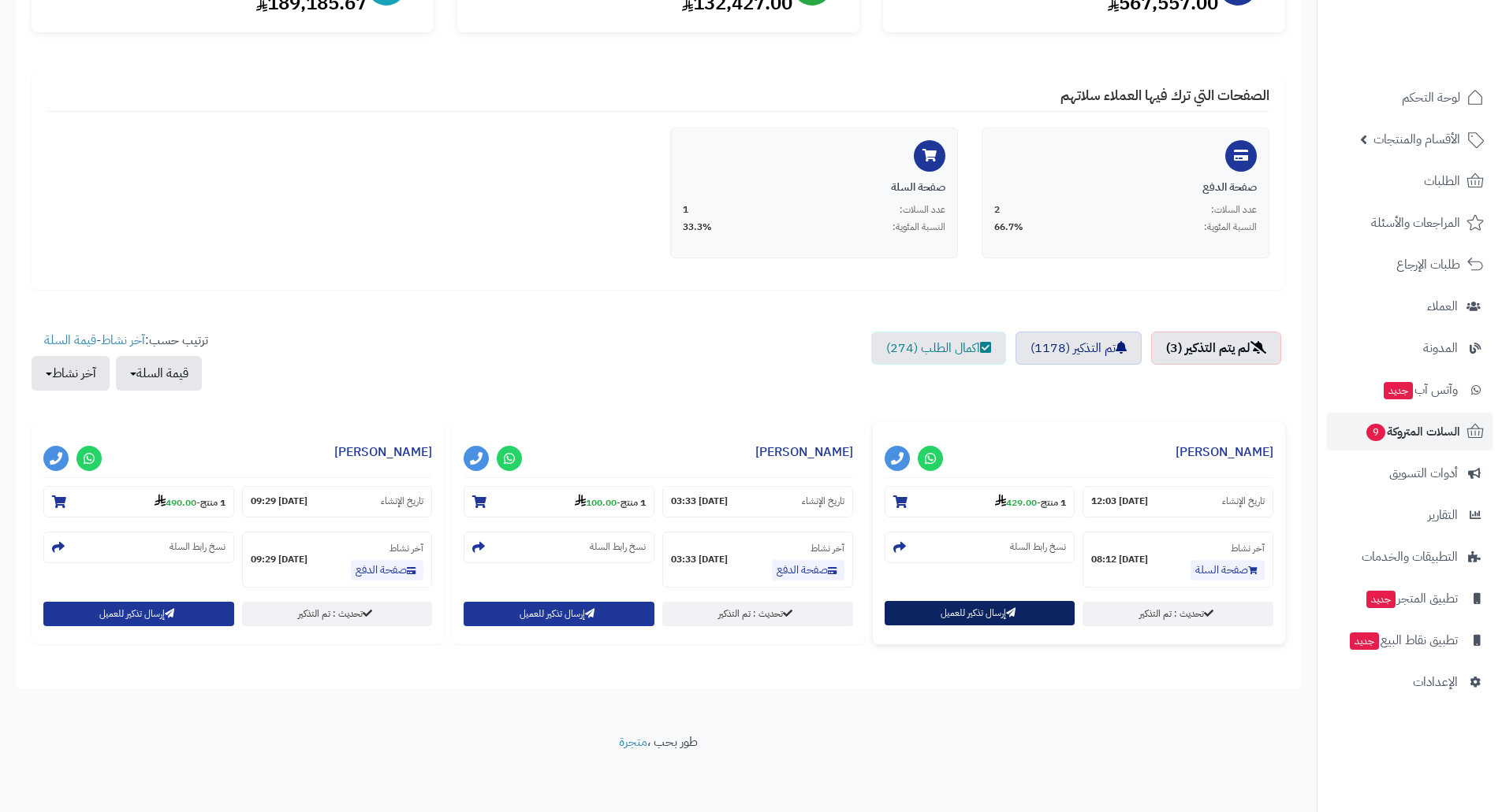
click at [955, 610] on button "إرسال تذكير للعميل" at bounding box center [980, 614] width 191 height 25
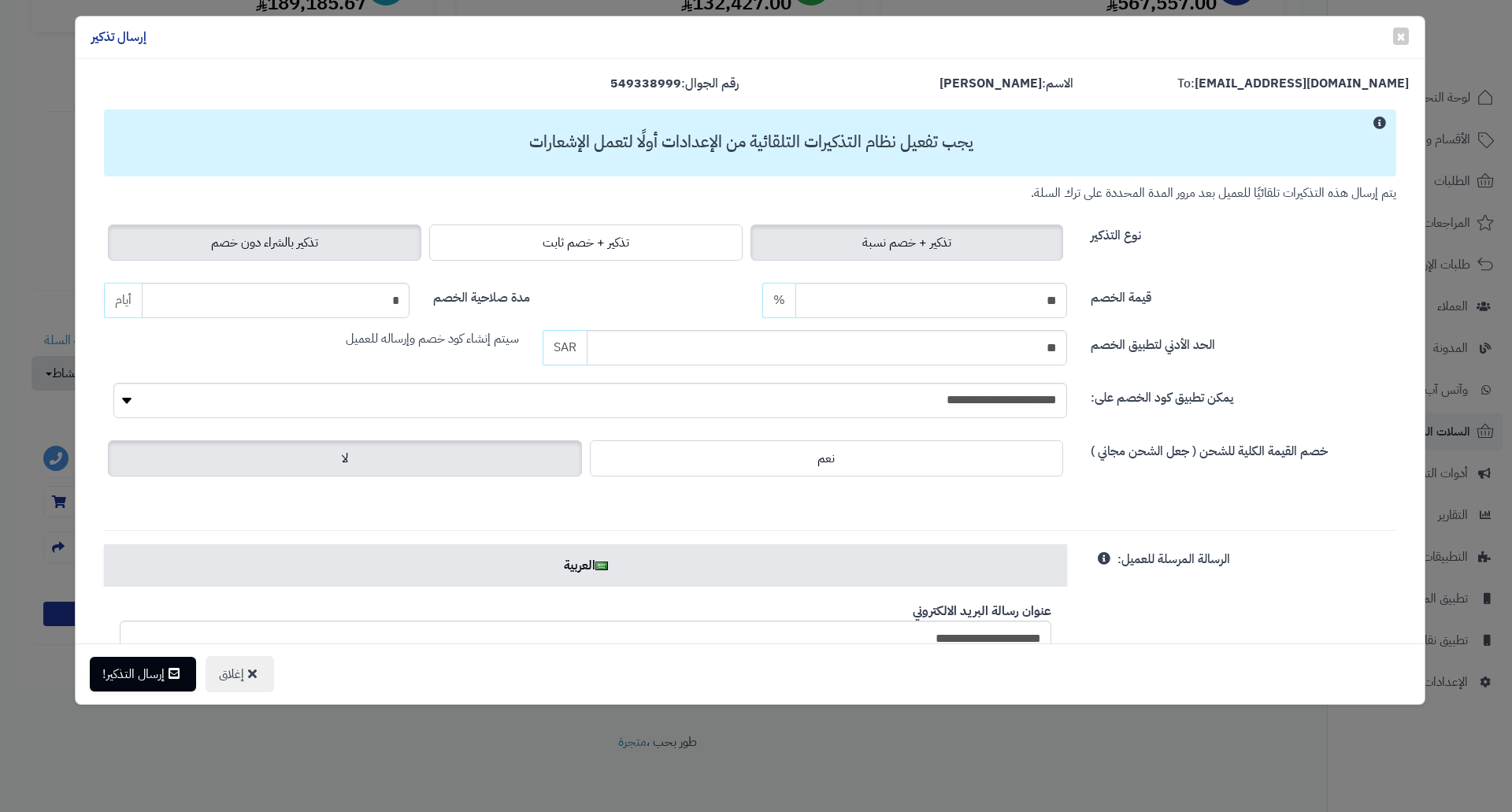
click at [345, 241] on label "تذكير بالشراء دون خصم" at bounding box center [264, 243] width 313 height 36
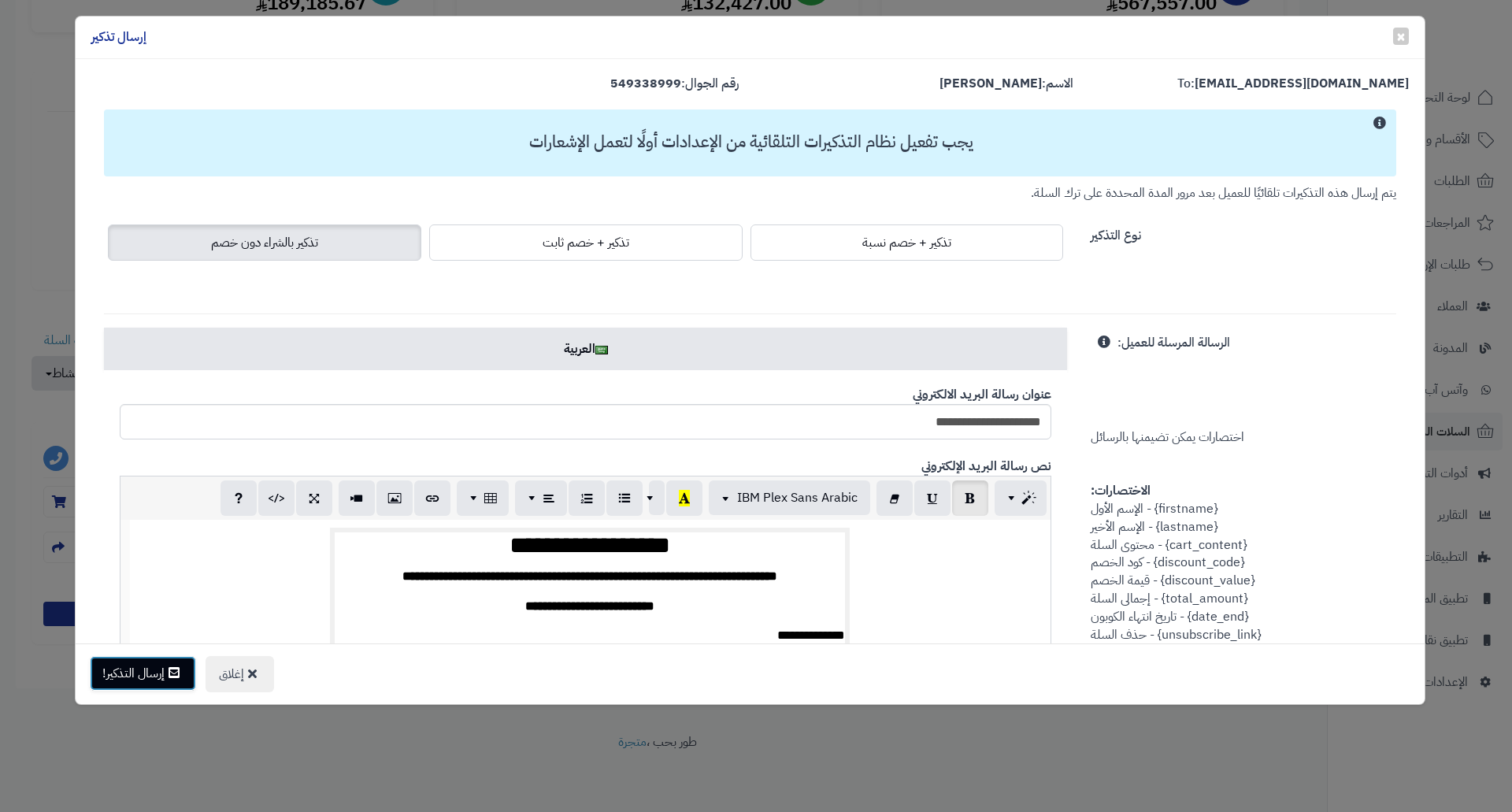
click at [145, 680] on button "إرسال التذكير!" at bounding box center [143, 673] width 107 height 35
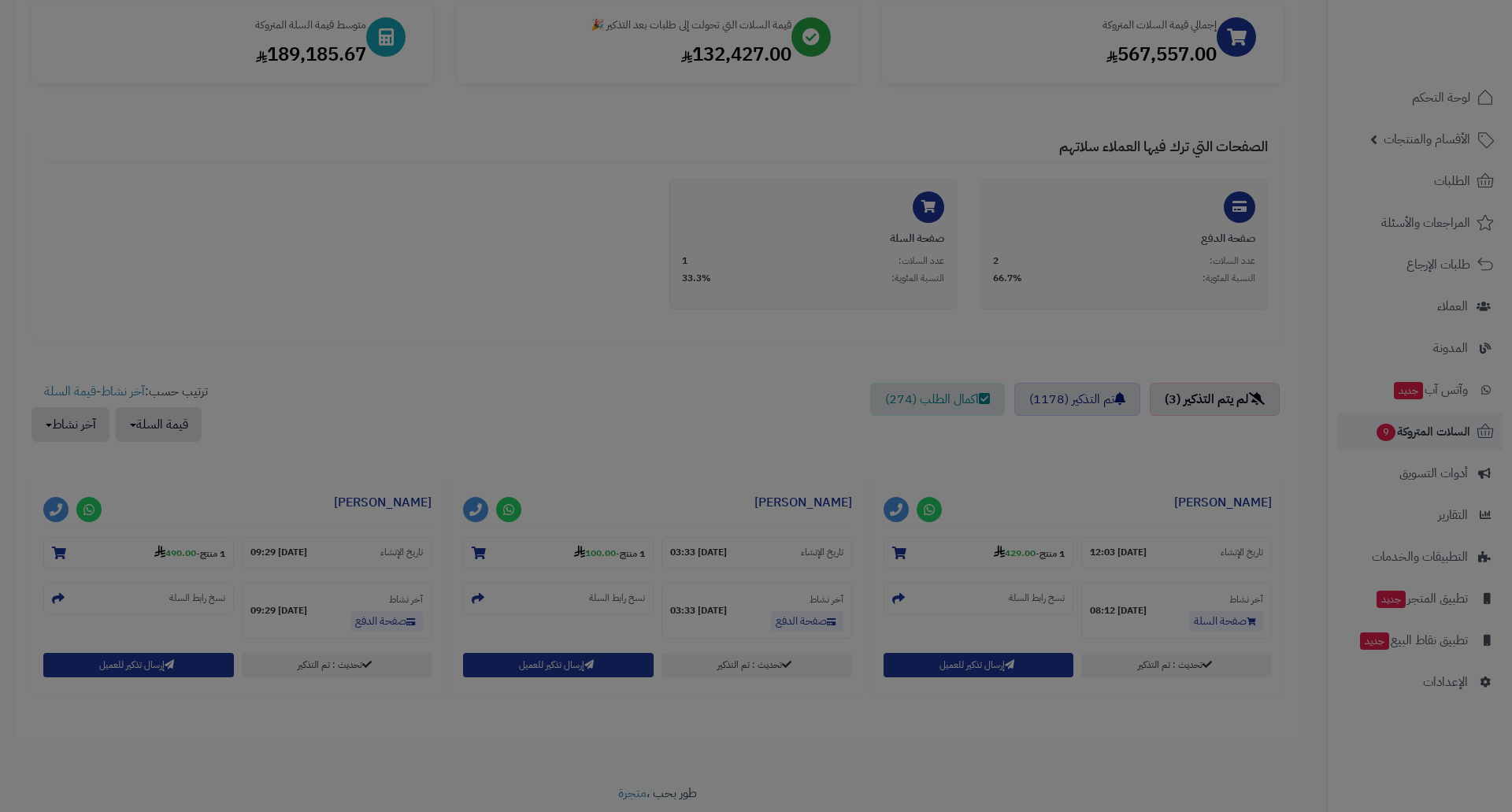
scroll to position [296, 0]
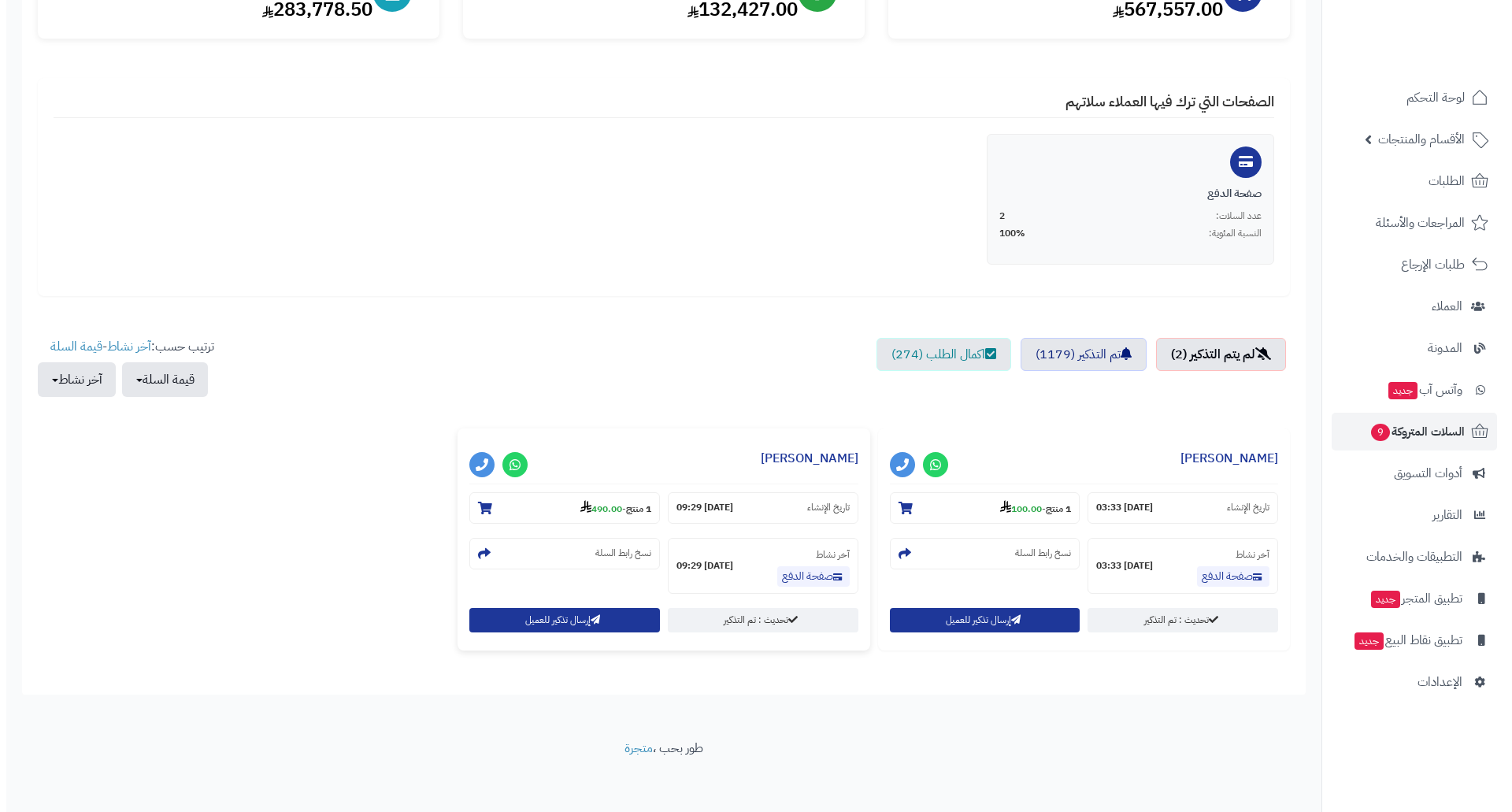
scroll to position [245, 0]
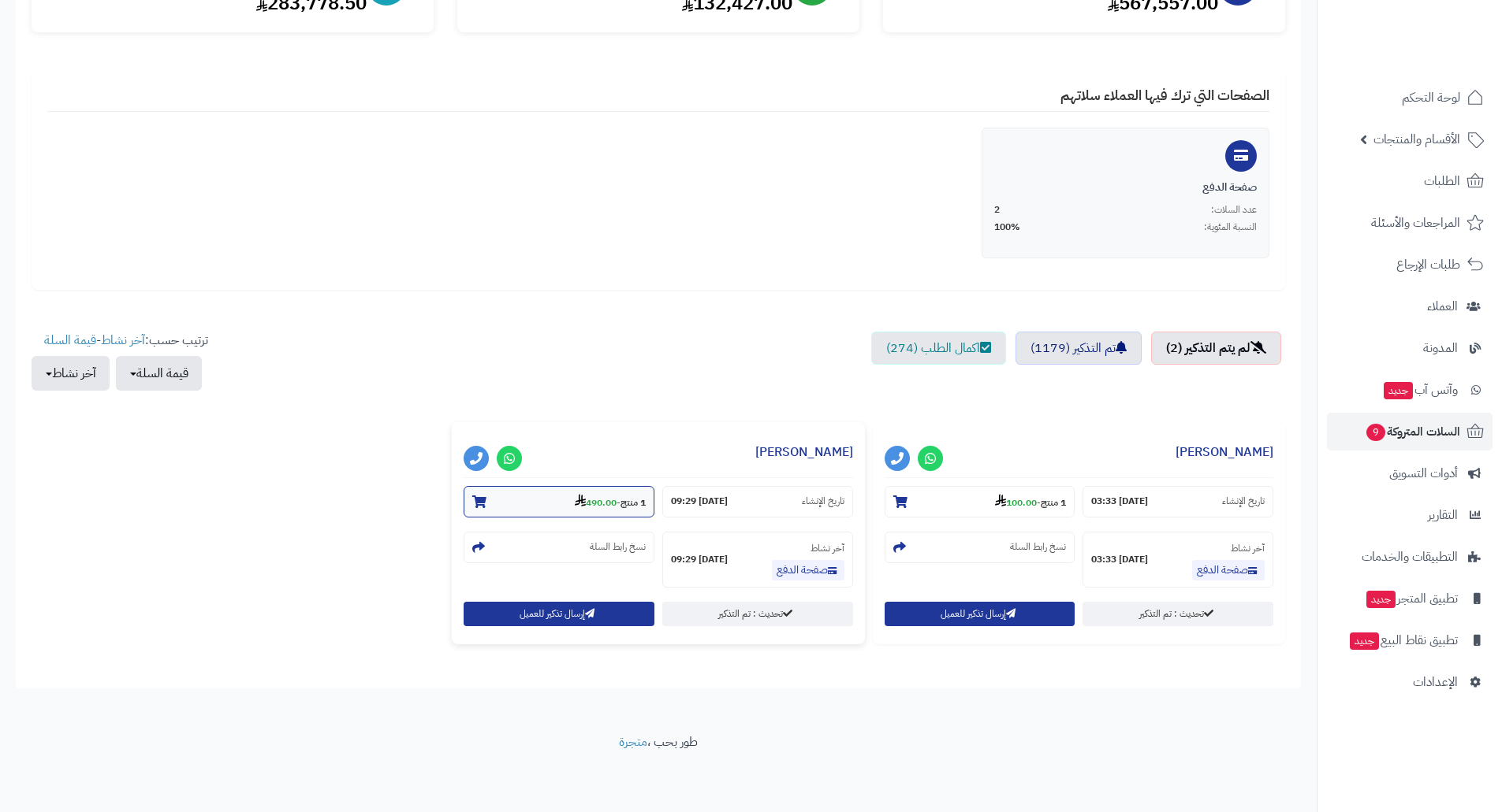
click at [607, 503] on strong "490.00" at bounding box center [595, 502] width 42 height 14
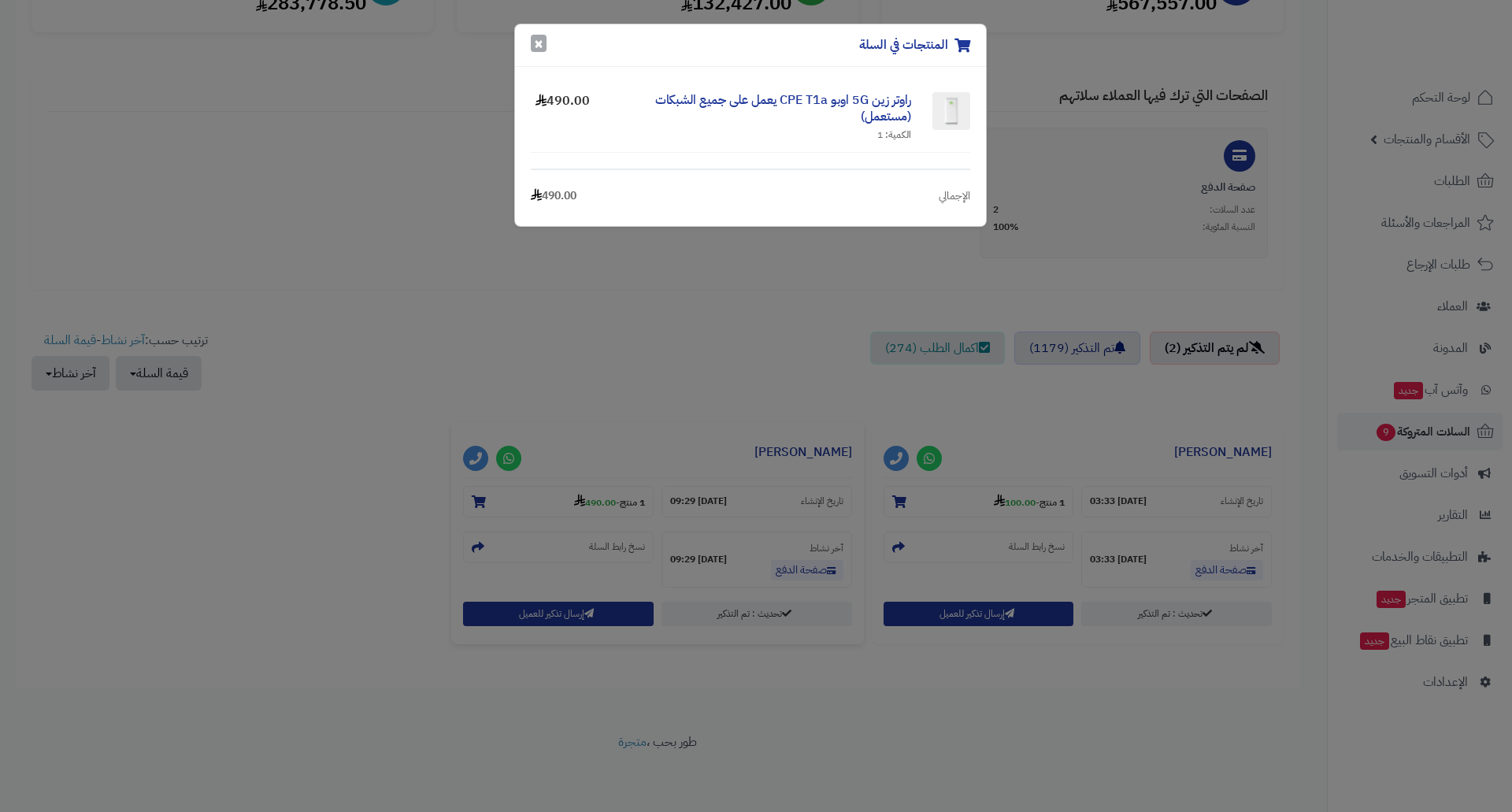
click at [535, 45] on button "×" at bounding box center [538, 43] width 16 height 17
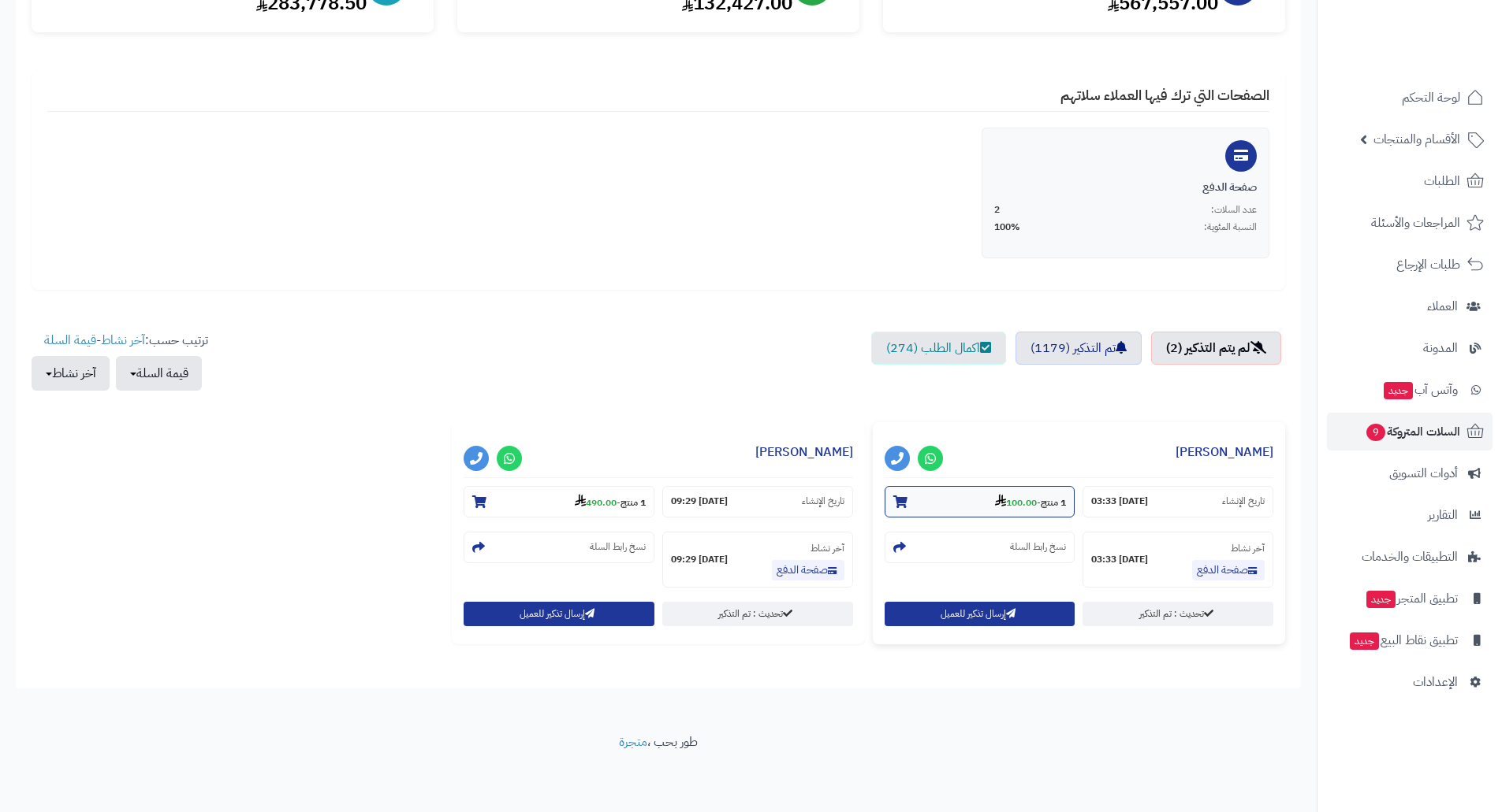
click at [1017, 504] on strong "100.00" at bounding box center [1016, 502] width 42 height 14
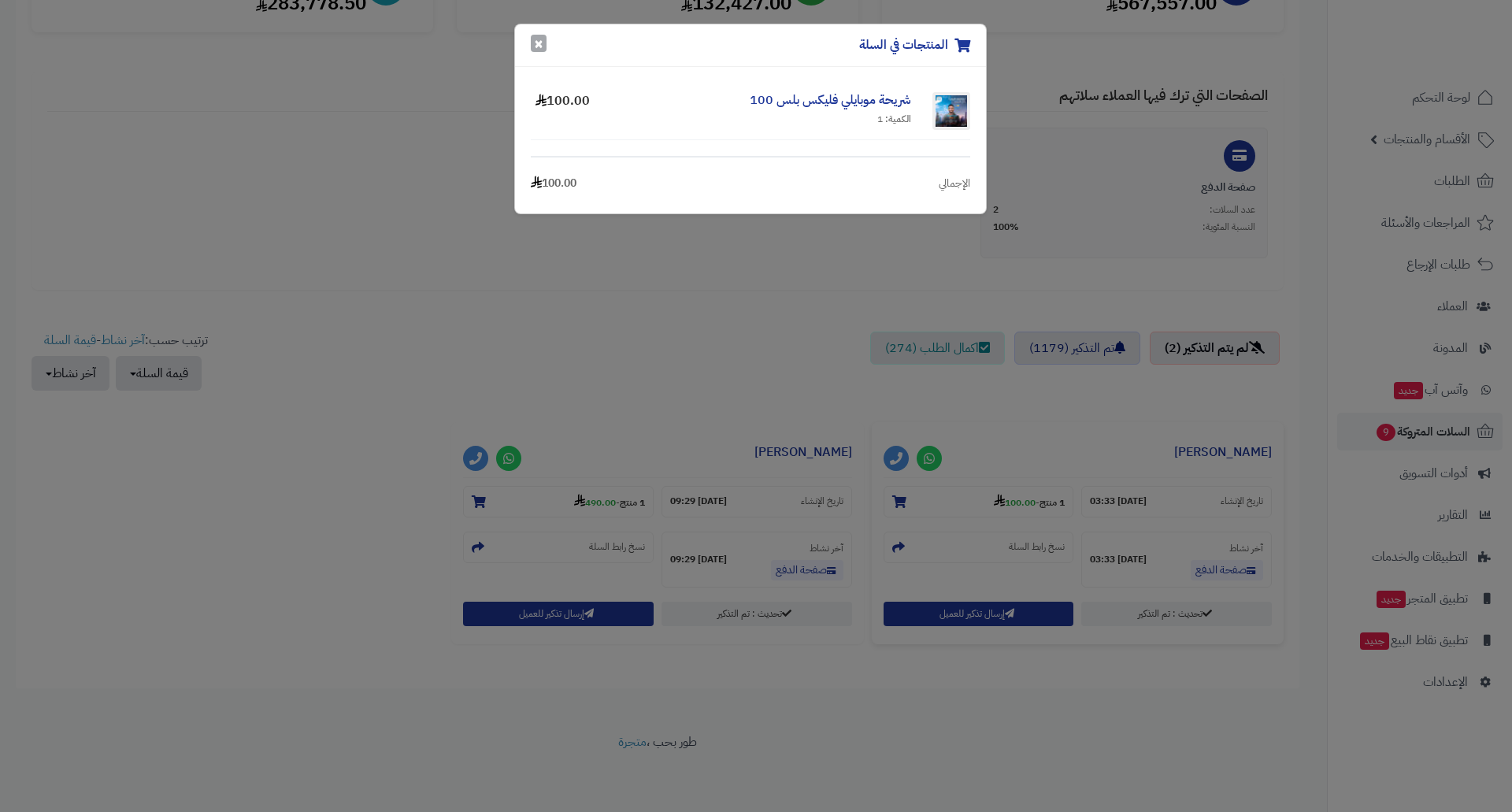
click at [542, 50] on button "×" at bounding box center [538, 43] width 16 height 17
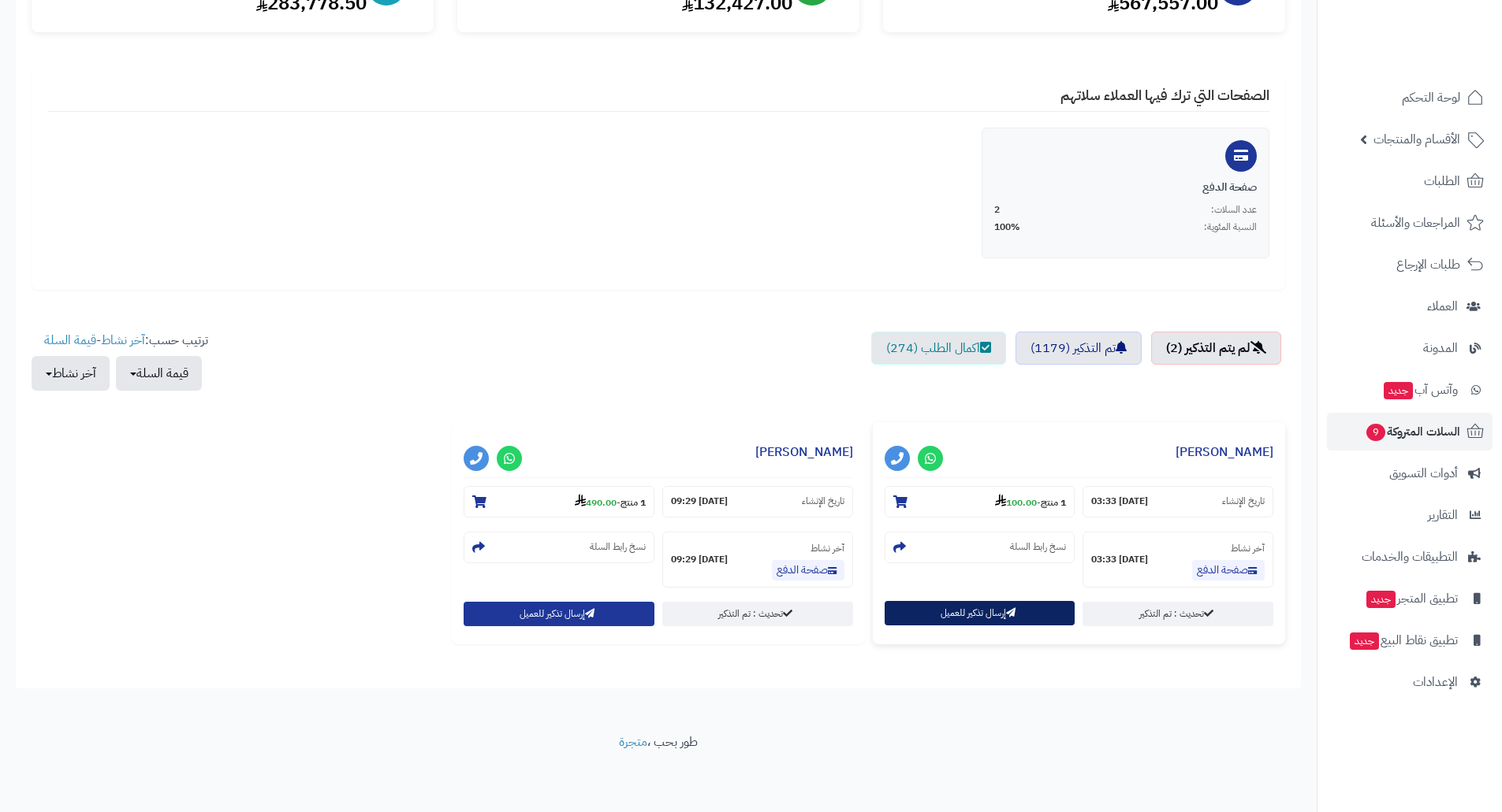
click at [950, 617] on button "إرسال تذكير للعميل" at bounding box center [980, 614] width 191 height 25
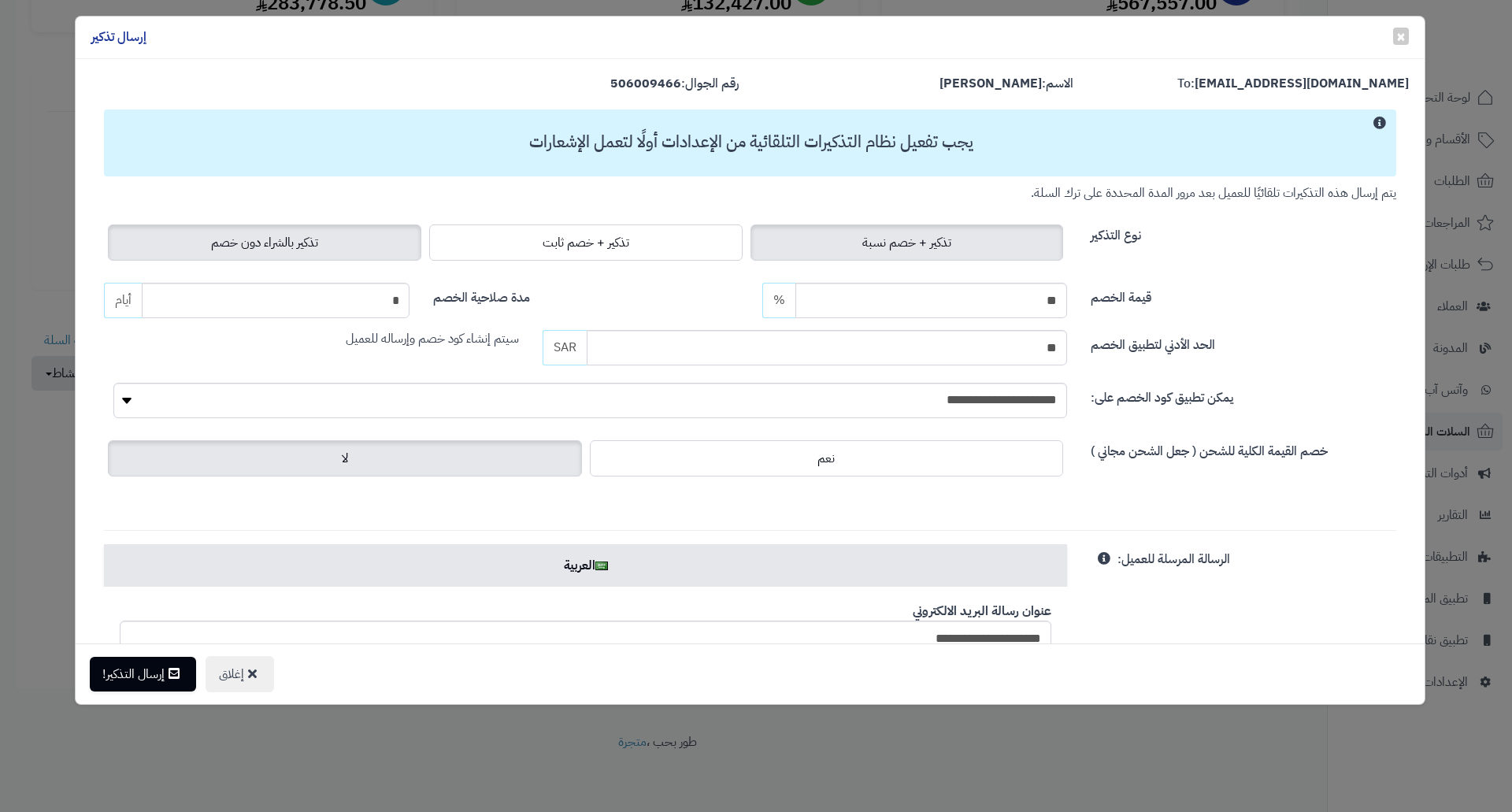
click at [346, 244] on label "تذكير بالشراء دون خصم" at bounding box center [264, 243] width 313 height 36
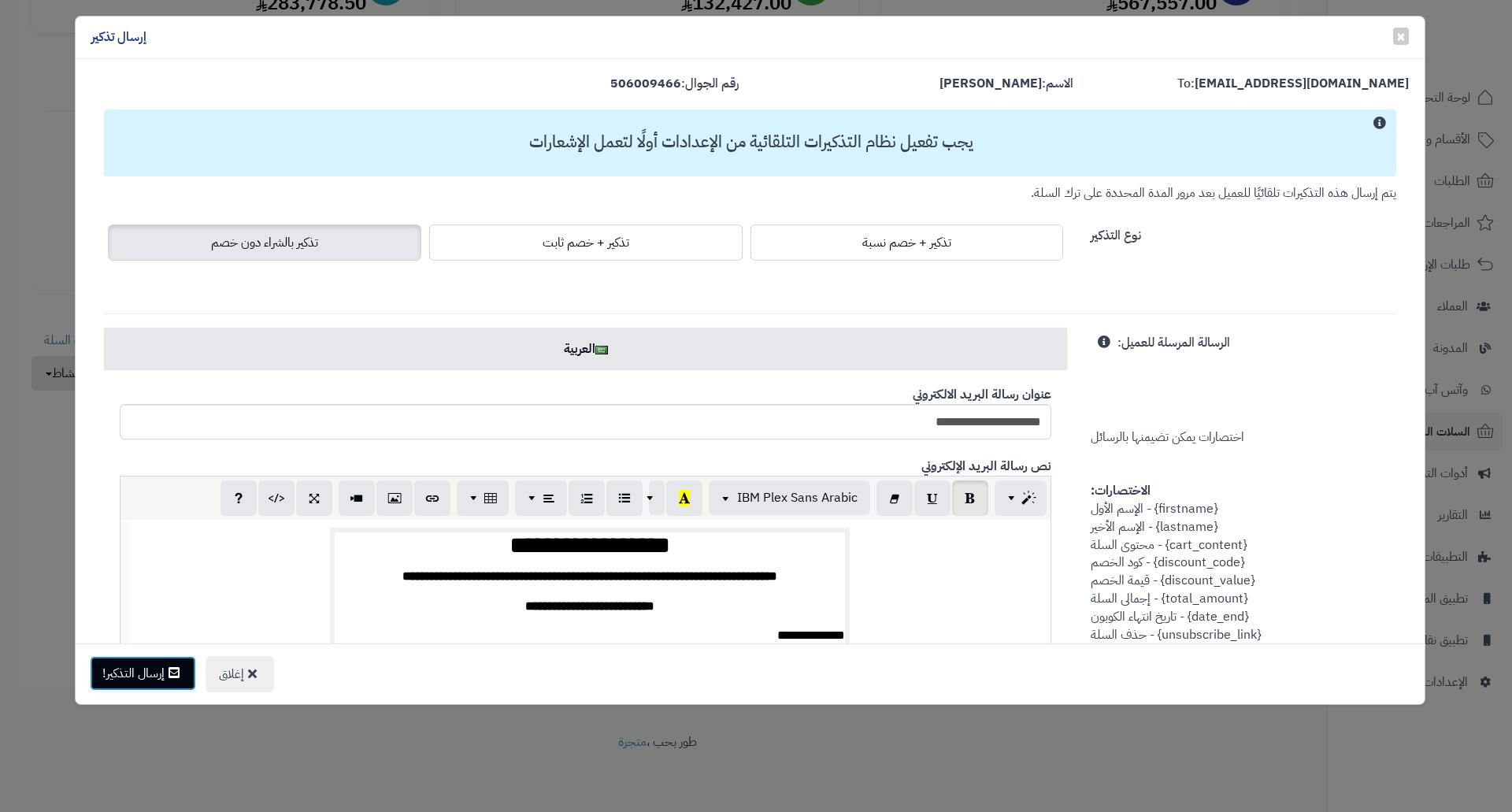
click at [160, 679] on button "إرسال التذكير!" at bounding box center [143, 673] width 107 height 35
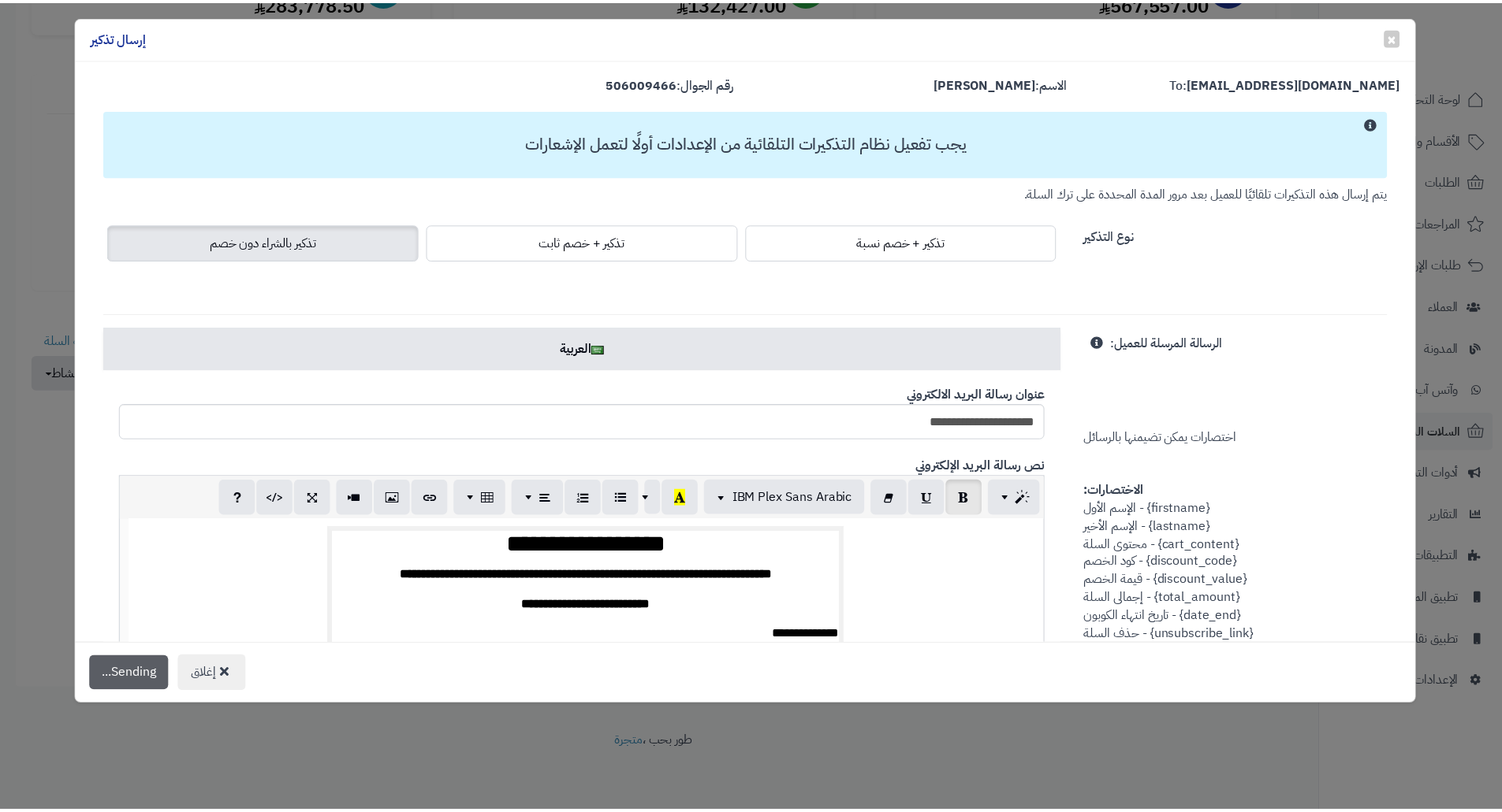
scroll to position [296, 0]
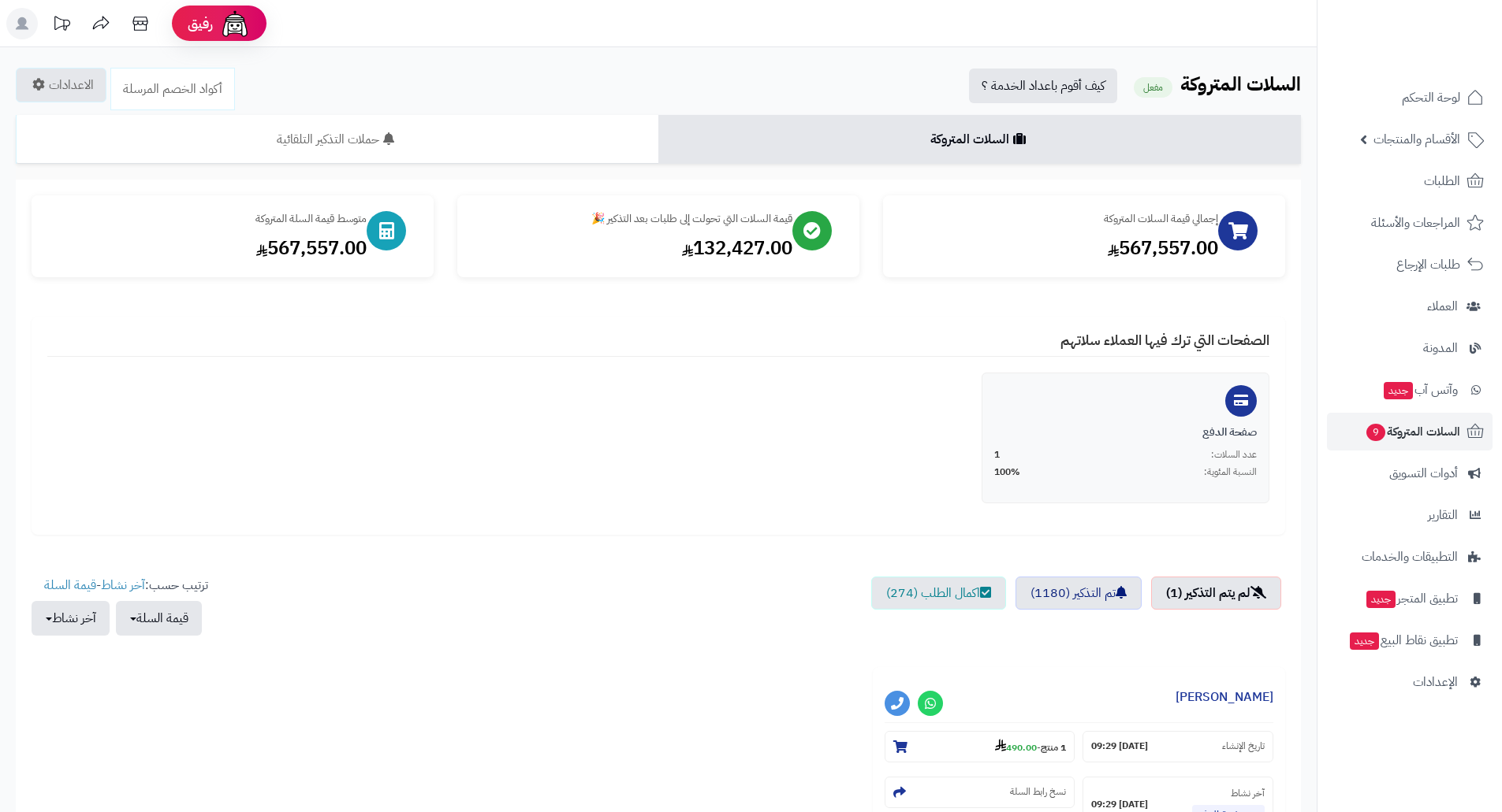
scroll to position [245, 0]
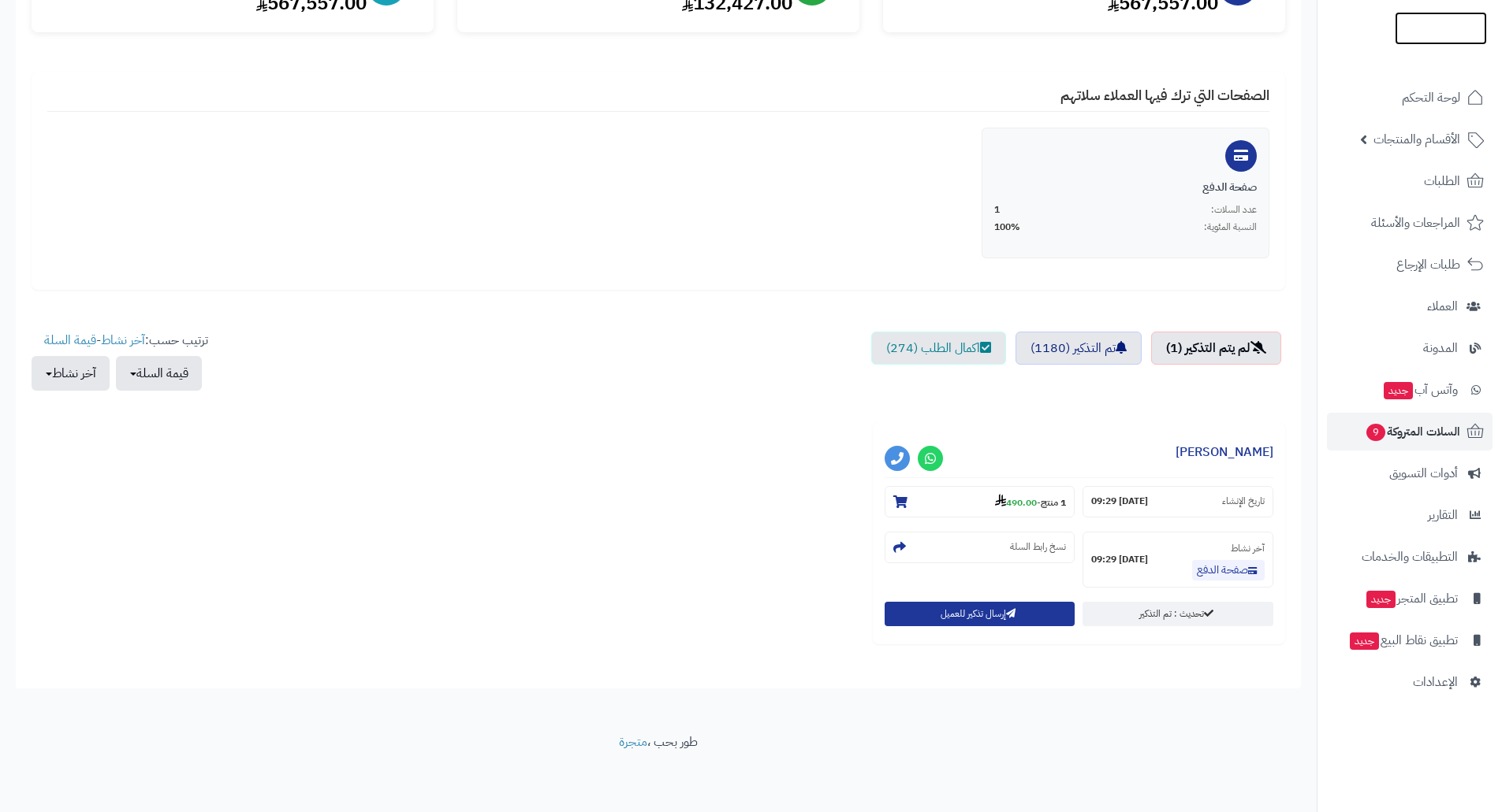
click at [1442, 45] on img at bounding box center [1441, 61] width 93 height 33
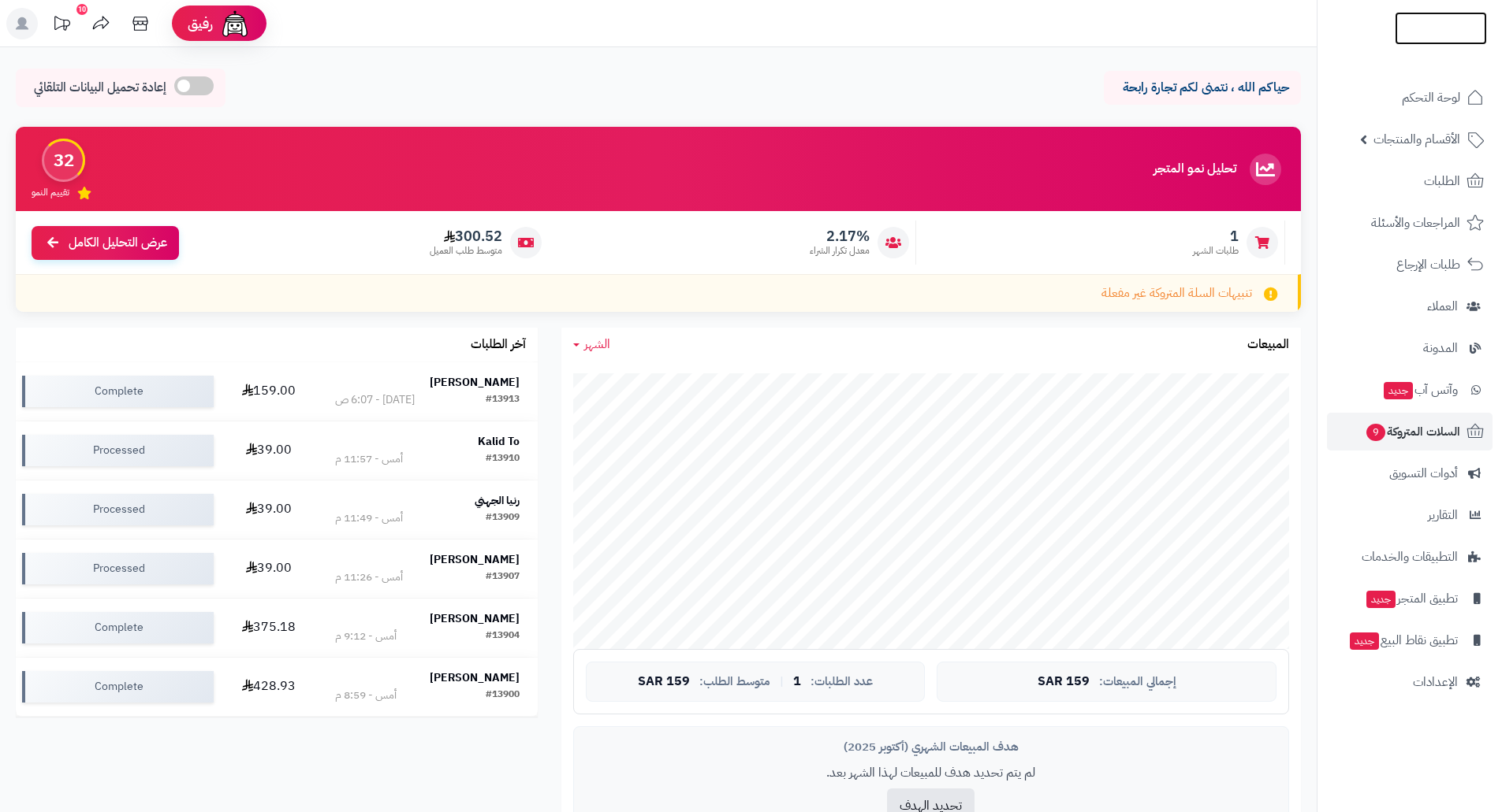
click at [1436, 44] on img at bounding box center [1441, 60] width 93 height 33
click at [294, 393] on td "30.00" at bounding box center [268, 391] width 97 height 59
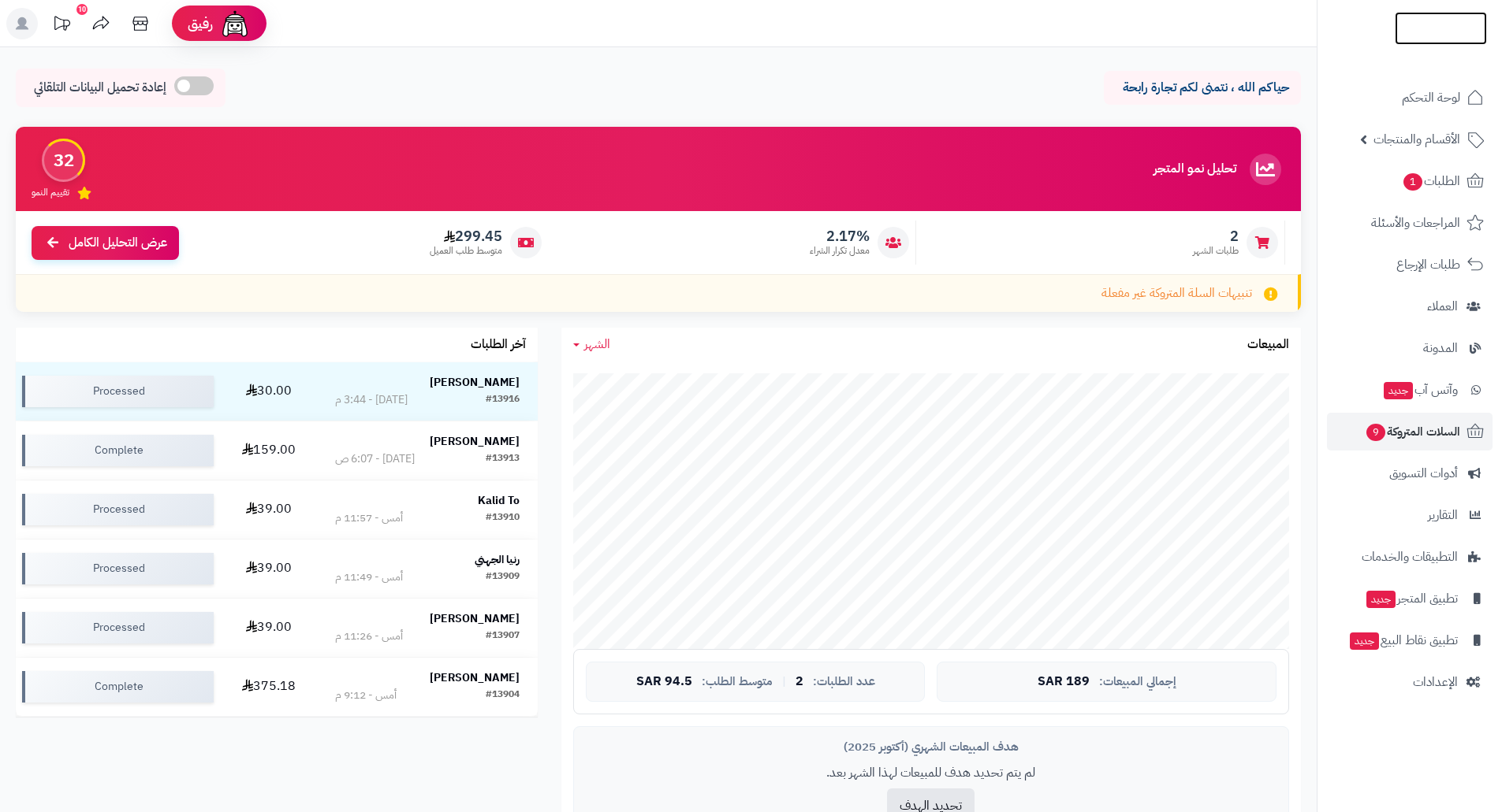
click at [1423, 42] on img at bounding box center [1441, 59] width 93 height 33
click at [1435, 26] on img at bounding box center [1441, 28] width 93 height 33
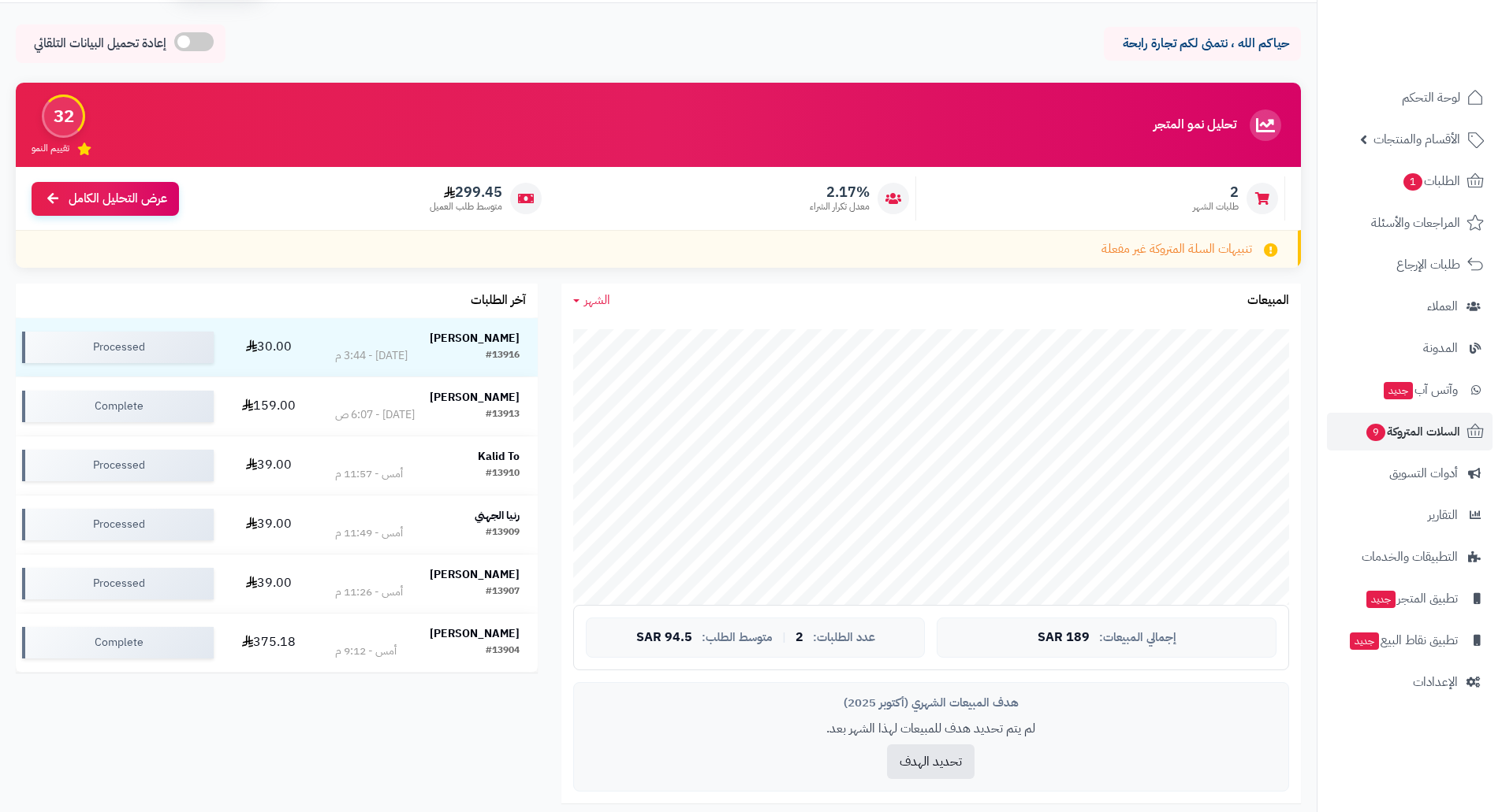
scroll to position [38, 0]
